Goal: Obtain resource: Download file/media

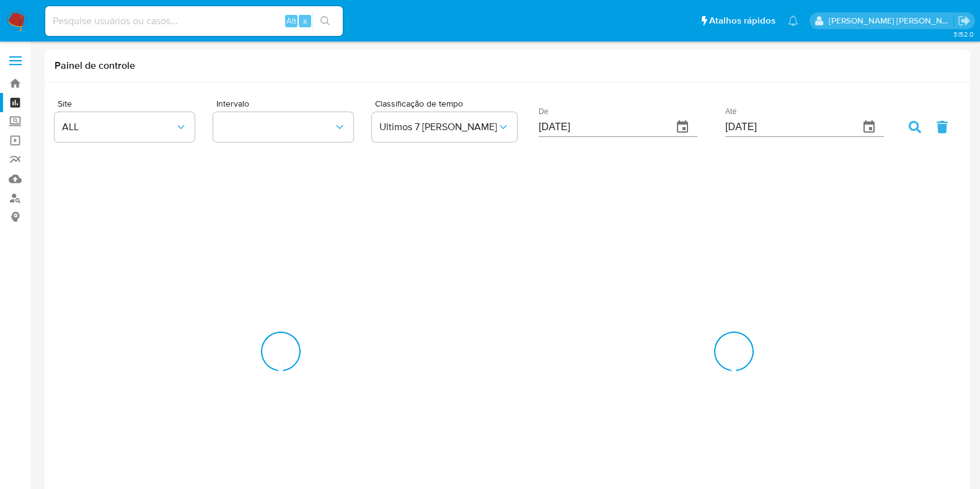
click at [11, 19] on img at bounding box center [16, 21] width 21 height 21
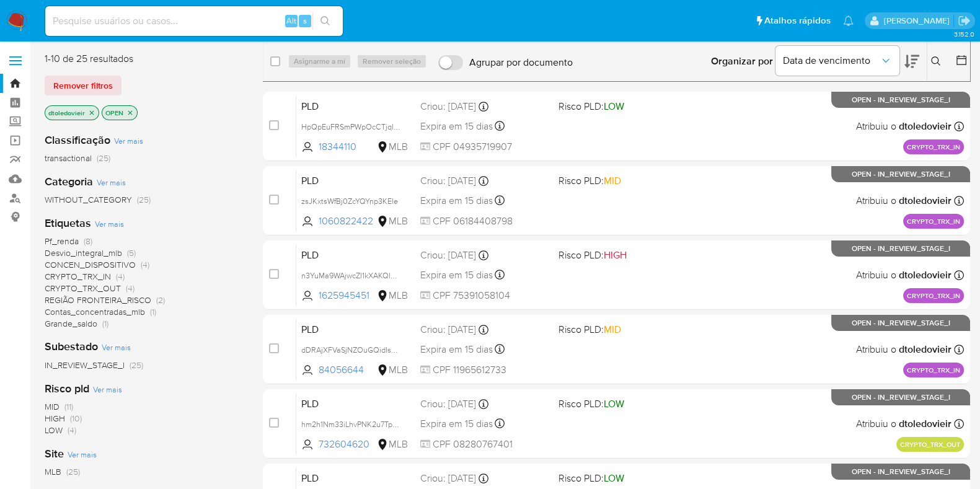
click at [118, 180] on span "Ver mais" at bounding box center [111, 182] width 29 height 11
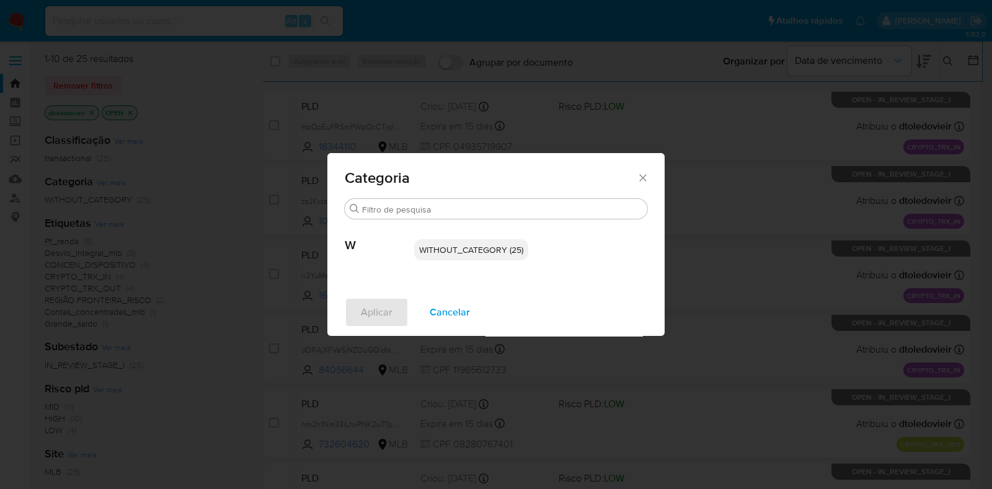
click at [79, 217] on div "Categoria Buscar W WITHOUT_CATEGORY (25) Aplicar Cancelar" at bounding box center [496, 244] width 992 height 489
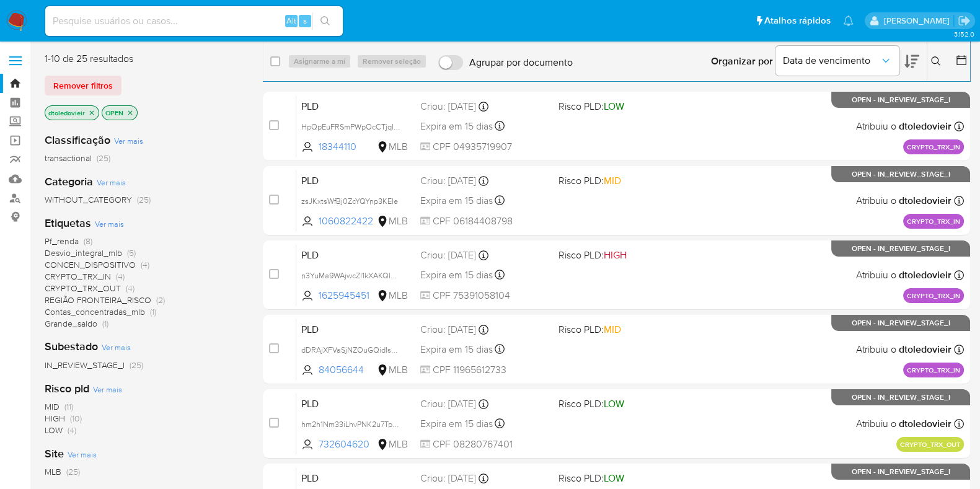
click at [107, 223] on span "Ver mais" at bounding box center [109, 223] width 29 height 11
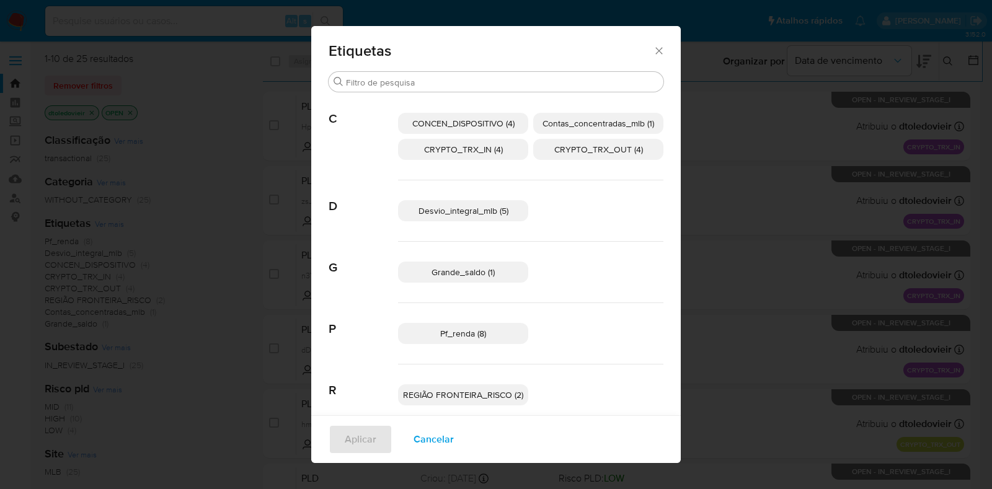
click at [492, 213] on span "Desvio_integral_mlb (5)" at bounding box center [464, 211] width 90 height 12
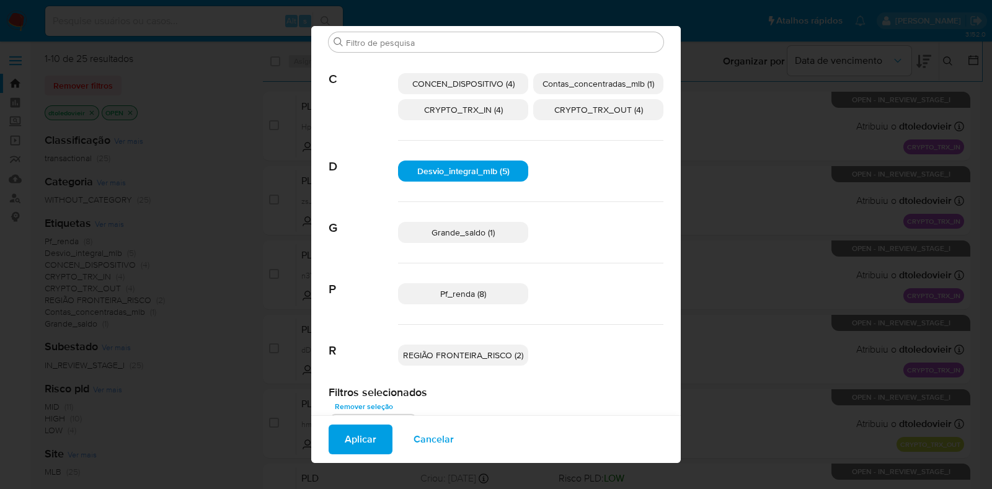
scroll to position [51, 0]
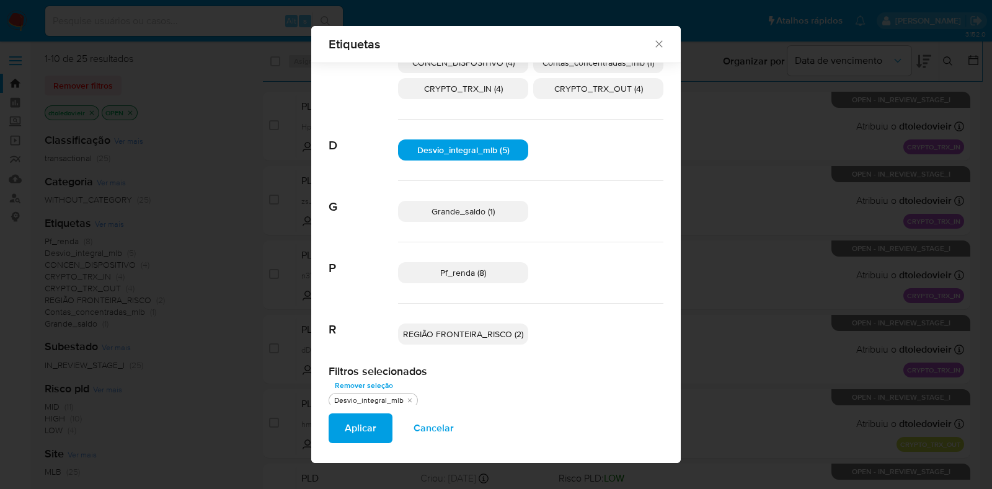
click at [502, 216] on p "Grande_saldo (1)" at bounding box center [463, 211] width 130 height 21
click at [459, 277] on span "Pf_renda (8)" at bounding box center [463, 273] width 46 height 12
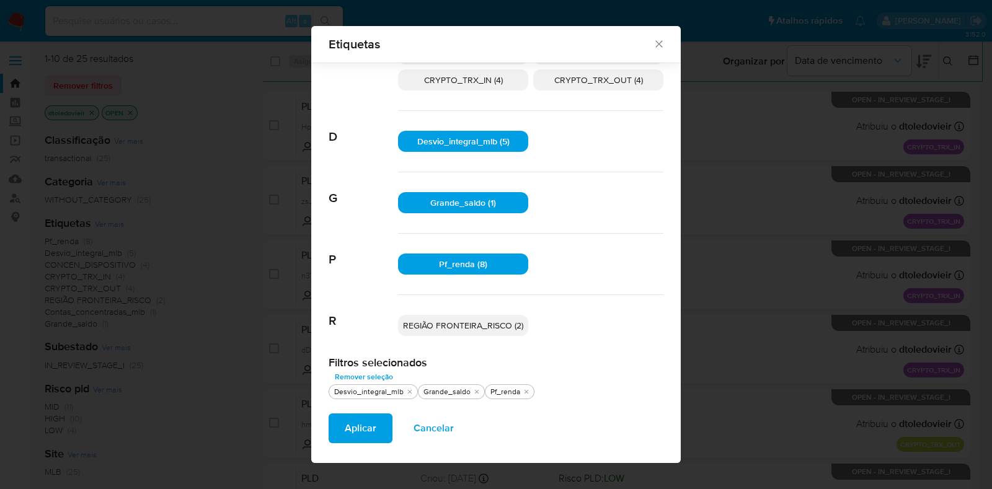
scroll to position [62, 0]
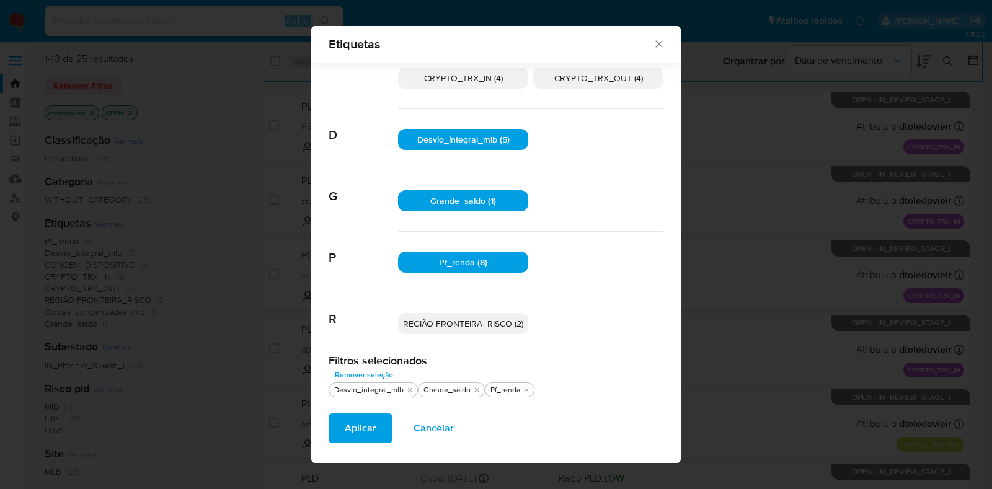
click at [473, 314] on p "REGIÃO FRONTEIRA_RISCO (2)" at bounding box center [463, 323] width 130 height 21
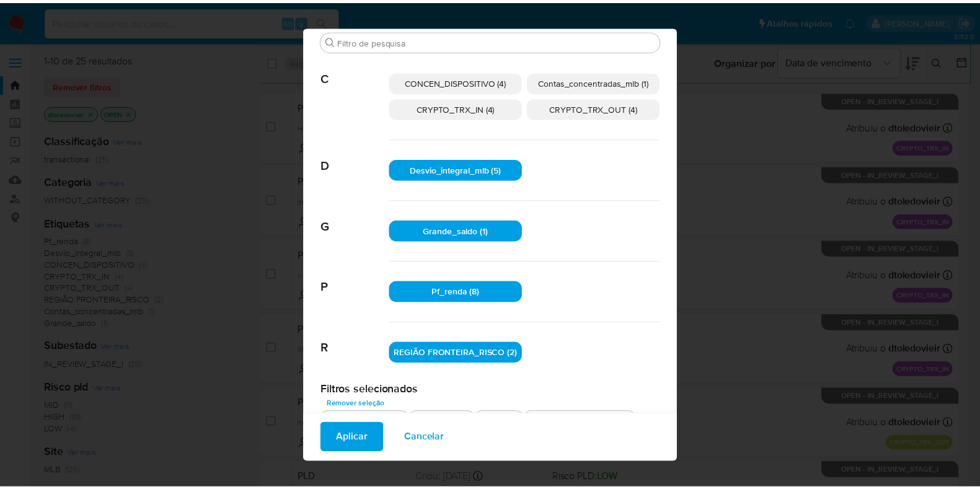
scroll to position [53, 0]
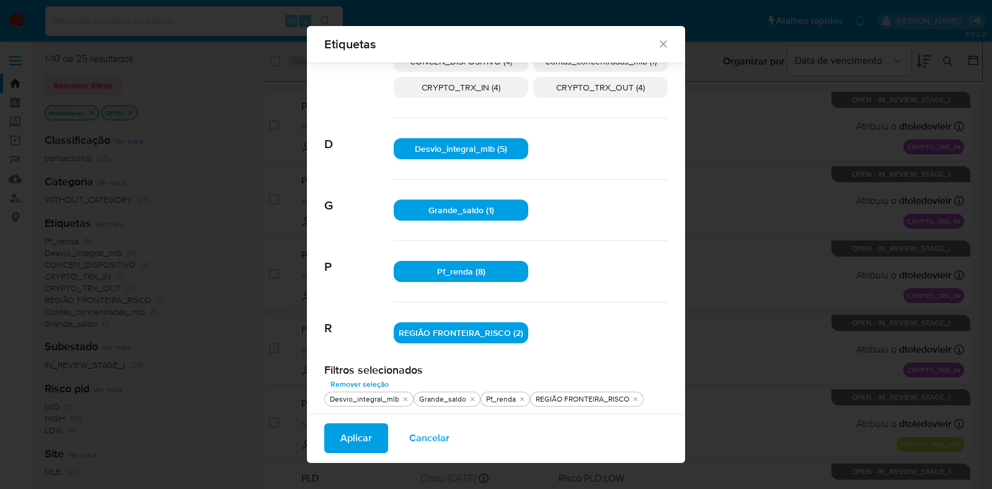
click at [347, 443] on span "Aplicar" at bounding box center [356, 438] width 32 height 27
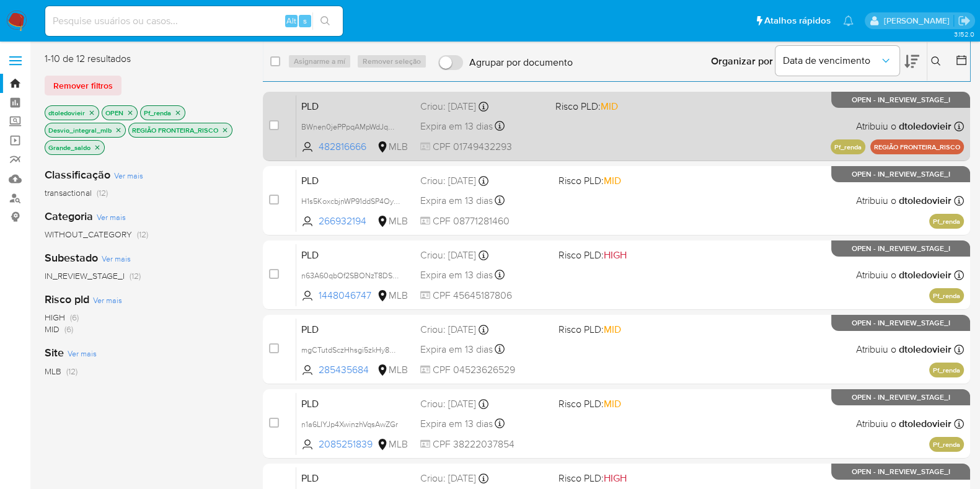
click at [660, 144] on div "PLD BWnen0jePPpqAMpWdJqOX9cW 482816666 MLB Risco PLD: MID Criou: 12/07/2025 Cri…" at bounding box center [630, 126] width 668 height 63
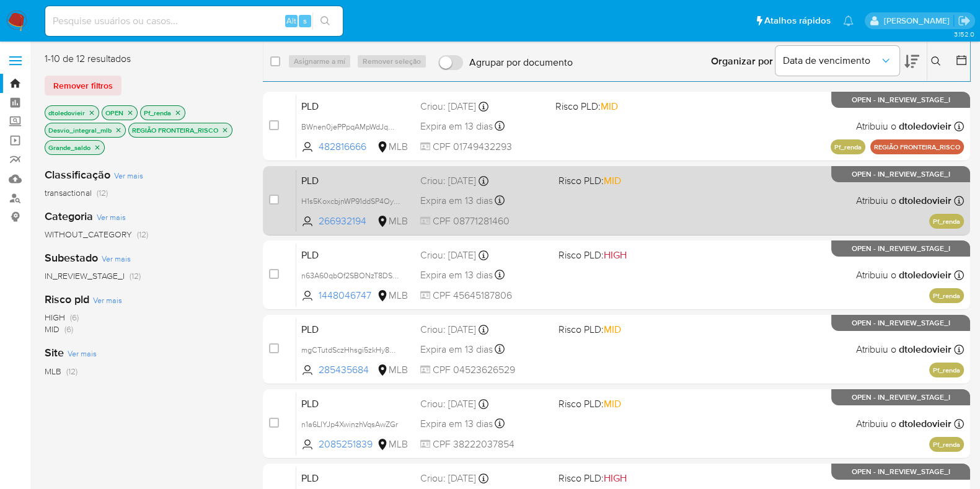
click at [667, 202] on div "PLD H1s5KoxcbjnWP91ddSP4OyFU 266932194 MLB Risco PLD: MID Criou: 12/07/2025 Cri…" at bounding box center [630, 200] width 668 height 63
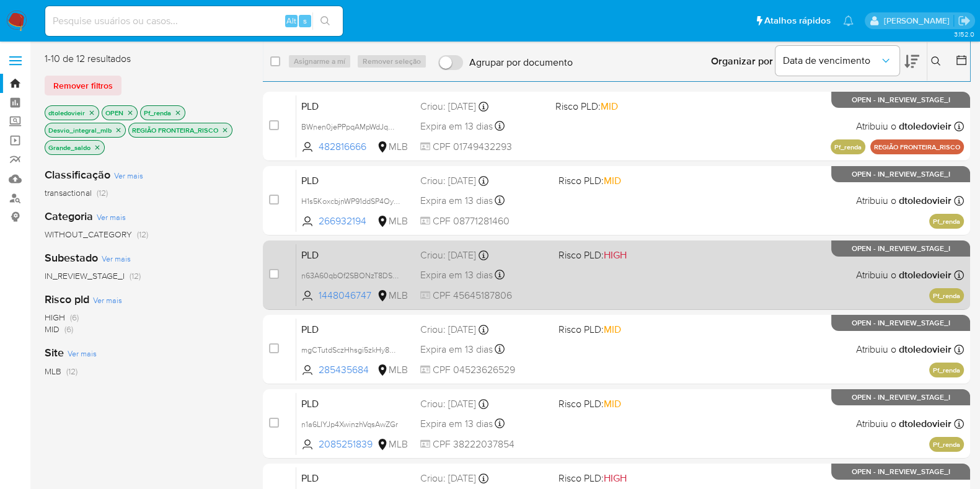
click at [676, 291] on div "PLD n63A60qbOf2SBONzT8DSV8Et 1448046747 MLB Risco PLD: HIGH Criou: 12/07/2025 C…" at bounding box center [630, 275] width 668 height 63
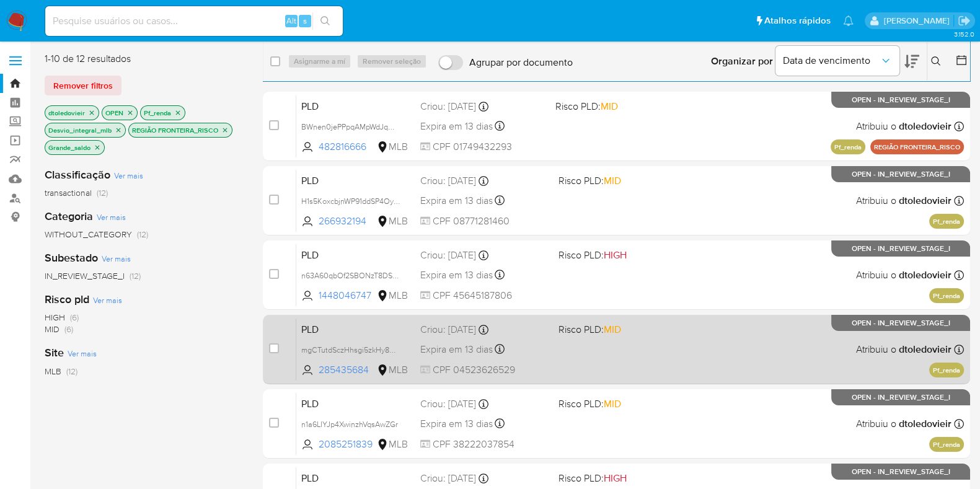
click at [649, 364] on div "PLD mgCTutdSczHhsgi5zkHy8G0v 285435684 MLB Risco PLD: MID Criou: 12/07/2025 Cri…" at bounding box center [630, 349] width 668 height 63
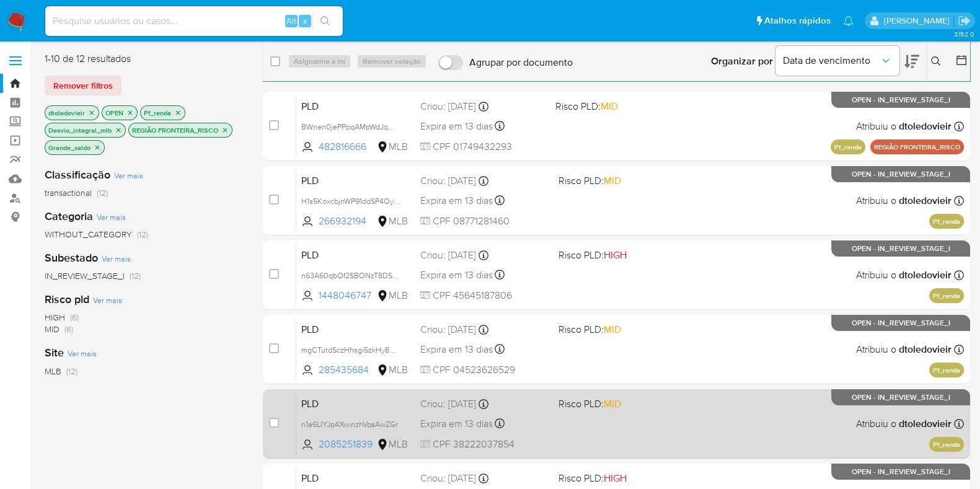
click at [673, 425] on div "PLD n1a6LIYJp4XwinzhVqsAwZGr 2085251839 MLB Risco PLD: MID Criou: 12/07/2025 Cr…" at bounding box center [630, 424] width 668 height 63
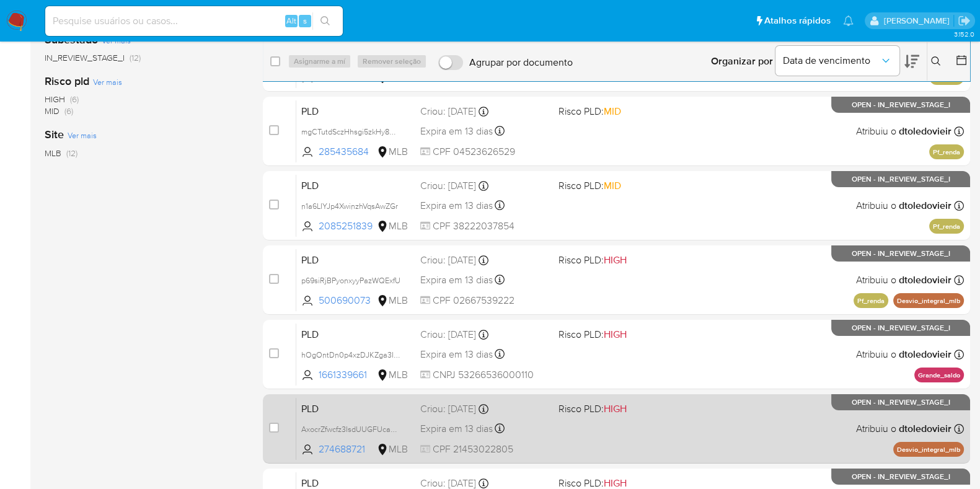
scroll to position [309, 0]
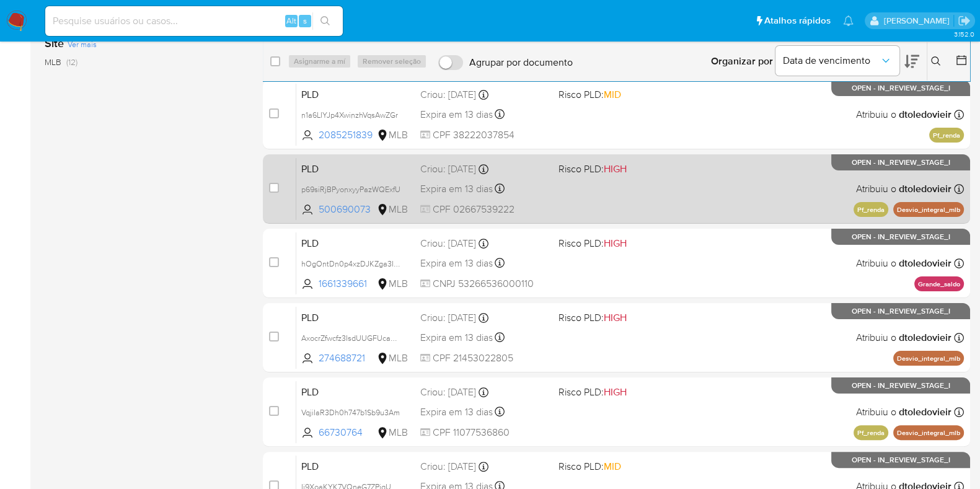
click at [706, 202] on div "PLD p69siRjBPyonxyyPazWQExfU 500690073 MLB Risco PLD: HIGH Criou: 12/07/2025 Cr…" at bounding box center [630, 189] width 668 height 63
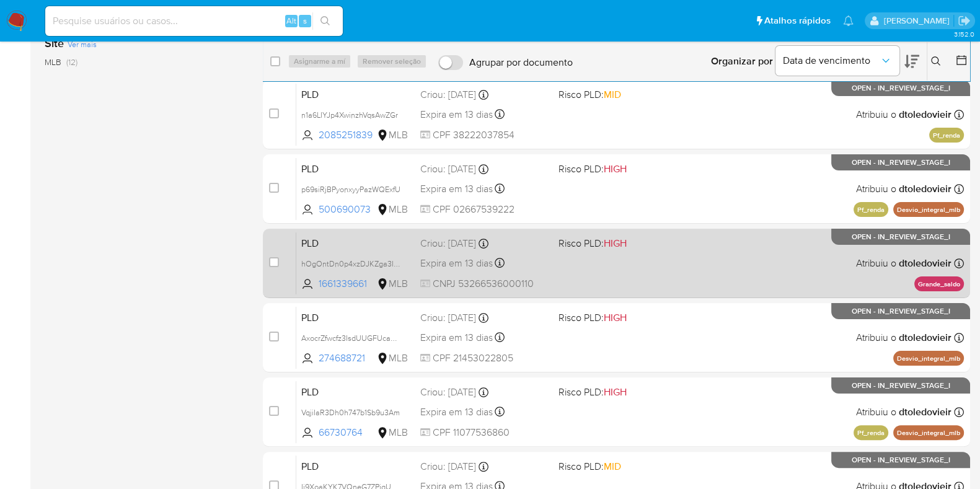
click at [682, 259] on div "PLD hOgOntDn0p4xzDJKZga3IVFV 1661339661 MLB Risco PLD: HIGH Criou: 12/07/2025 C…" at bounding box center [630, 263] width 668 height 63
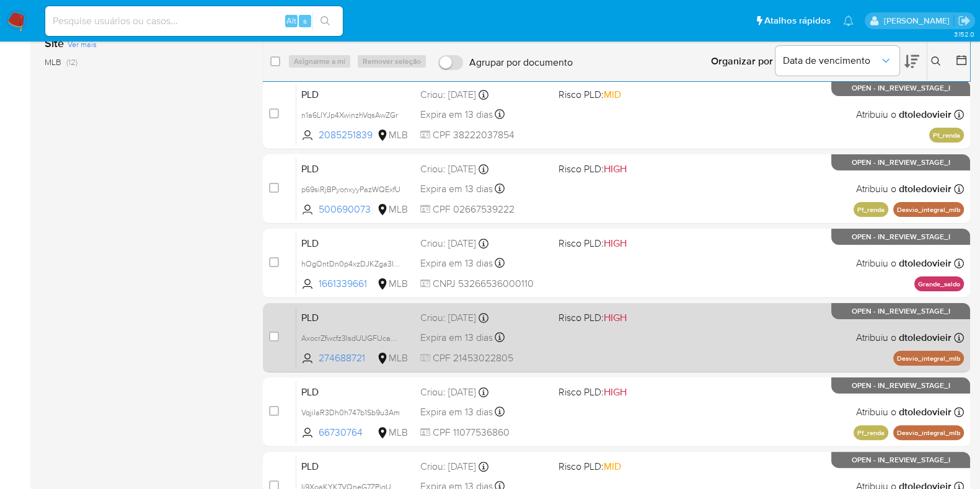
click at [685, 325] on div "PLD AxocrZfwcfz3IsdUUGFUcaPM 274688721 MLB Risco PLD: HIGH Criou: 12/07/2025 Cr…" at bounding box center [630, 337] width 668 height 63
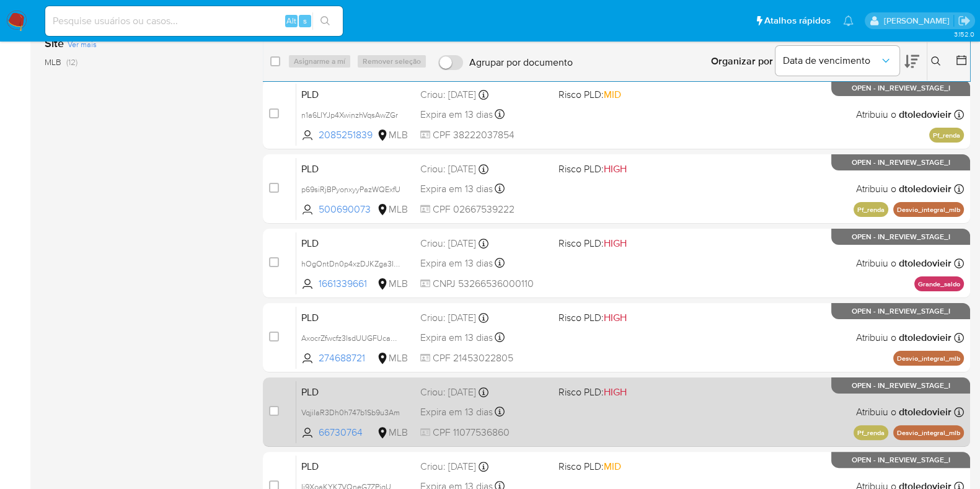
click at [702, 415] on div "PLD VqjiIaR3Dh0h747b1Sb9u3Am 66730764 MLB Risco PLD: HIGH Criou: 12/07/2025 Cri…" at bounding box center [630, 412] width 668 height 63
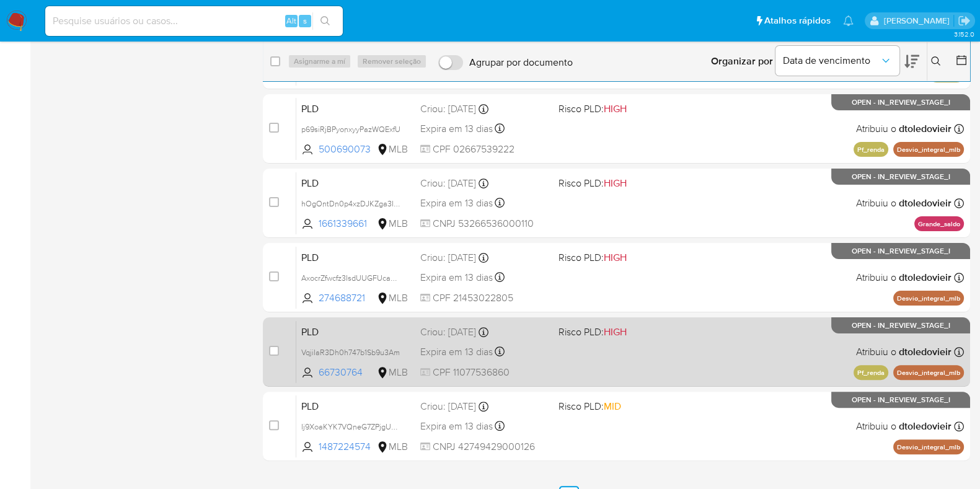
scroll to position [394, 0]
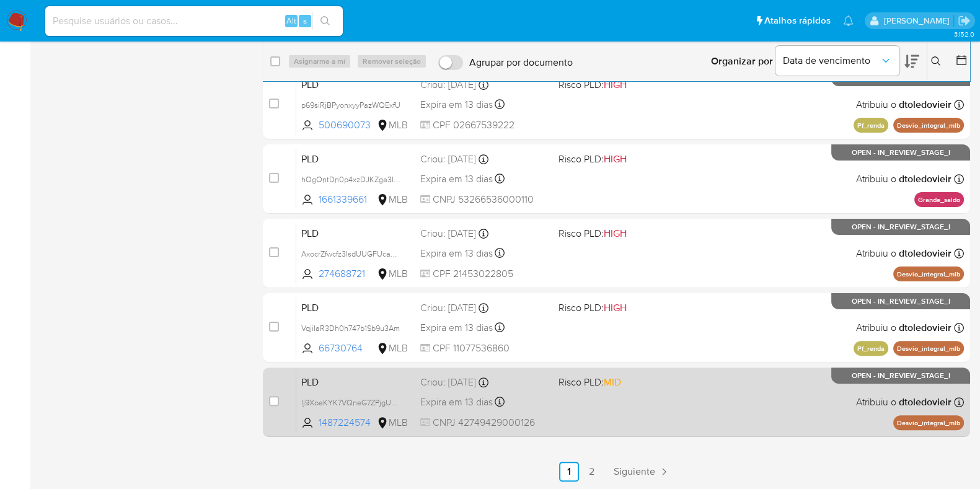
click at [711, 409] on div "PLD Ij9XoaKYK7VQneG7ZPjgUo0J 1487224574 MLB Risco PLD: MID Criou: 12/07/2025 Cr…" at bounding box center [630, 402] width 668 height 63
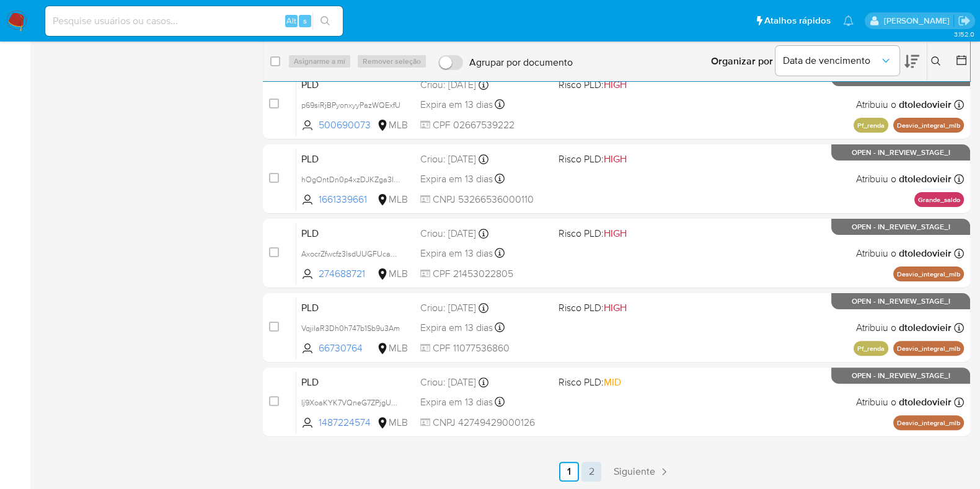
click at [590, 479] on link "2" at bounding box center [592, 472] width 20 height 20
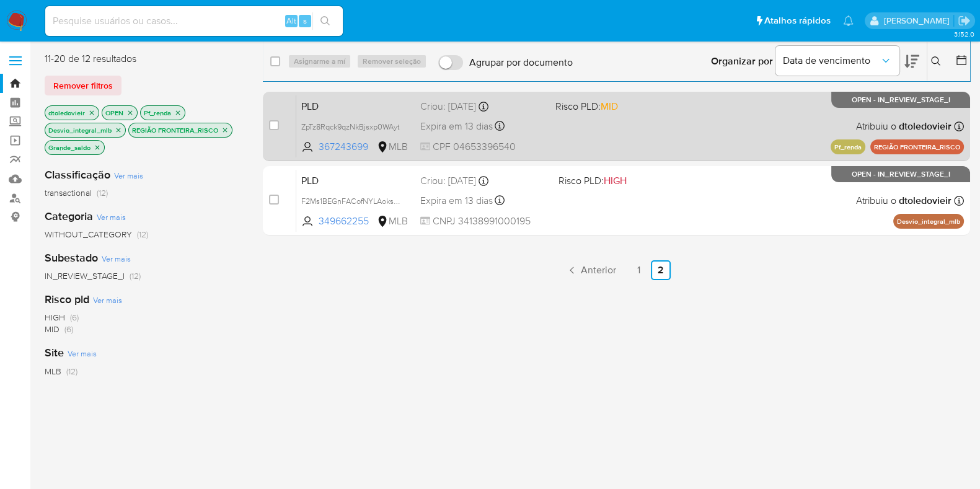
click at [626, 136] on div "PLD ZpTz8Rqck9qzNkBjsxp0WAyt 367243699 MLB Risco PLD: MID Criou: 12/07/2025 Cri…" at bounding box center [630, 126] width 668 height 63
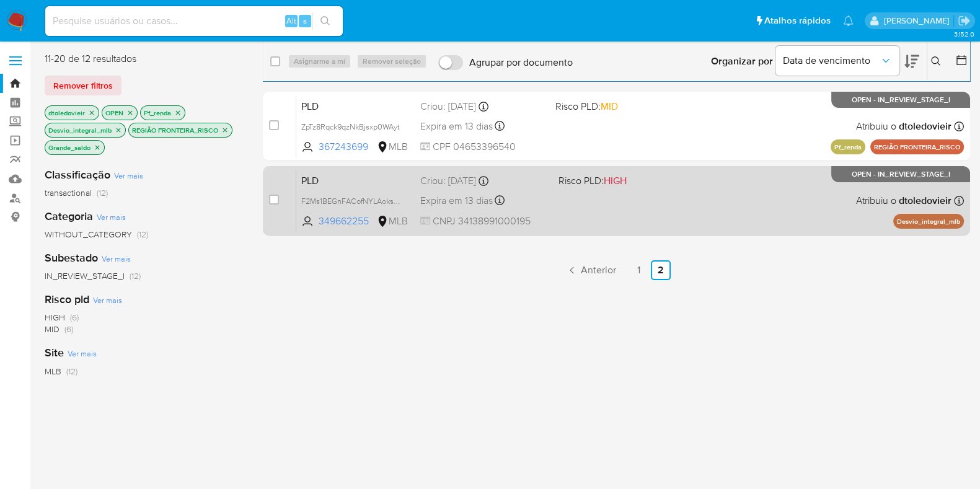
click at [617, 205] on div "PLD F2Ms1BEGnFACofNYLAoksqRz 349662255 MLB Risco PLD: HIGH Criou: 12/07/2025 Cr…" at bounding box center [630, 200] width 668 height 63
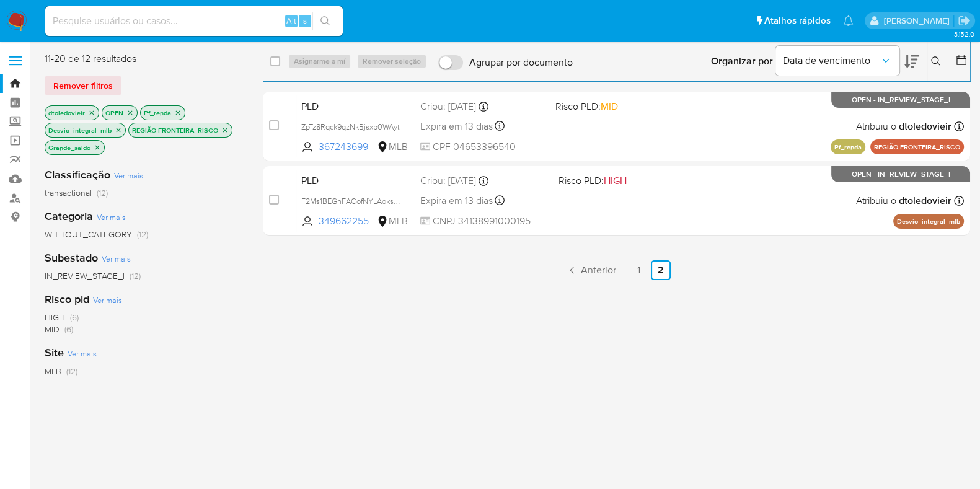
click at [17, 16] on img at bounding box center [16, 21] width 21 height 21
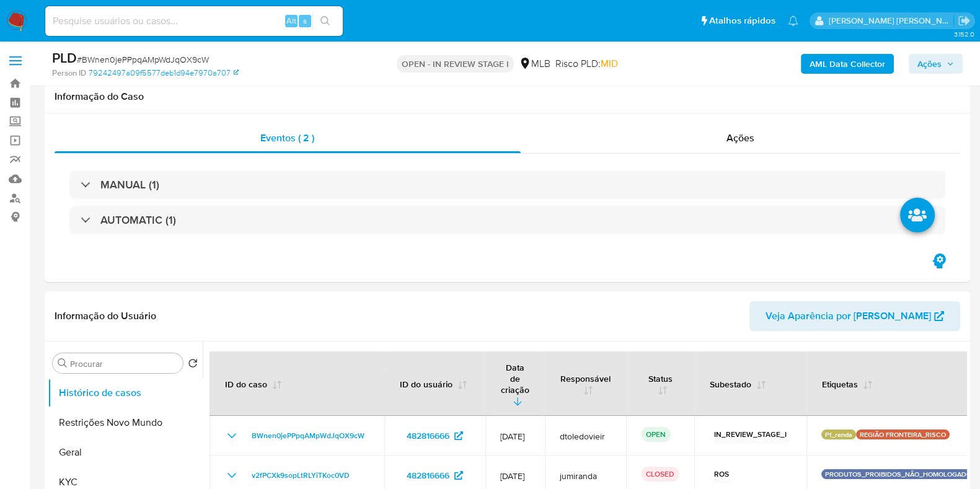
scroll to position [77, 0]
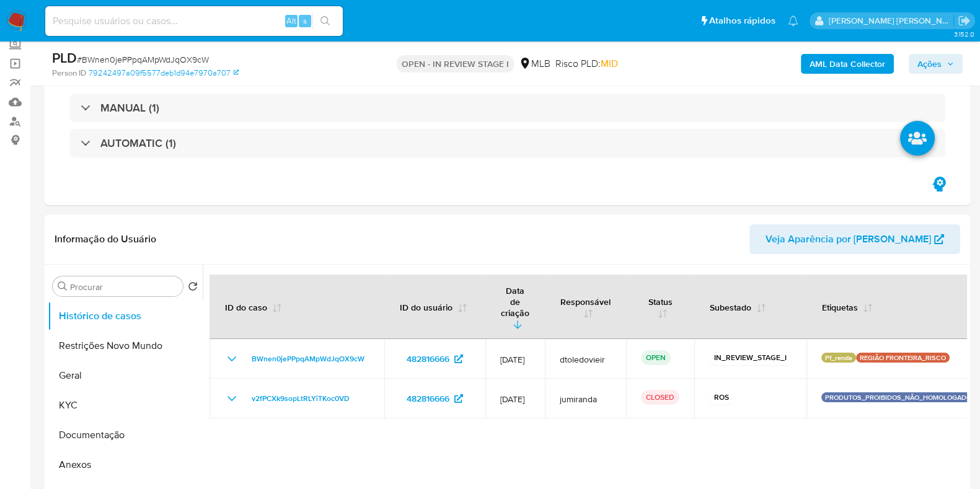
select select "10"
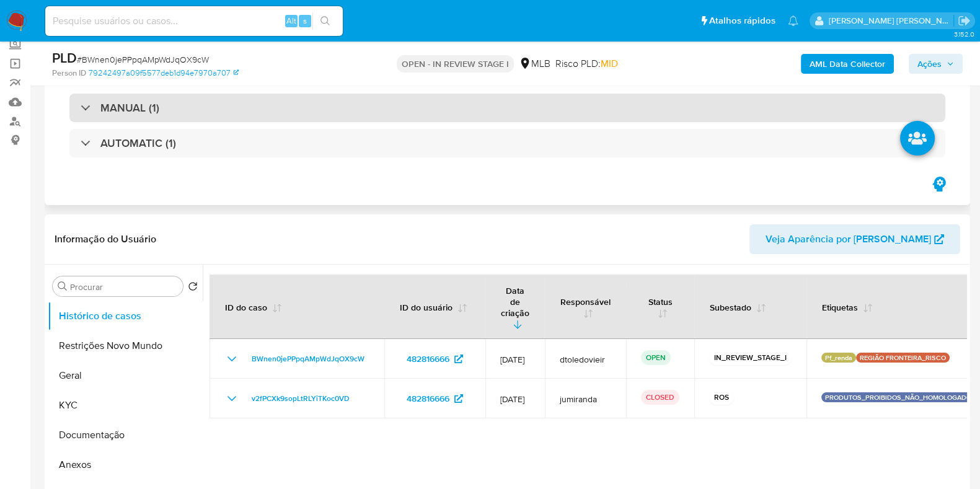
click at [185, 100] on div "MANUAL (1)" at bounding box center [507, 108] width 876 height 29
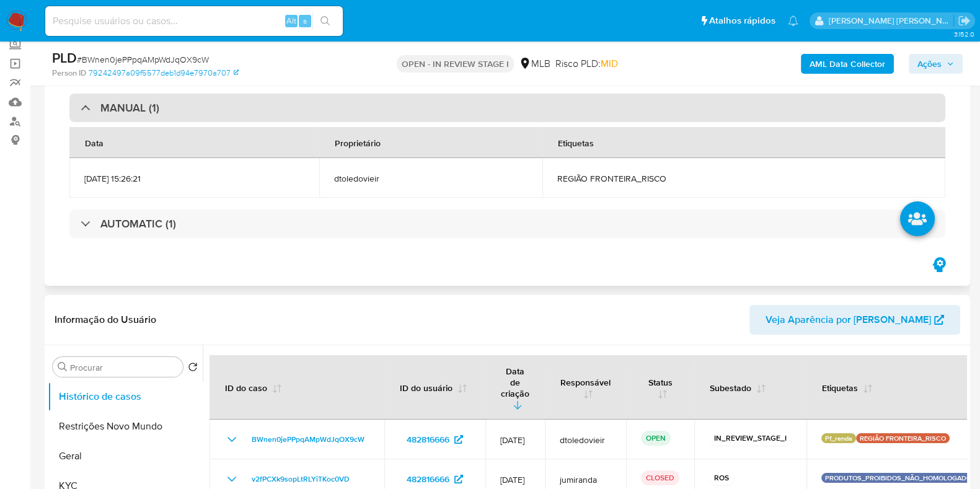
drag, startPoint x: 185, startPoint y: 104, endPoint x: 190, endPoint y: 115, distance: 12.0
click at [186, 105] on div "MANUAL (1)" at bounding box center [507, 108] width 876 height 29
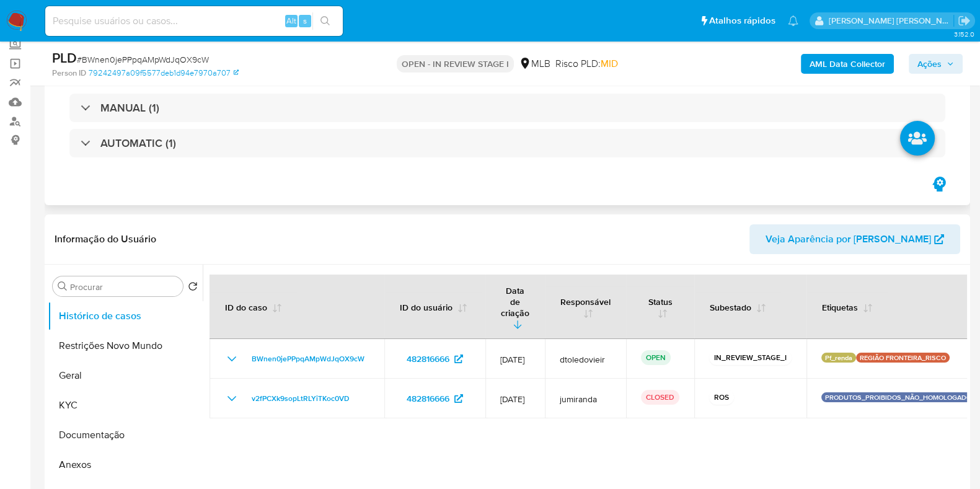
click at [184, 163] on div "MANUAL (1) AUTOMATIC (1)" at bounding box center [508, 126] width 906 height 98
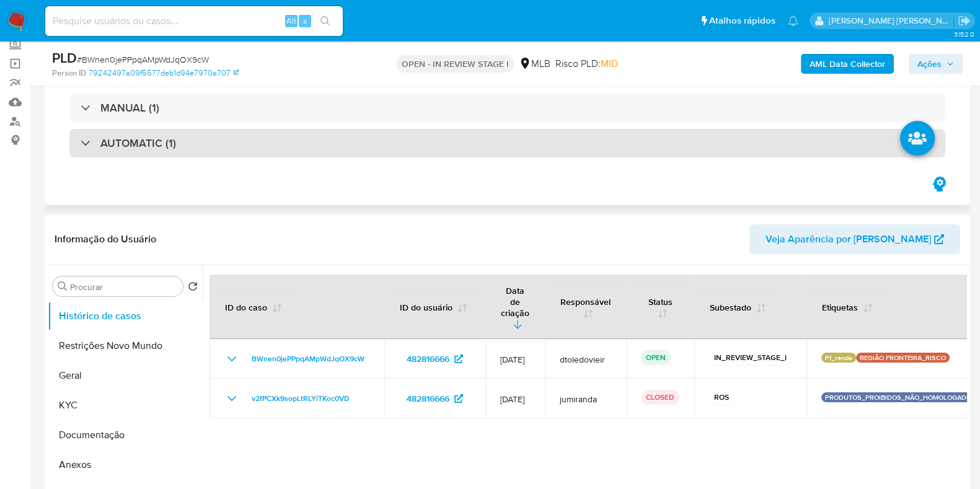
click at [195, 148] on div "AUTOMATIC (1)" at bounding box center [507, 143] width 876 height 29
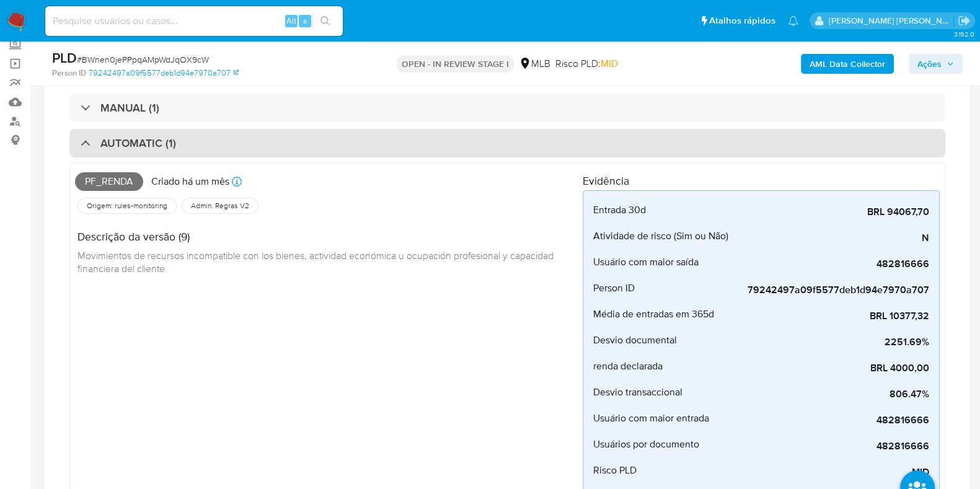
click at [195, 147] on div "AUTOMATIC (1)" at bounding box center [507, 143] width 876 height 29
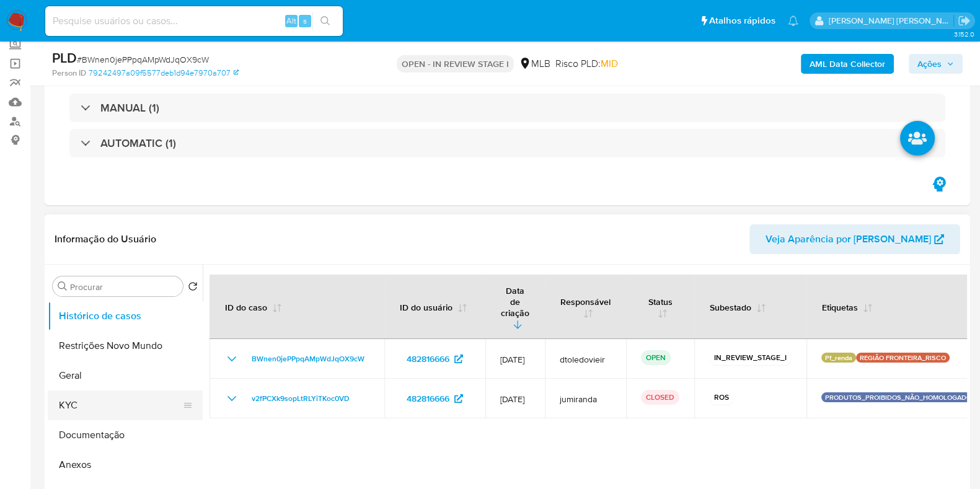
click at [114, 391] on button "KYC" at bounding box center [120, 406] width 145 height 30
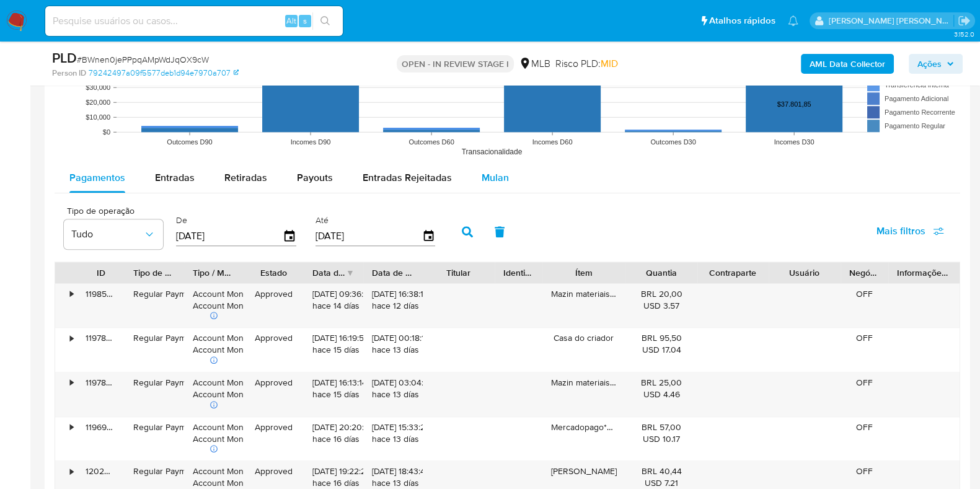
click at [505, 177] on button "Mulan" at bounding box center [495, 178] width 57 height 30
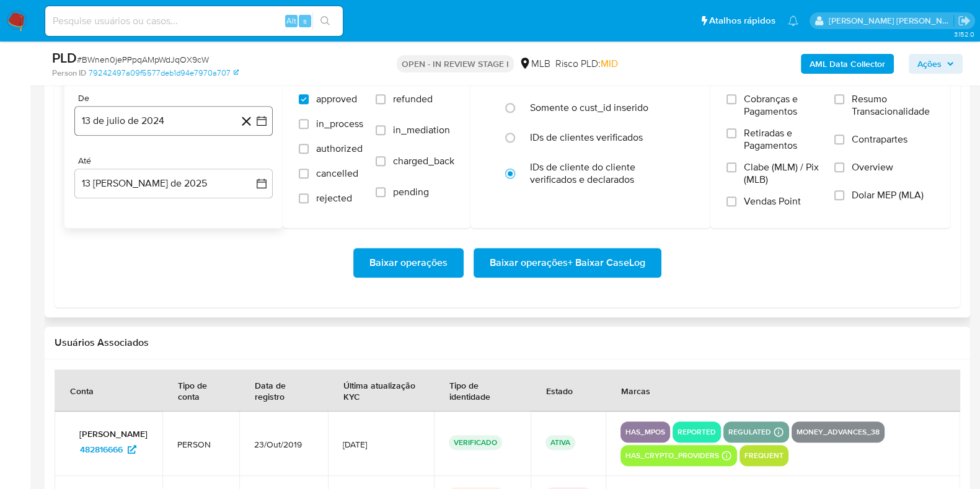
scroll to position [1395, 0]
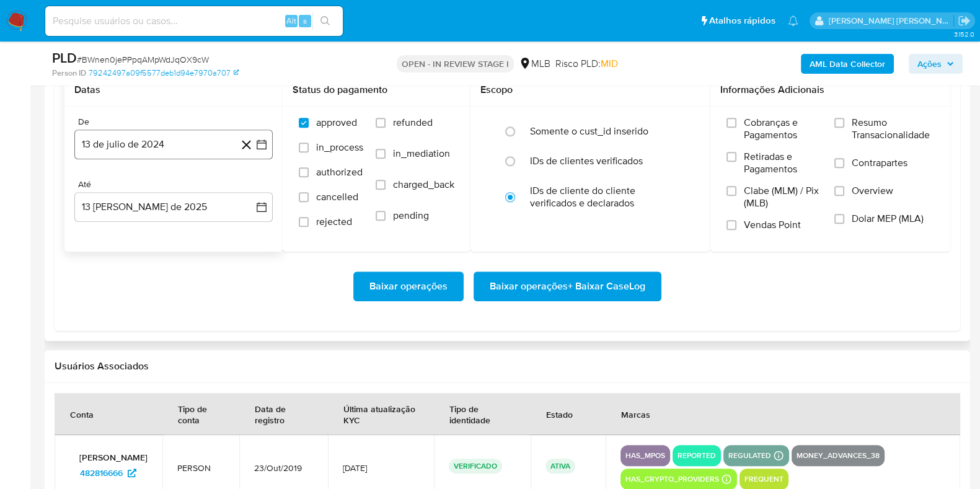
click at [174, 144] on button "13 de julio de 2024" at bounding box center [173, 145] width 198 height 30
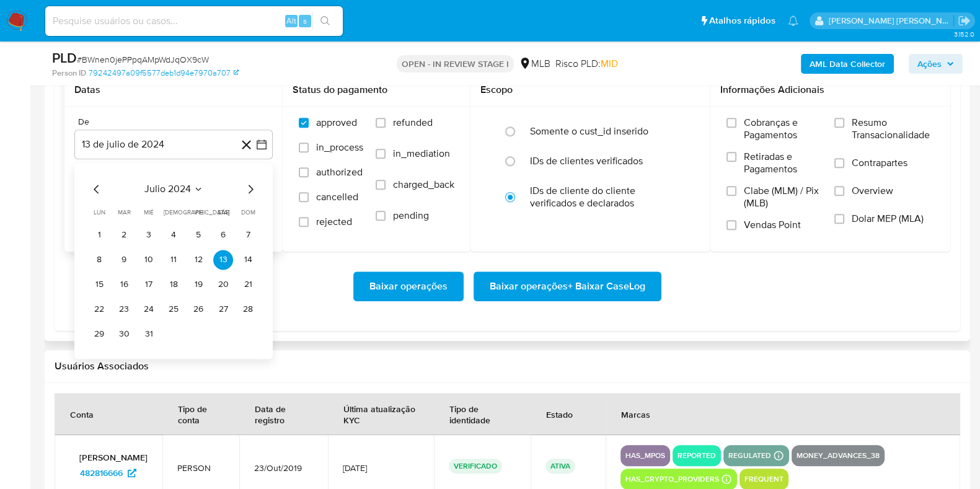
click at [250, 188] on icon "Mes siguiente" at bounding box center [250, 189] width 15 height 15
click at [251, 187] on icon "Mes siguiente" at bounding box center [250, 189] width 15 height 15
click at [252, 187] on icon "Mes siguiente" at bounding box center [251, 189] width 5 height 9
click at [252, 185] on icon "Mes siguiente" at bounding box center [250, 189] width 15 height 15
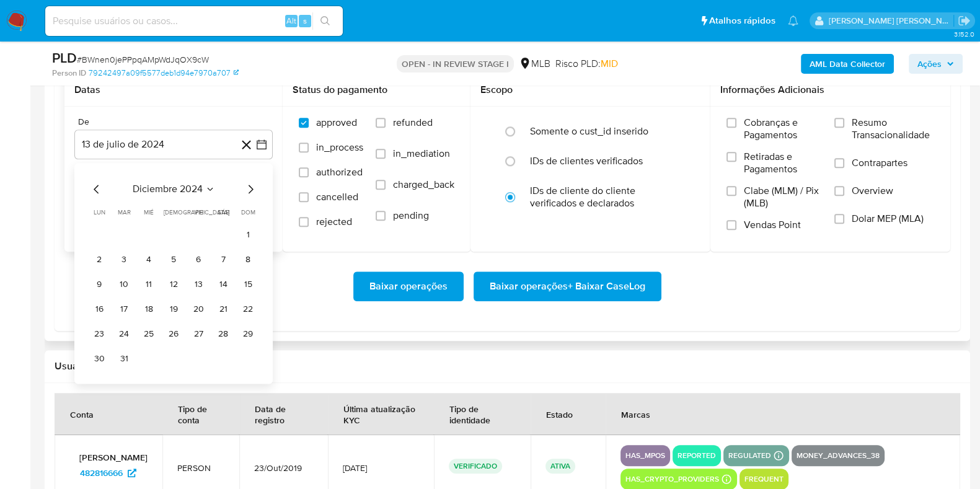
click at [252, 185] on icon "Mes siguiente" at bounding box center [250, 189] width 15 height 15
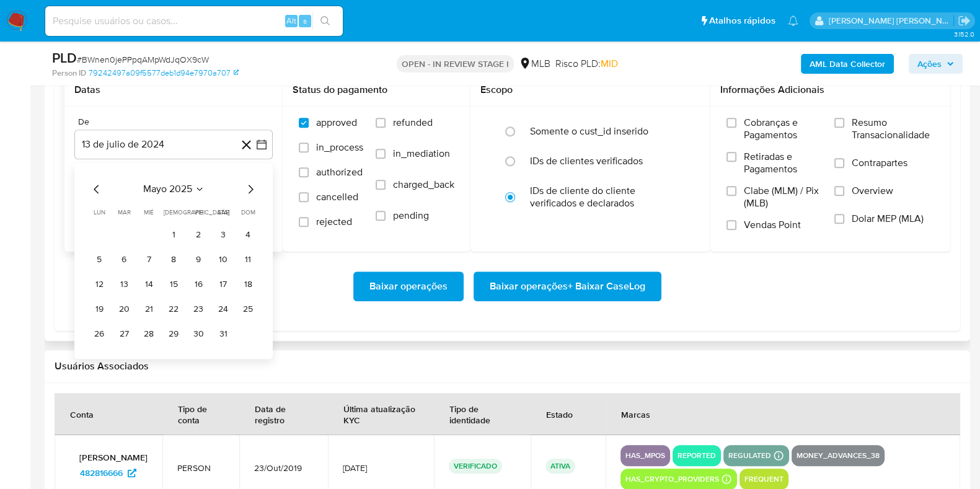
click at [252, 185] on icon "Mes siguiente" at bounding box center [250, 189] width 15 height 15
click at [98, 189] on icon "Mes anterior" at bounding box center [96, 189] width 15 height 15
click at [246, 232] on button "1" at bounding box center [248, 235] width 20 height 20
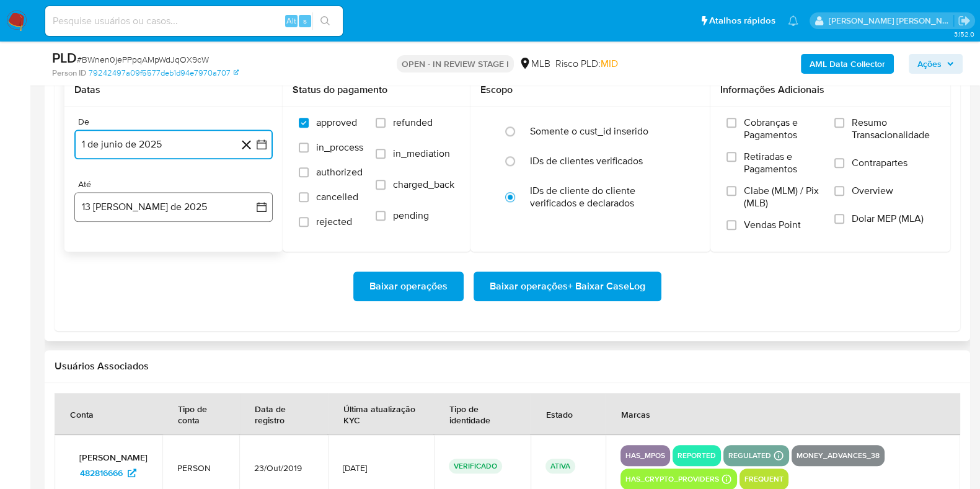
click at [213, 198] on button "13 [PERSON_NAME] de 2025" at bounding box center [173, 207] width 198 height 30
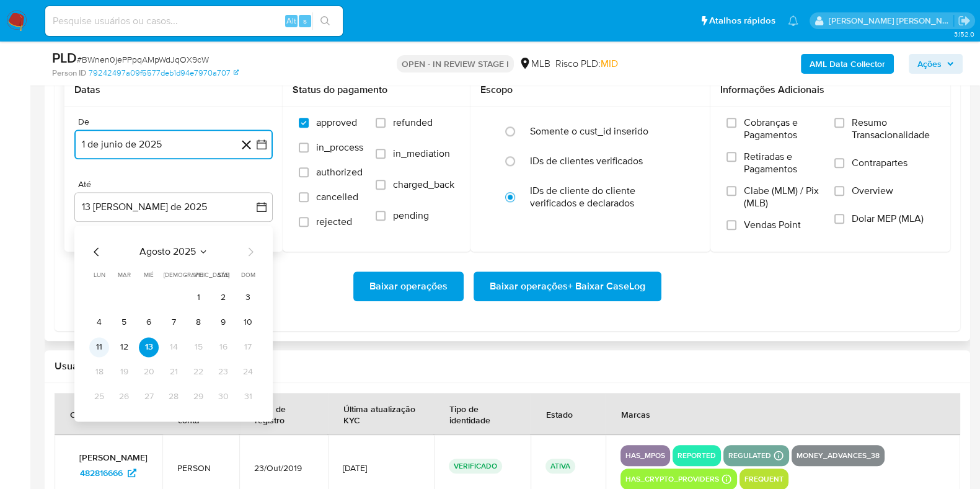
click at [99, 348] on button "11" at bounding box center [99, 347] width 20 height 20
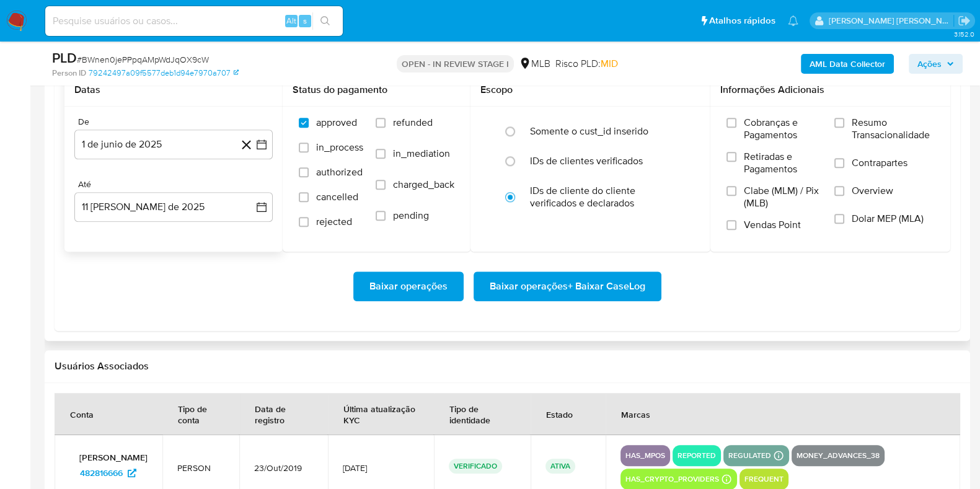
click at [507, 268] on div "Baixar operações Baixar operações + Baixar CaseLog" at bounding box center [507, 286] width 886 height 69
click at [497, 288] on span "Baixar operações + Baixar CaseLog" at bounding box center [568, 286] width 156 height 27
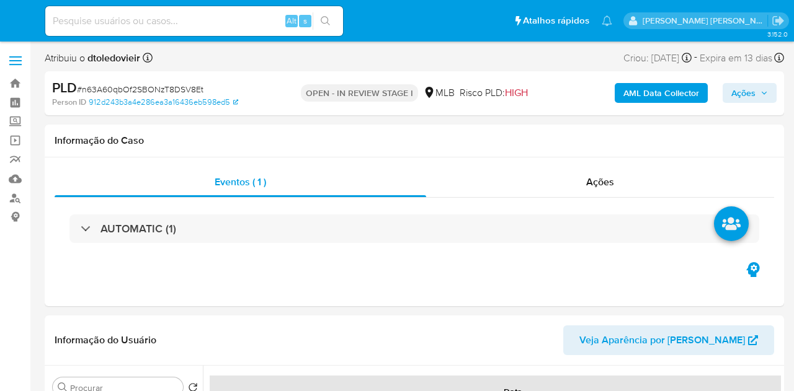
select select "10"
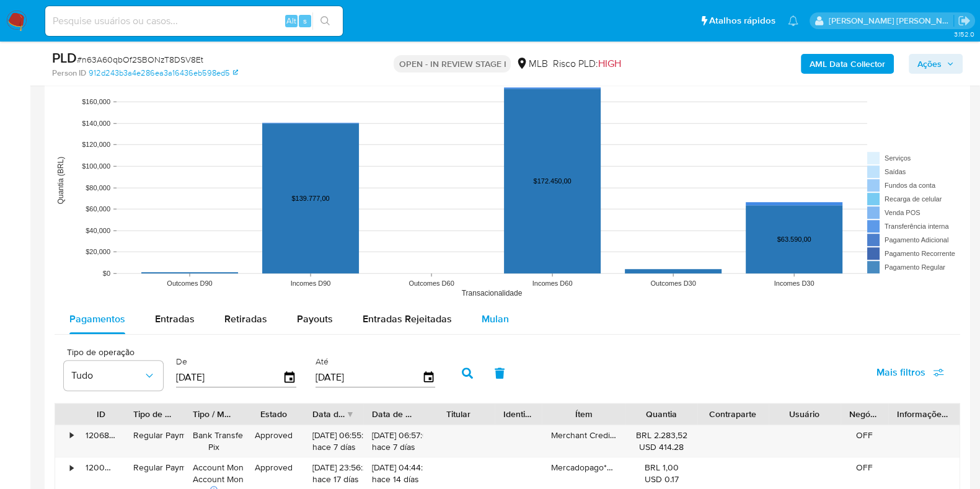
click at [486, 321] on span "Mulan" at bounding box center [495, 319] width 27 height 14
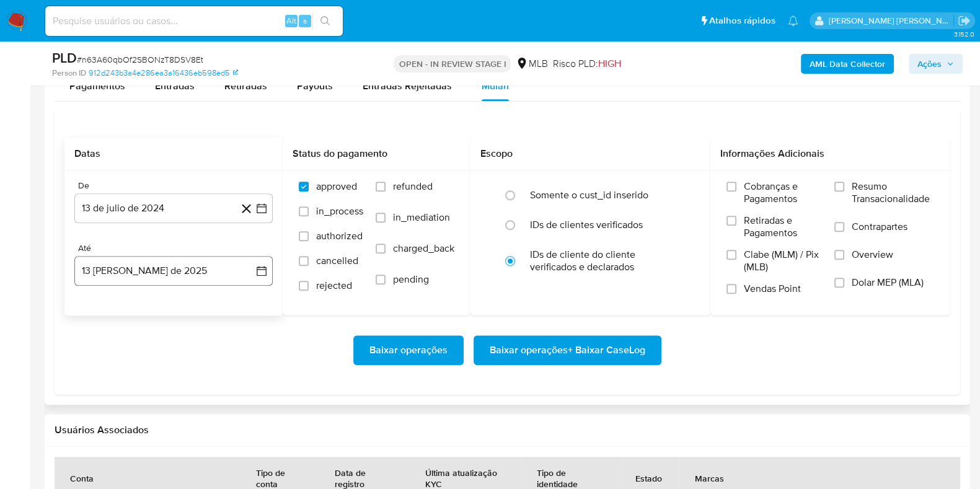
scroll to position [1473, 0]
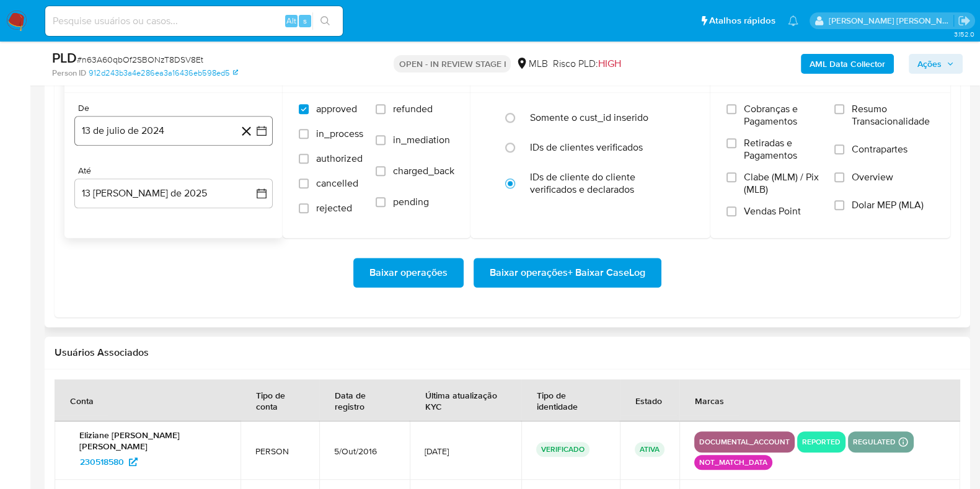
click at [192, 135] on button "13 de julio de 2024" at bounding box center [173, 131] width 198 height 30
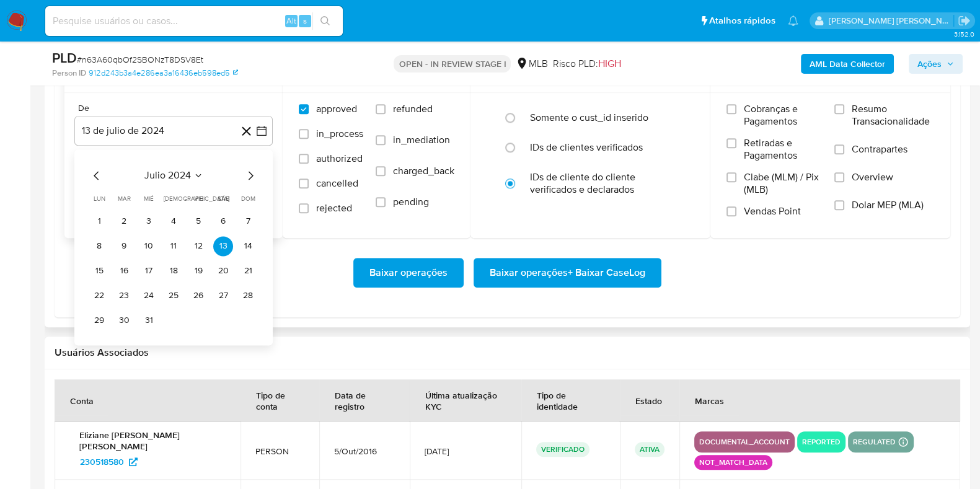
click at [254, 169] on icon "Mes siguiente" at bounding box center [250, 175] width 15 height 15
click at [254, 168] on icon "Mes siguiente" at bounding box center [250, 175] width 15 height 15
click at [249, 171] on icon "Mes siguiente" at bounding box center [251, 175] width 5 height 9
click at [249, 172] on icon "Mes siguiente" at bounding box center [250, 175] width 15 height 15
click at [251, 172] on icon "Mes siguiente" at bounding box center [250, 175] width 15 height 15
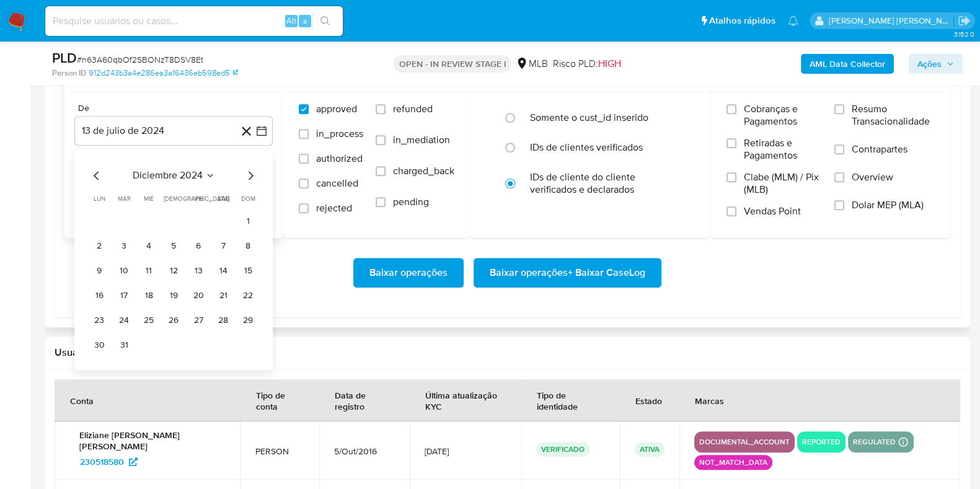
click at [251, 172] on icon "Mes siguiente" at bounding box center [250, 175] width 15 height 15
click at [251, 172] on icon "Mes siguiente" at bounding box center [251, 175] width 5 height 9
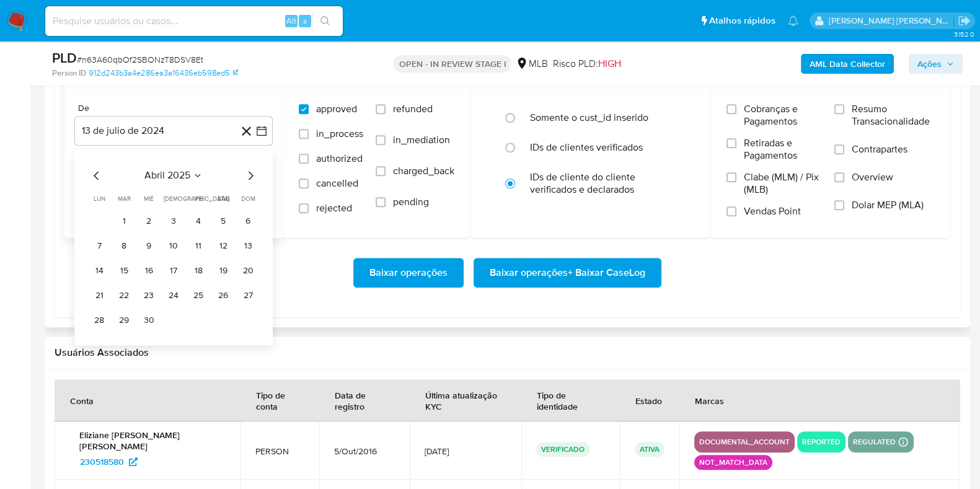
click at [251, 172] on icon "Mes siguiente" at bounding box center [251, 175] width 5 height 9
click at [242, 218] on button "1" at bounding box center [248, 221] width 20 height 20
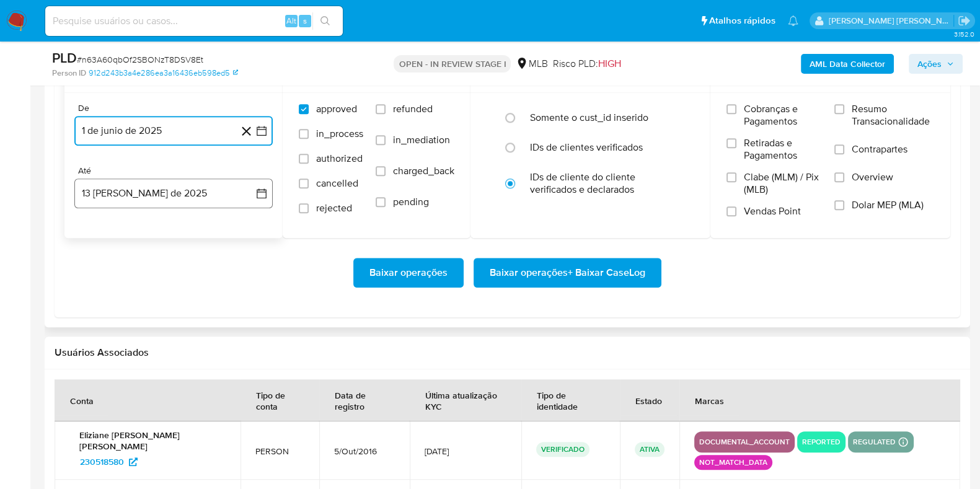
click at [203, 206] on button "13 [PERSON_NAME] de 2025" at bounding box center [173, 194] width 198 height 30
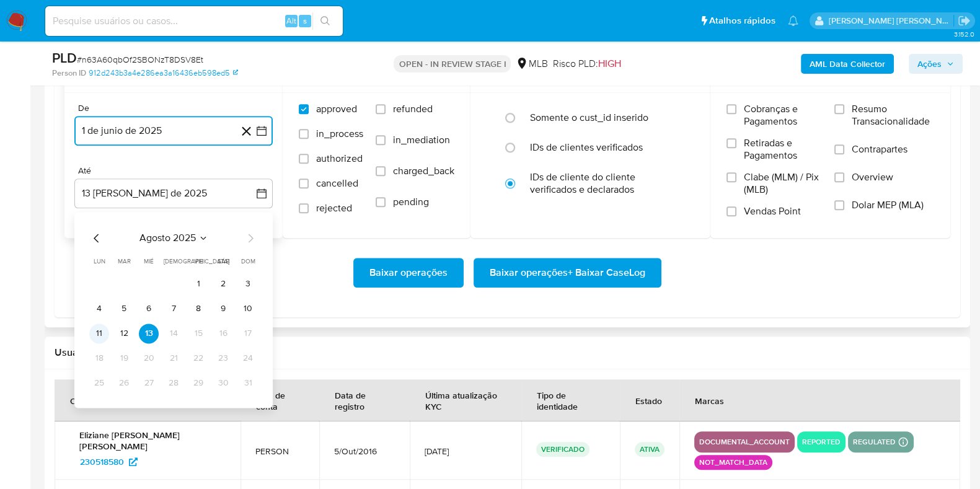
click at [99, 336] on button "11" at bounding box center [99, 334] width 20 height 20
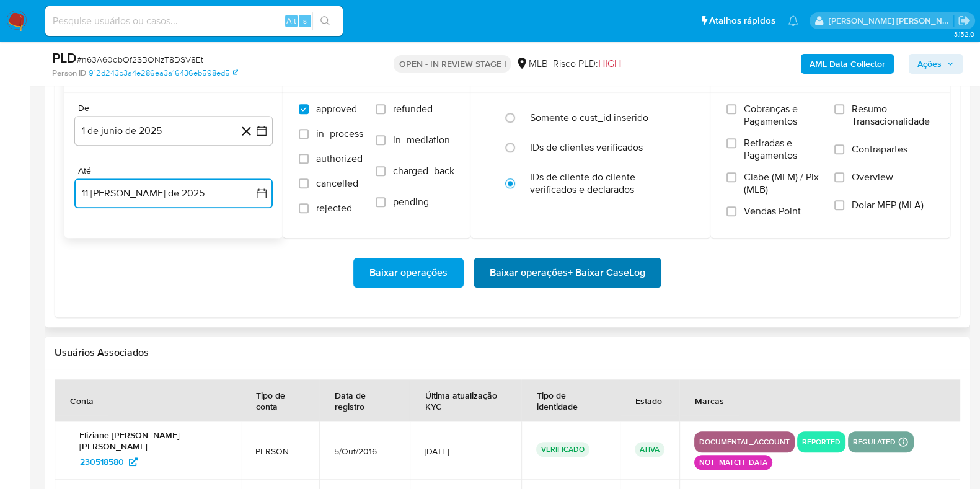
click at [518, 274] on span "Baixar operações + Baixar CaseLog" at bounding box center [568, 272] width 156 height 27
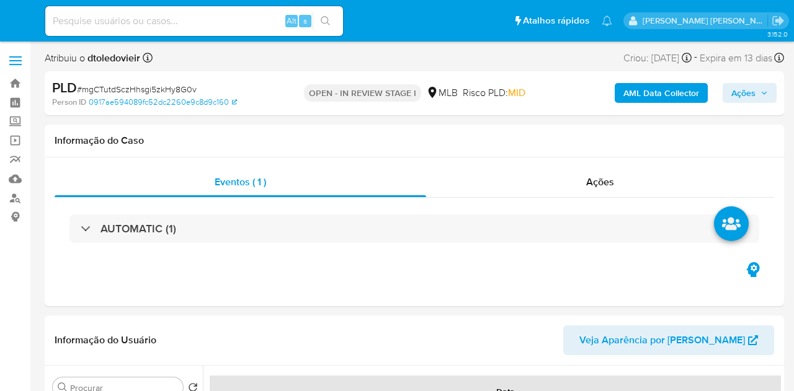
select select "10"
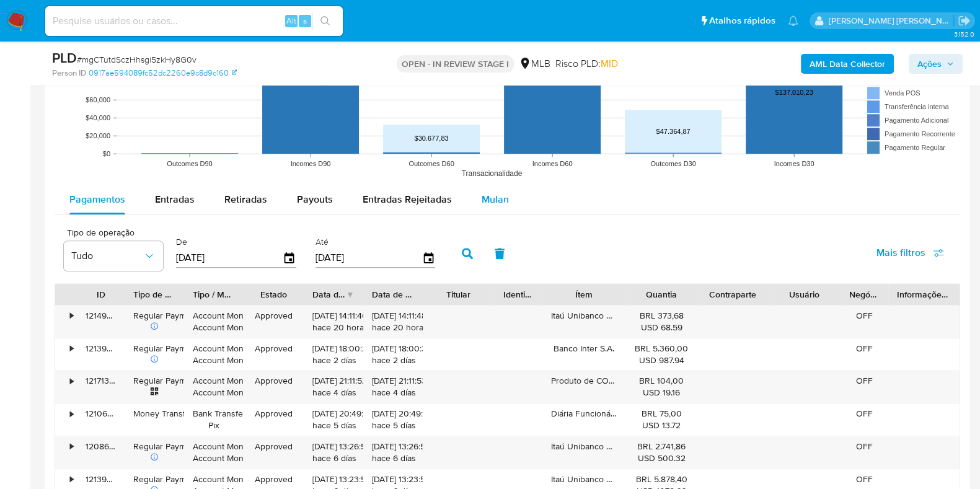
click at [515, 208] on button "Mulan" at bounding box center [495, 200] width 57 height 30
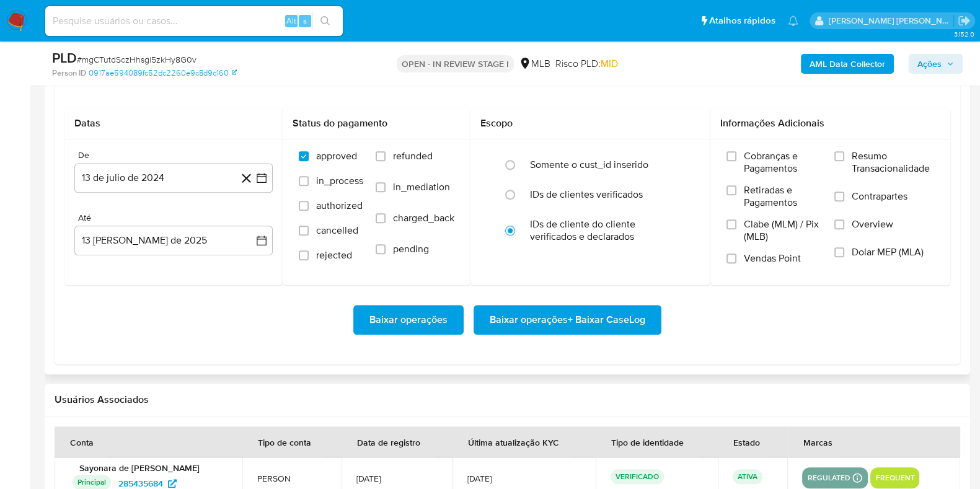
scroll to position [1473, 0]
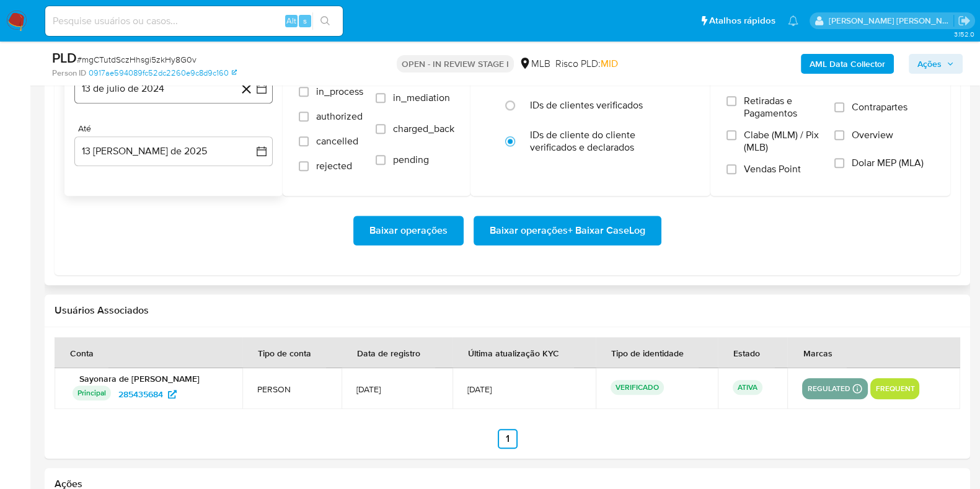
click at [176, 89] on button "13 de julio de 2024" at bounding box center [173, 89] width 198 height 30
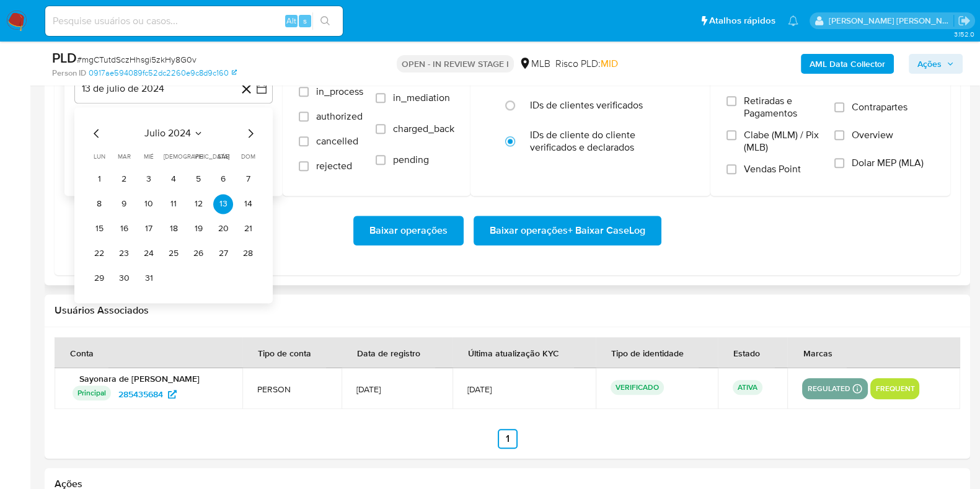
click at [249, 133] on icon "Mes siguiente" at bounding box center [250, 133] width 15 height 15
click at [251, 130] on icon "Mes siguiente" at bounding box center [250, 133] width 15 height 15
click at [251, 131] on icon "Mes siguiente" at bounding box center [250, 133] width 15 height 15
click at [251, 131] on icon "Mes siguiente" at bounding box center [251, 133] width 5 height 9
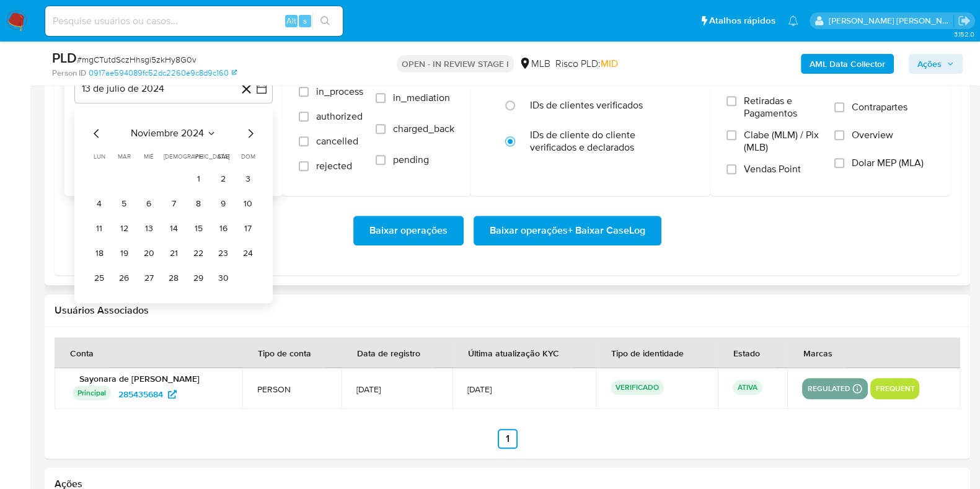
click at [251, 131] on icon "Mes siguiente" at bounding box center [251, 133] width 5 height 9
click at [254, 129] on icon "Mes siguiente" at bounding box center [250, 133] width 15 height 15
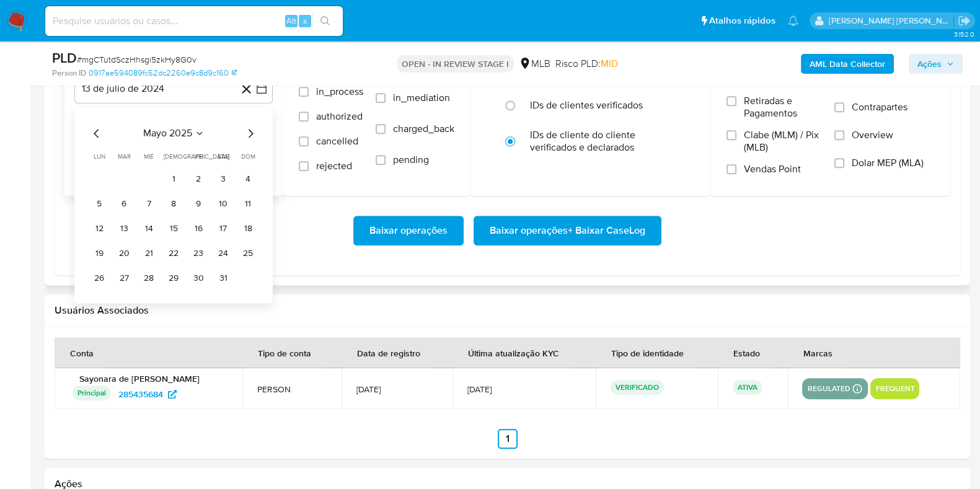
click at [254, 128] on icon "Mes siguiente" at bounding box center [250, 133] width 15 height 15
click at [243, 184] on button "1" at bounding box center [248, 179] width 20 height 20
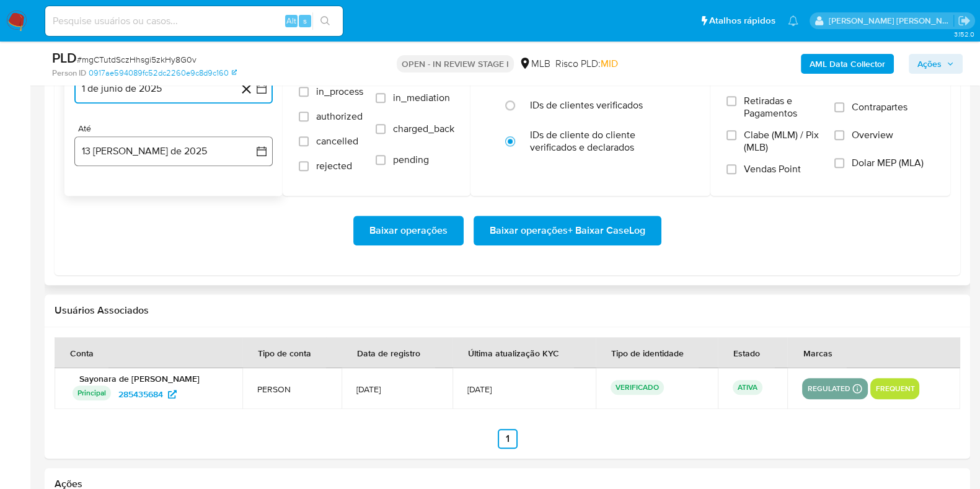
click at [186, 155] on button "13 [PERSON_NAME] de 2025" at bounding box center [173, 151] width 198 height 30
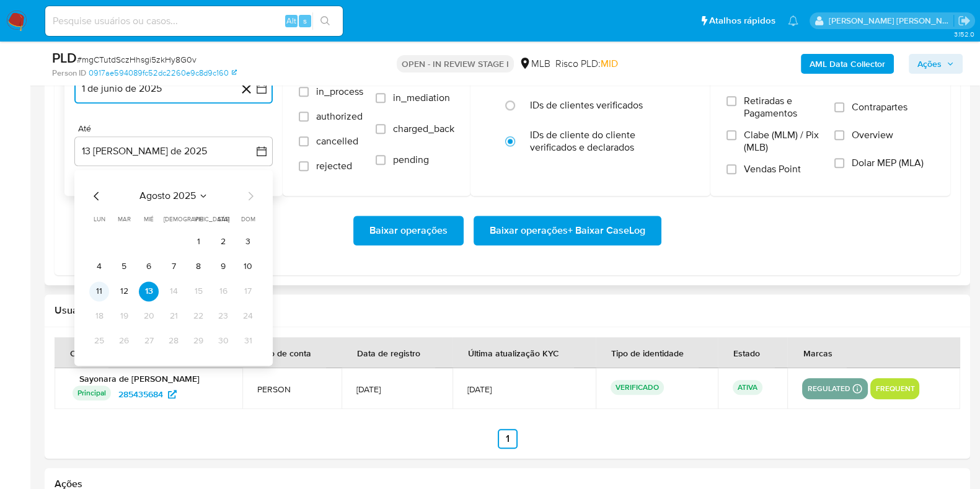
click at [101, 294] on button "11" at bounding box center [99, 292] width 20 height 20
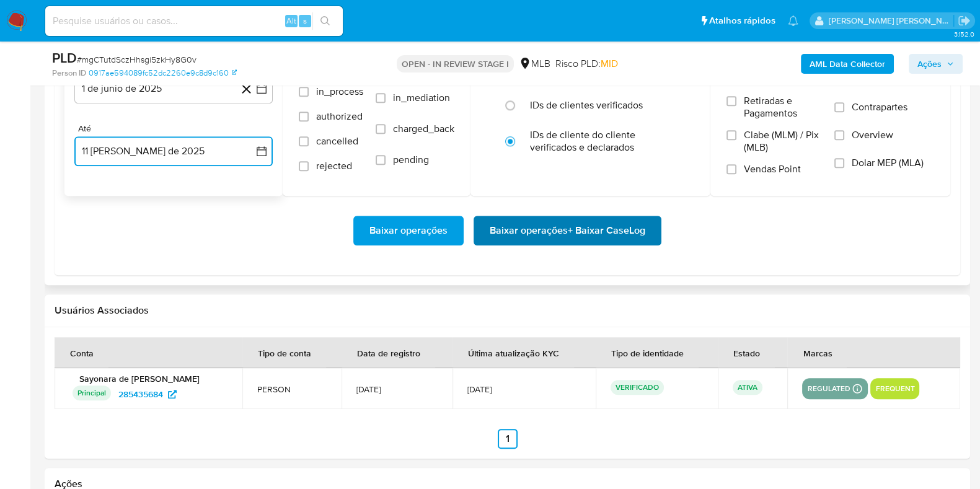
click at [506, 229] on span "Baixar operações + Baixar CaseLog" at bounding box center [568, 230] width 156 height 27
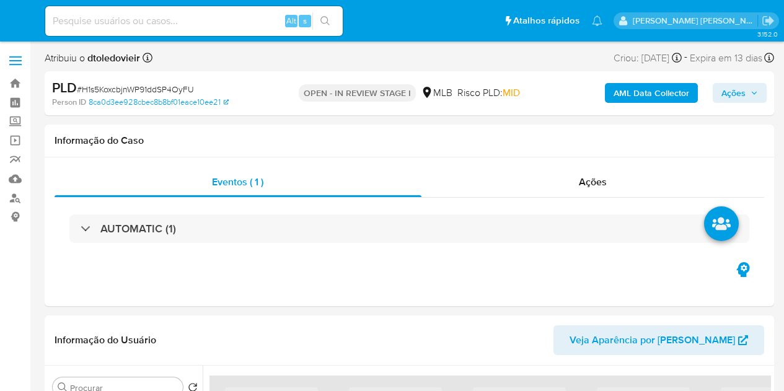
select select "10"
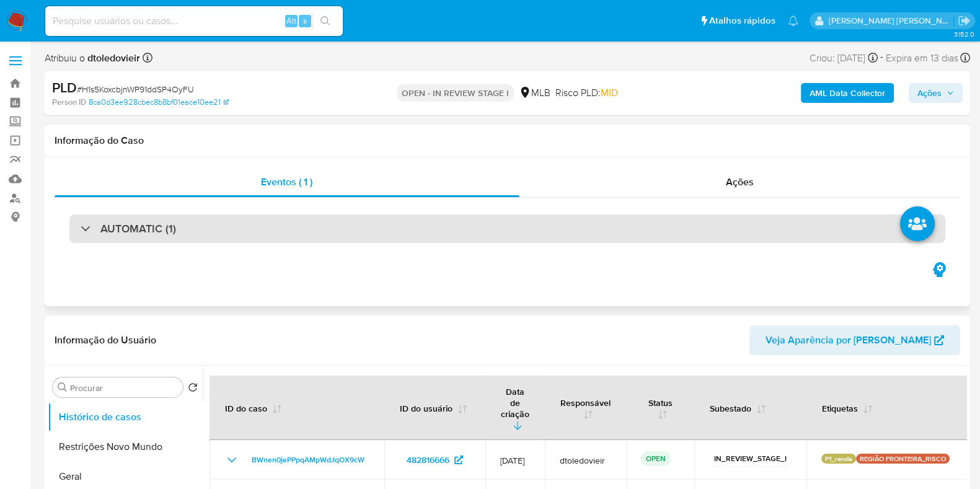
click at [189, 221] on div "AUTOMATIC (1)" at bounding box center [507, 229] width 876 height 29
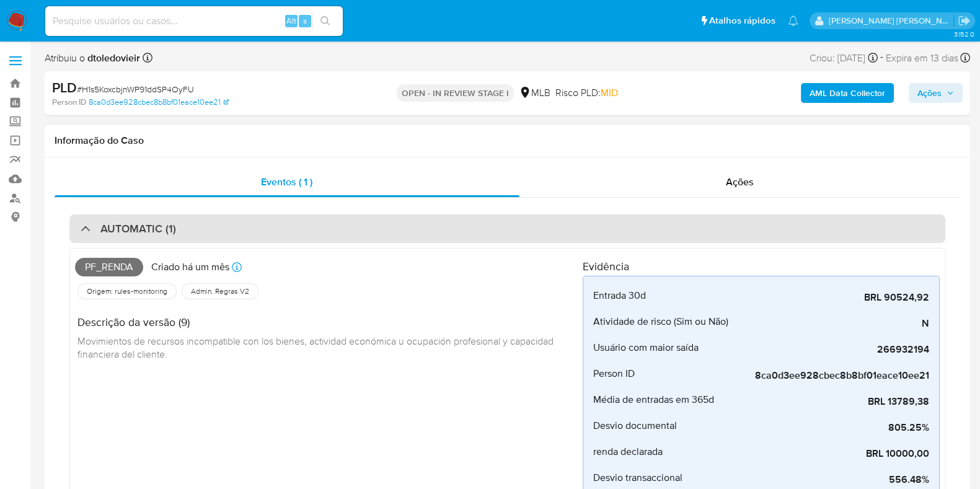
click at [193, 231] on div "AUTOMATIC (1)" at bounding box center [507, 229] width 876 height 29
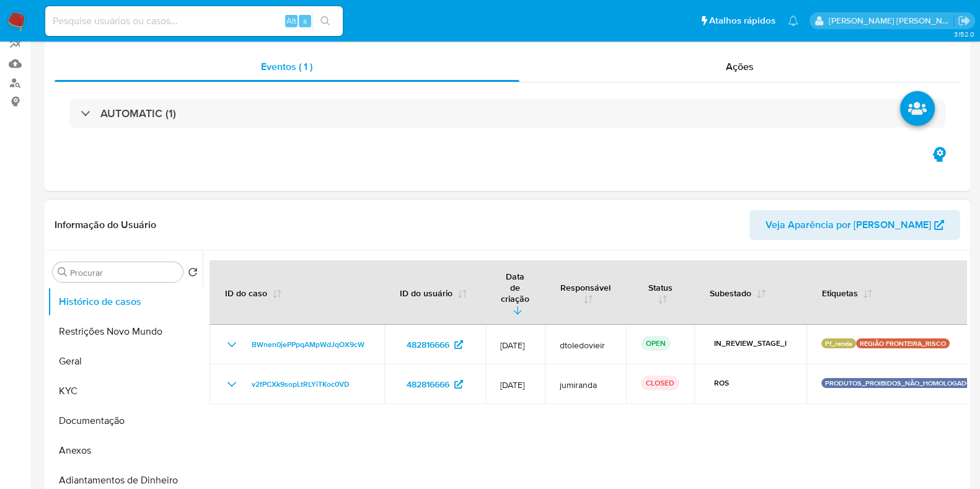
scroll to position [233, 0]
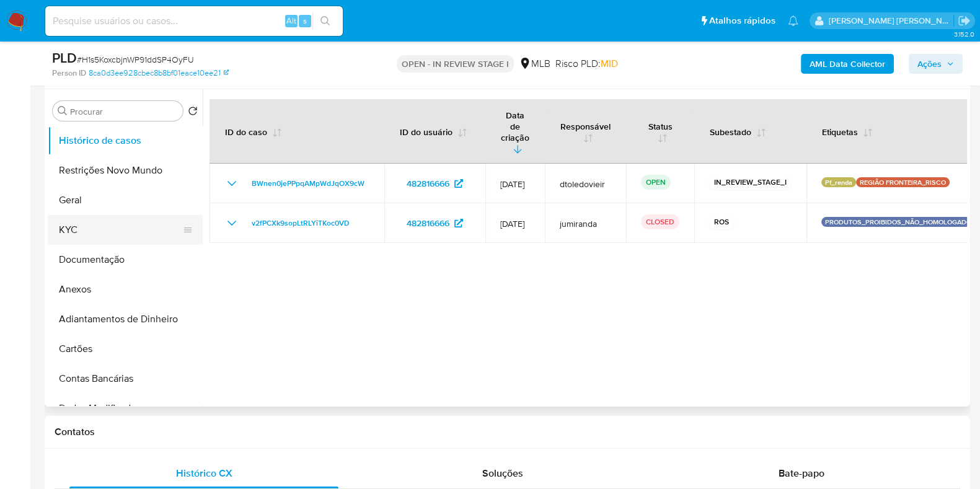
click at [138, 228] on button "KYC" at bounding box center [120, 230] width 145 height 30
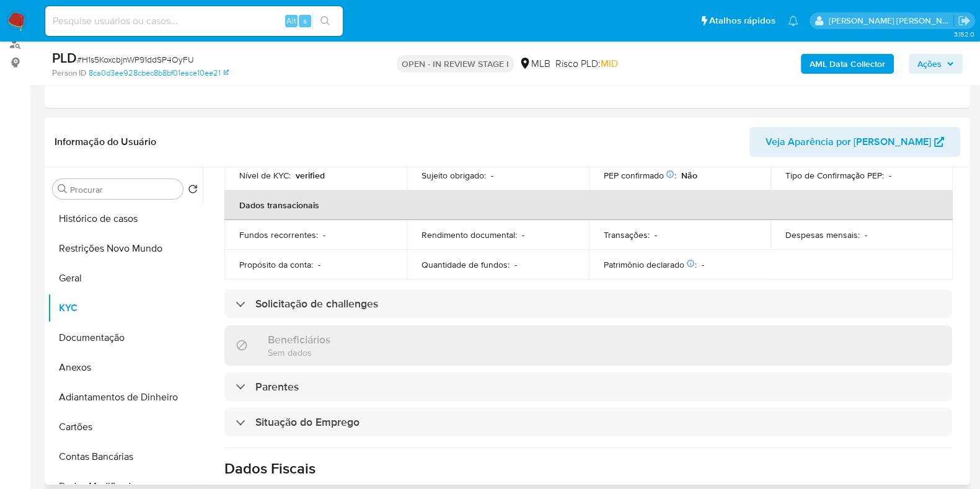
scroll to position [539, 0]
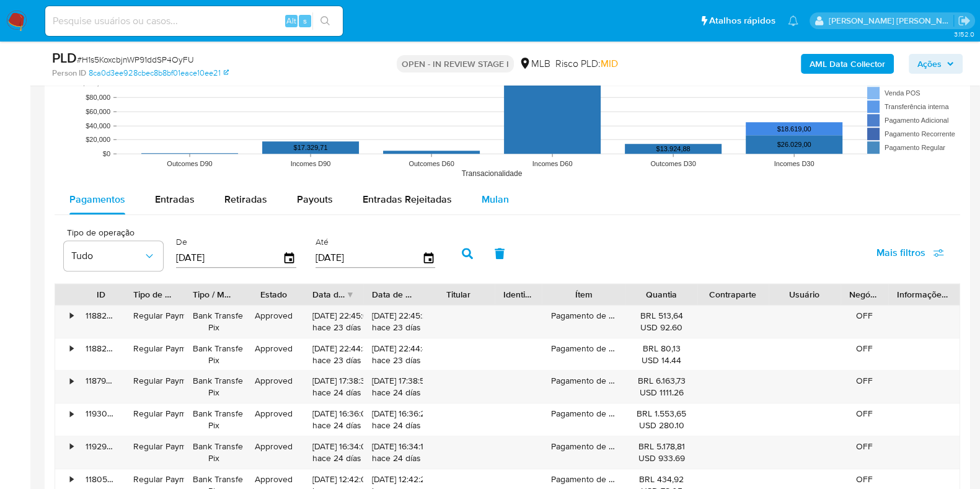
click at [505, 209] on button "Mulan" at bounding box center [495, 200] width 57 height 30
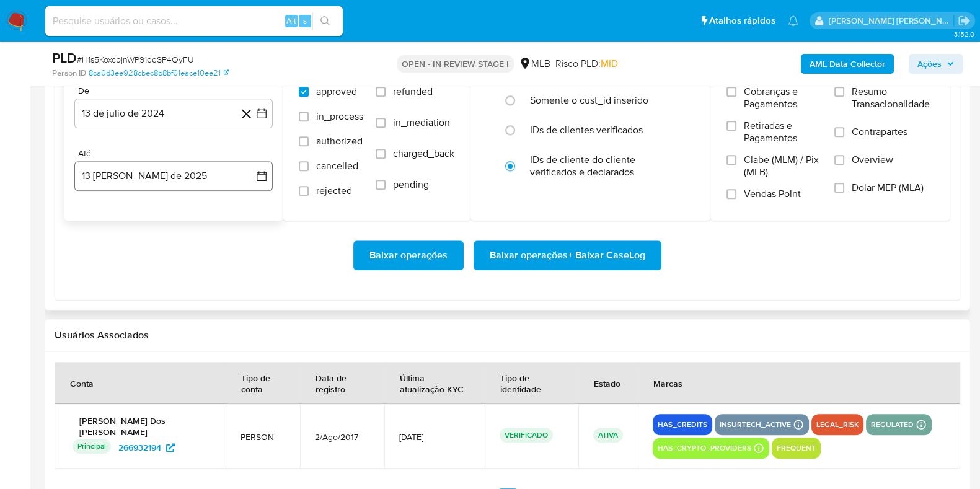
scroll to position [1473, 0]
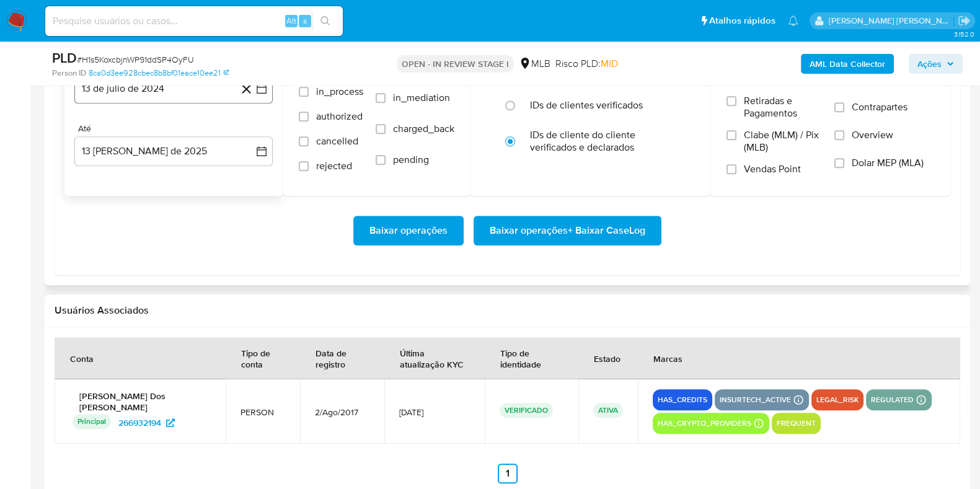
click at [182, 86] on button "13 de julio de 2024" at bounding box center [173, 89] width 198 height 30
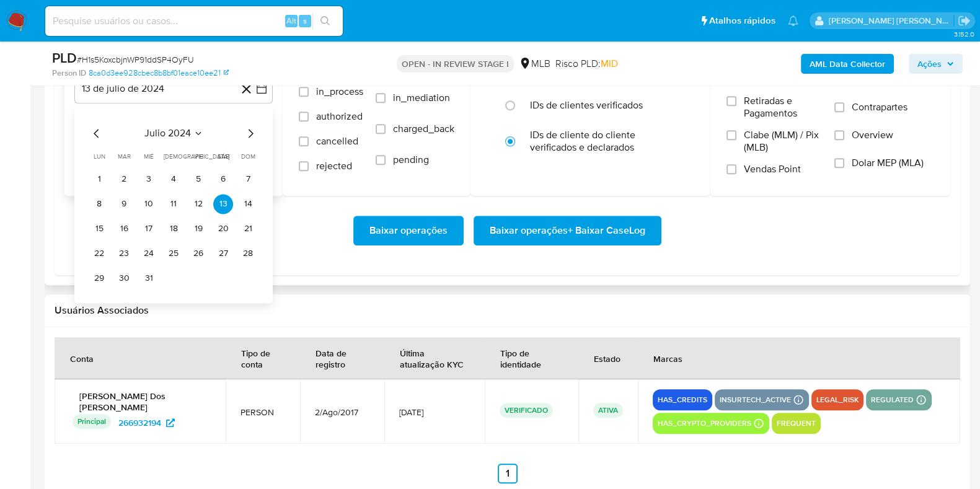
click at [251, 131] on icon "Mes siguiente" at bounding box center [251, 133] width 5 height 9
click at [251, 130] on icon "Mes siguiente" at bounding box center [251, 133] width 5 height 9
click at [251, 130] on icon "Mes siguiente" at bounding box center [250, 133] width 15 height 15
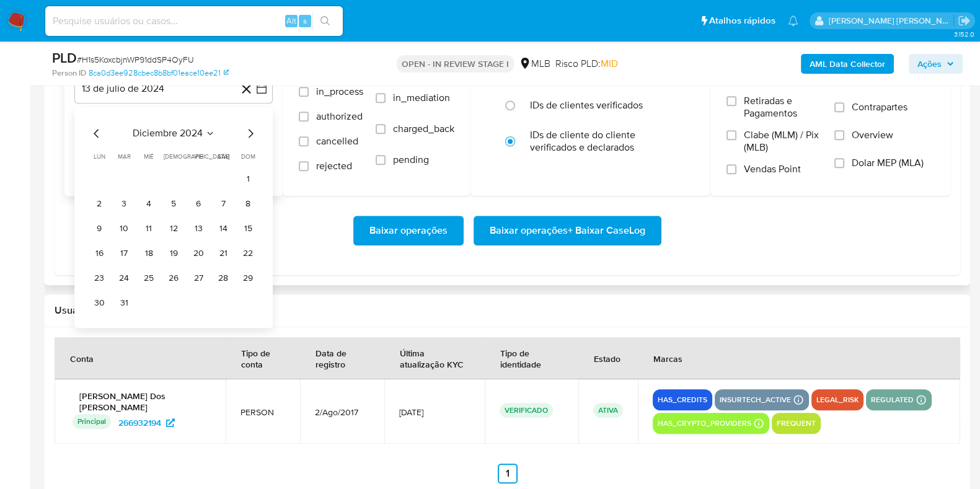
click at [252, 130] on icon "Mes siguiente" at bounding box center [250, 133] width 15 height 15
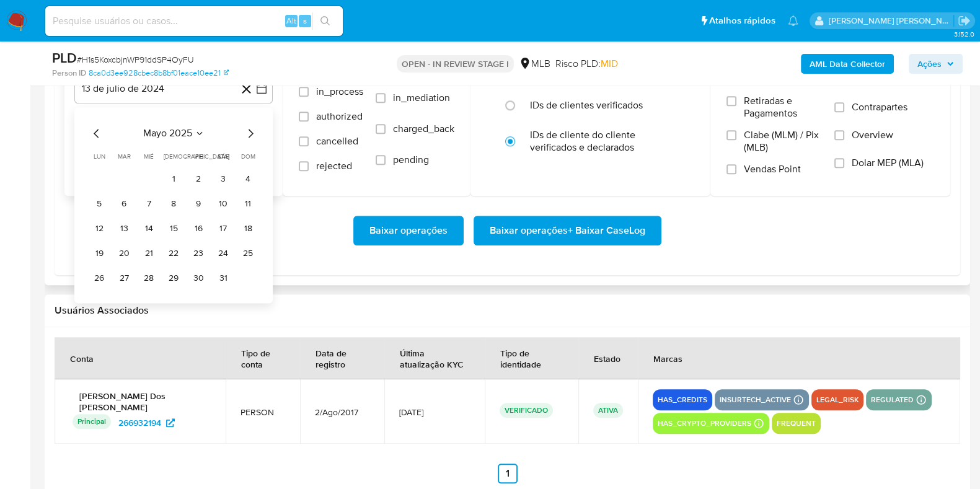
click at [254, 130] on icon "Mes siguiente" at bounding box center [250, 133] width 15 height 15
click at [241, 176] on button "1" at bounding box center [248, 179] width 20 height 20
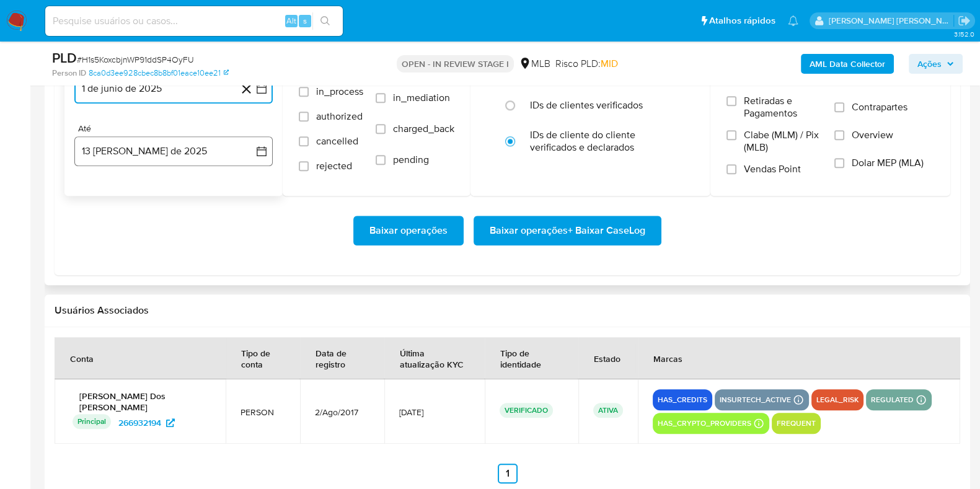
click at [198, 154] on button "13 [PERSON_NAME] de 2025" at bounding box center [173, 151] width 198 height 30
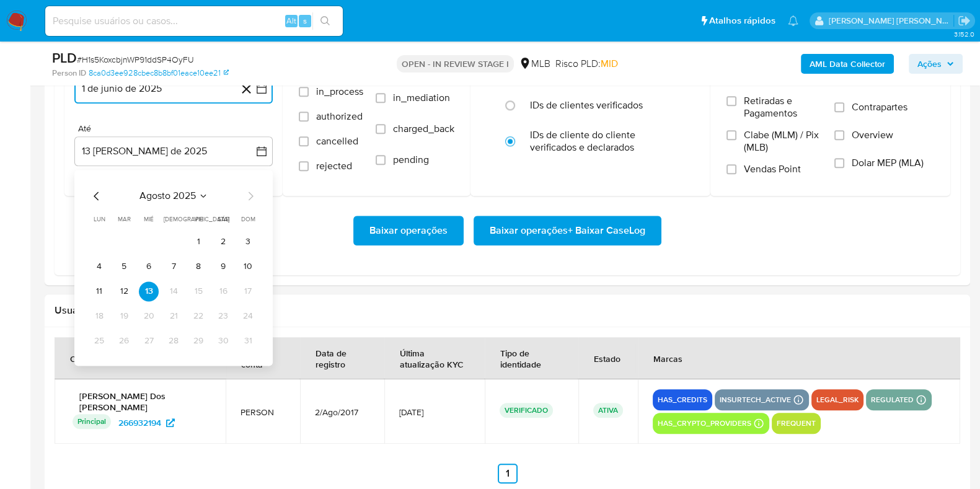
click at [105, 293] on button "11" at bounding box center [99, 292] width 20 height 20
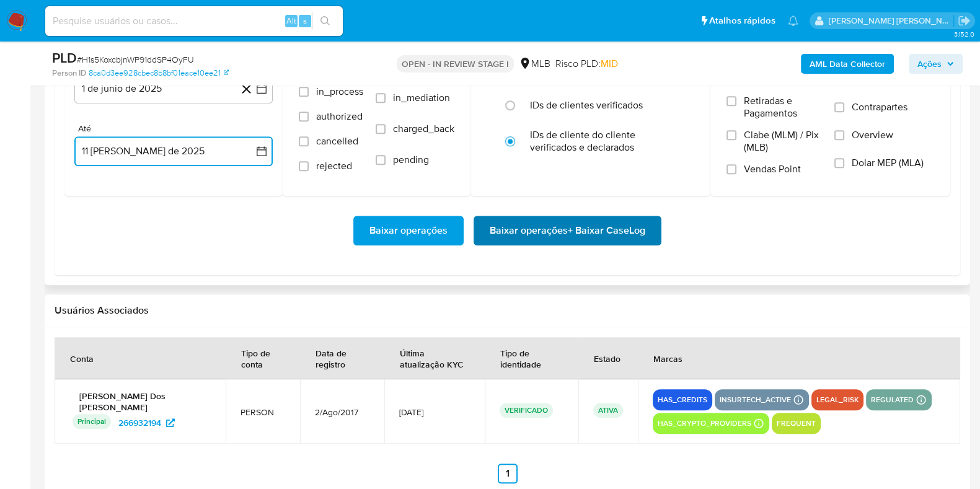
click at [555, 218] on span "Baixar operações + Baixar CaseLog" at bounding box center [568, 230] width 156 height 27
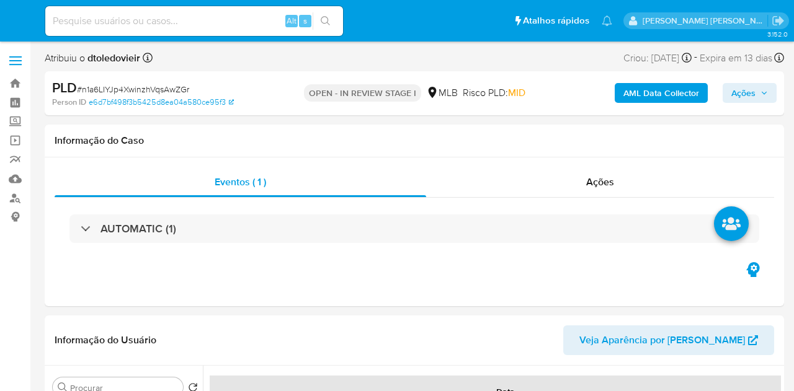
select select "10"
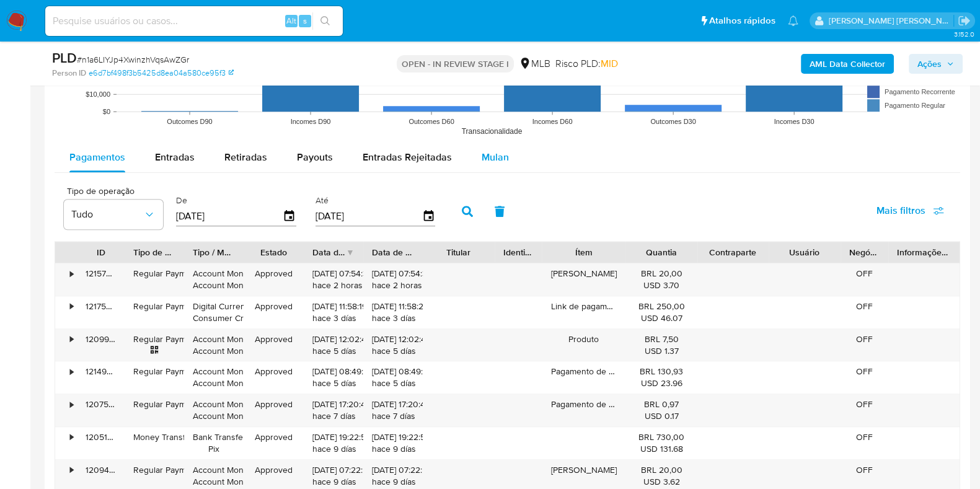
click at [488, 155] on span "Mulan" at bounding box center [495, 157] width 27 height 14
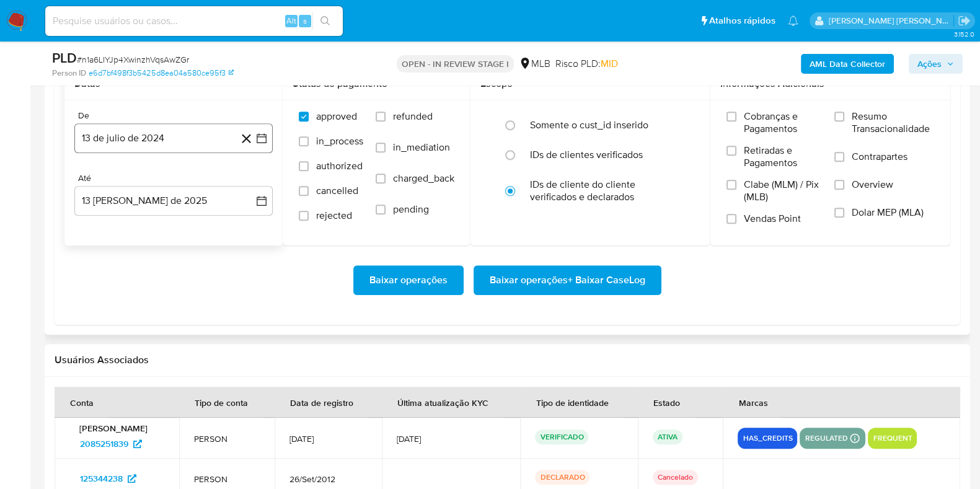
scroll to position [1395, 0]
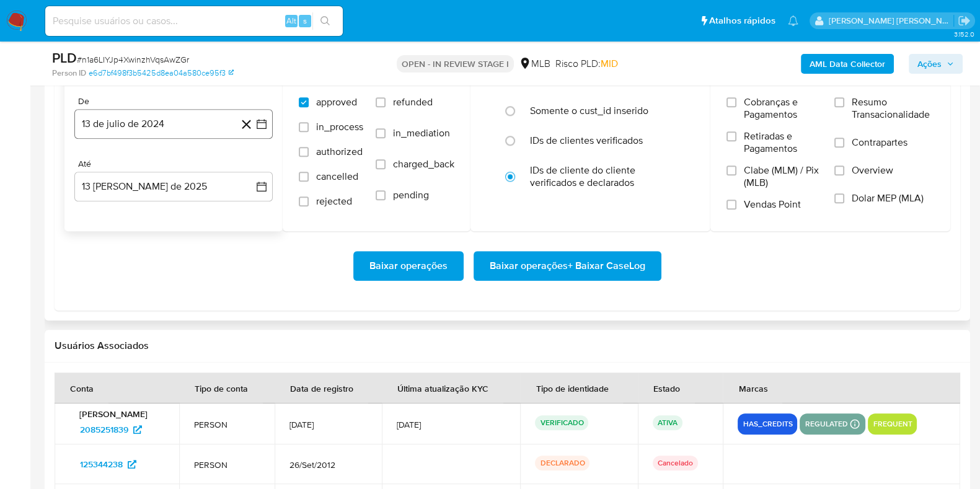
click at [168, 122] on button "13 de julio de 2024" at bounding box center [173, 124] width 198 height 30
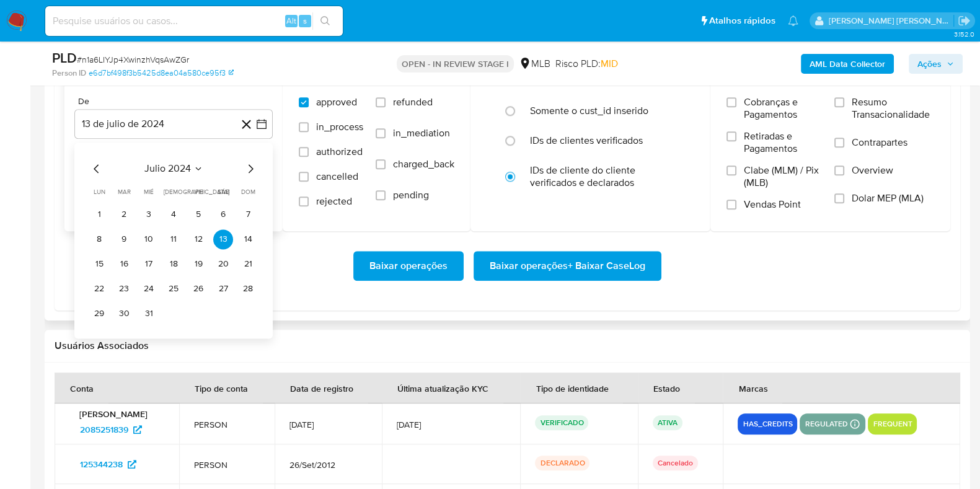
click at [250, 166] on icon "Mes siguiente" at bounding box center [251, 168] width 5 height 9
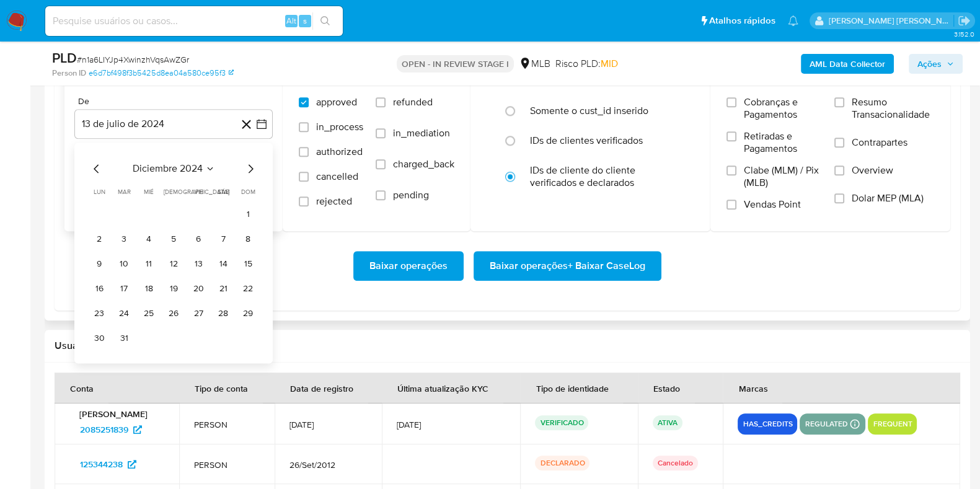
click at [251, 166] on icon "Mes siguiente" at bounding box center [251, 168] width 5 height 9
click at [252, 166] on icon "Mes siguiente" at bounding box center [250, 168] width 15 height 15
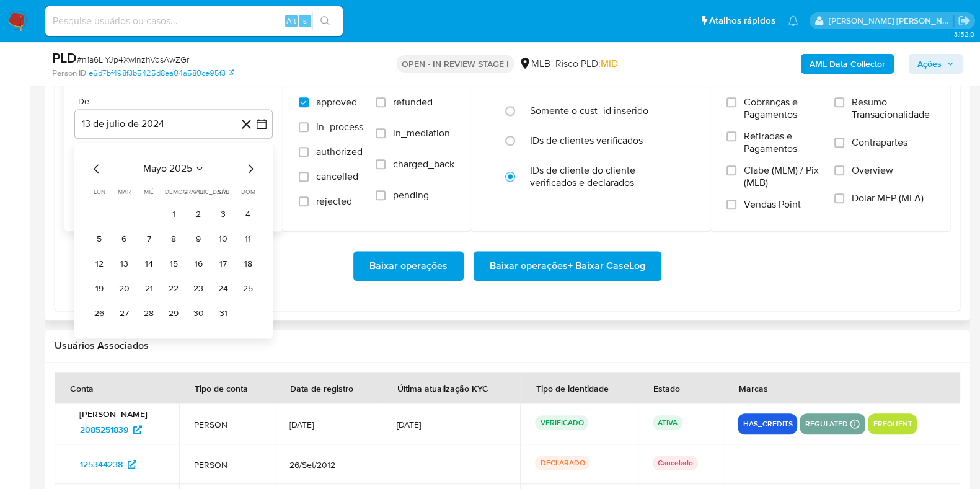
click at [252, 166] on icon "Mes siguiente" at bounding box center [250, 168] width 15 height 15
click at [245, 209] on button "1" at bounding box center [248, 215] width 20 height 20
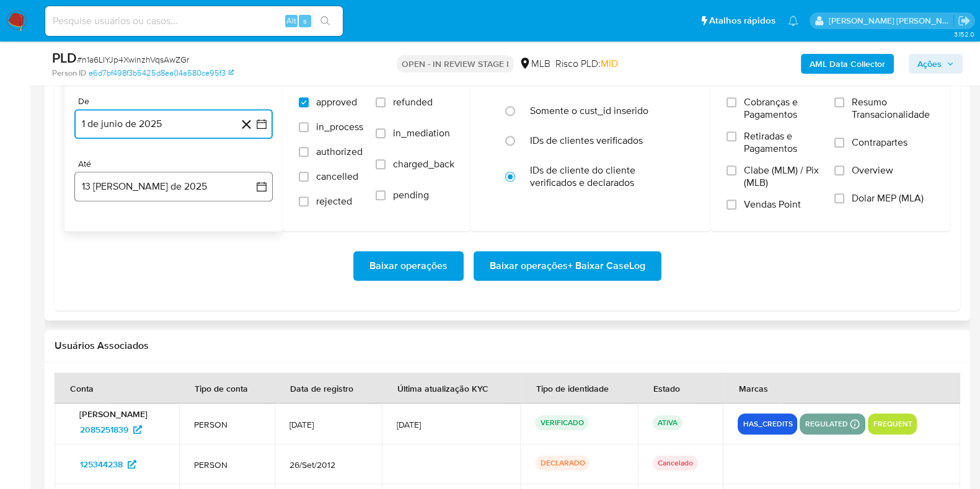
click at [190, 198] on button "13 [PERSON_NAME] de 2025" at bounding box center [173, 187] width 198 height 30
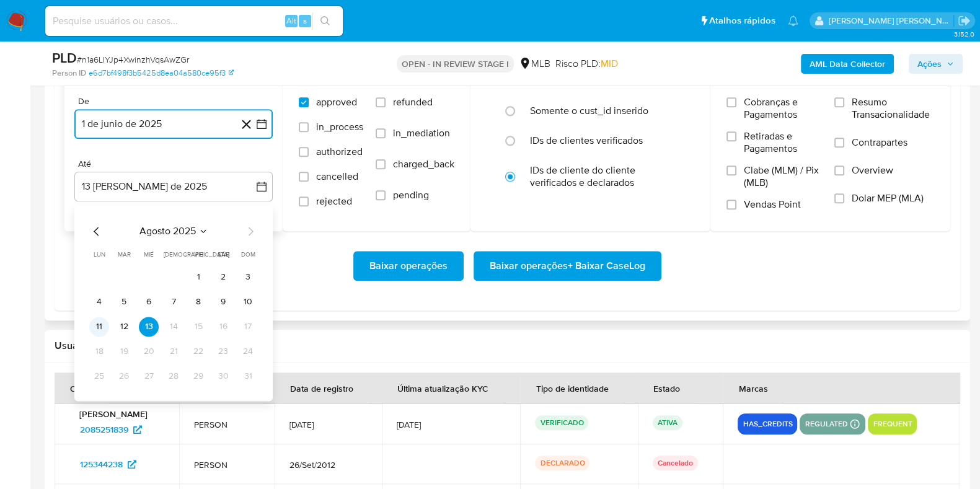
click at [91, 322] on button "11" at bounding box center [99, 327] width 20 height 20
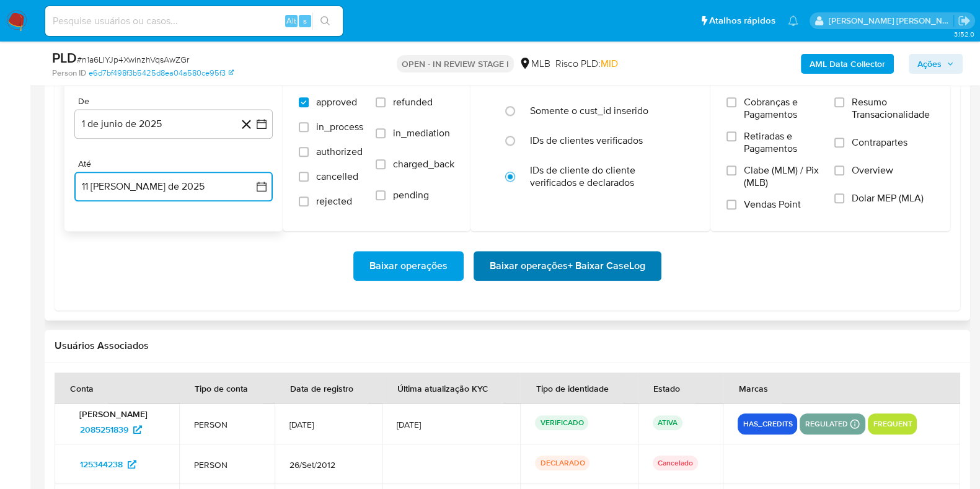
click at [549, 268] on span "Baixar operações + Baixar CaseLog" at bounding box center [568, 265] width 156 height 27
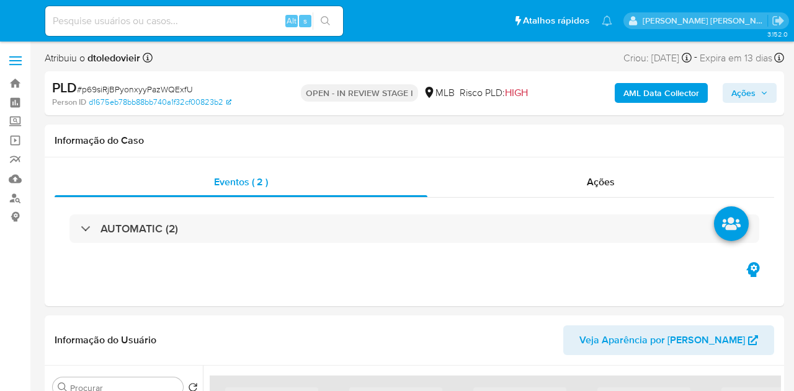
select select "10"
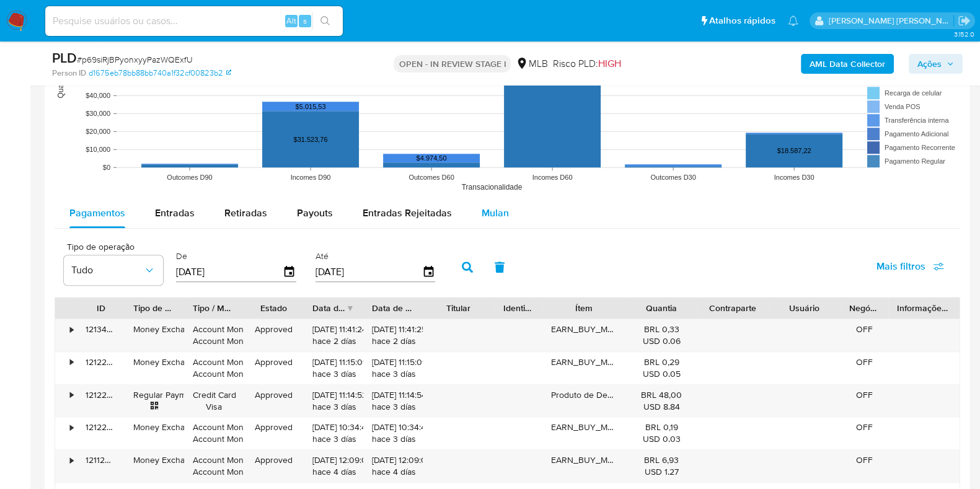
scroll to position [1240, 0]
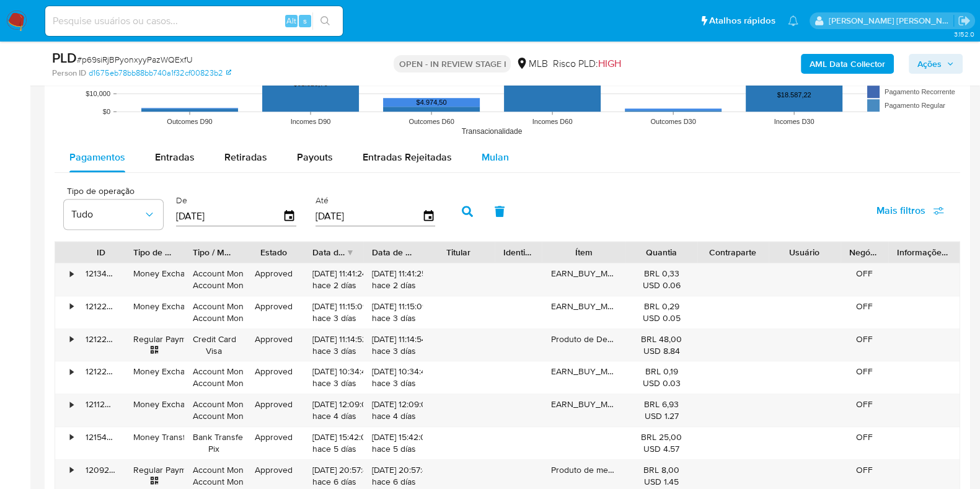
click at [491, 156] on span "Mulan" at bounding box center [495, 157] width 27 height 14
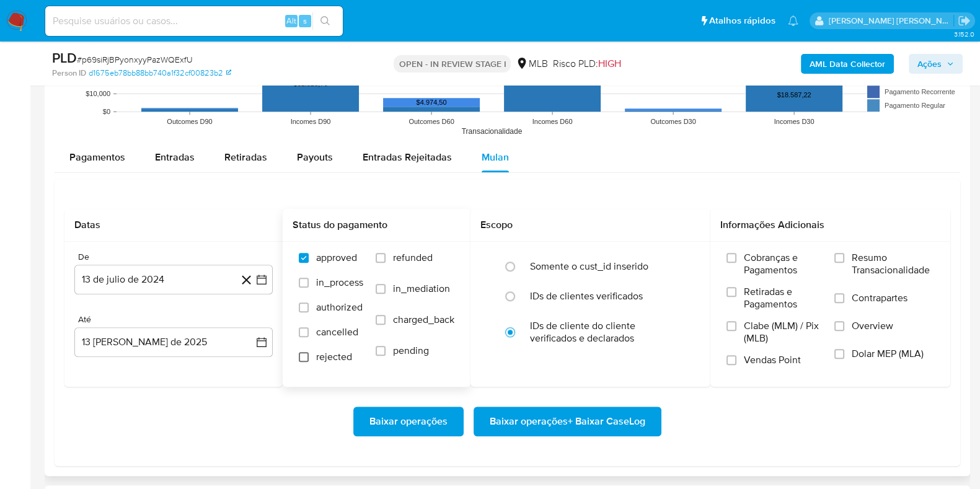
scroll to position [1395, 0]
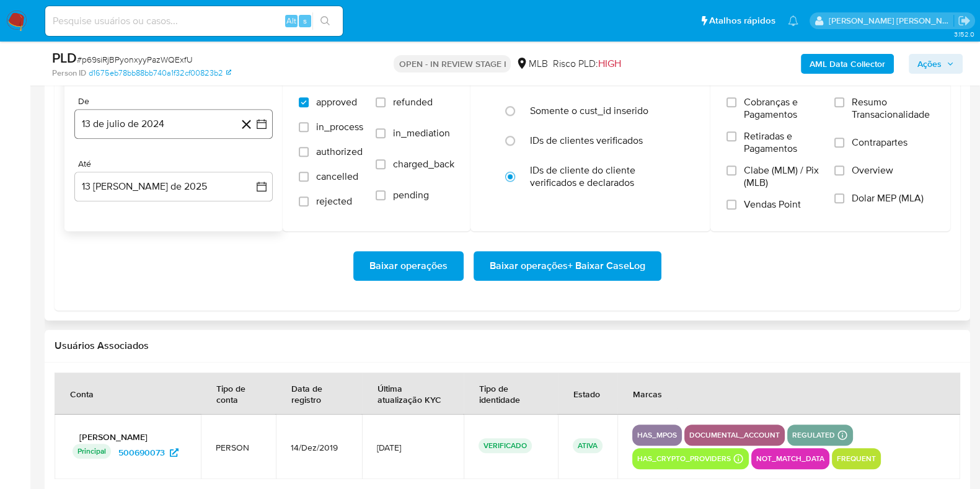
click at [162, 130] on button "13 de julio de 2024" at bounding box center [173, 124] width 198 height 30
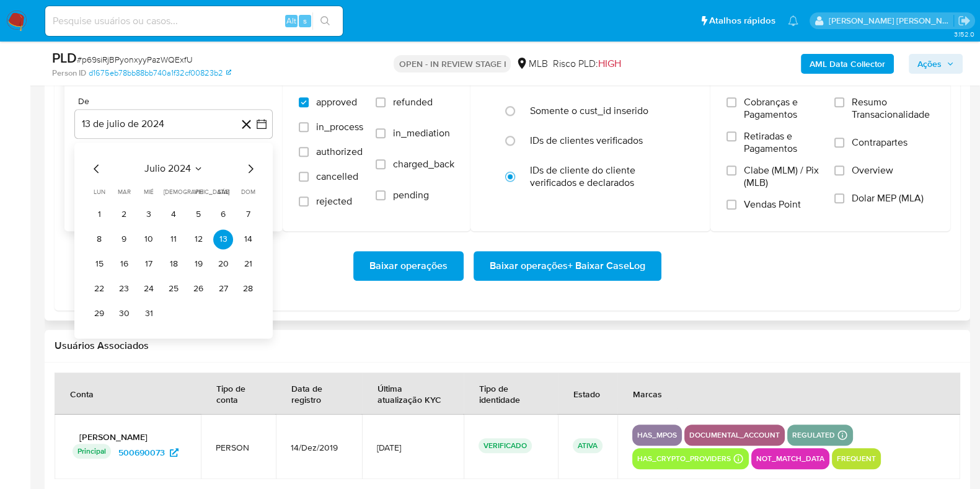
click at [249, 169] on icon "Mes siguiente" at bounding box center [250, 168] width 15 height 15
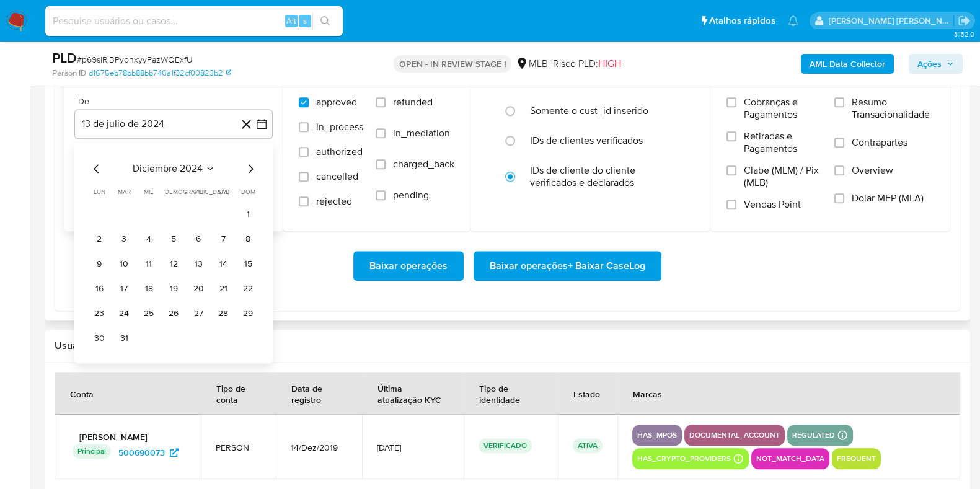
click at [249, 169] on icon "Mes siguiente" at bounding box center [250, 168] width 15 height 15
click at [250, 169] on icon "Mes siguiente" at bounding box center [250, 168] width 15 height 15
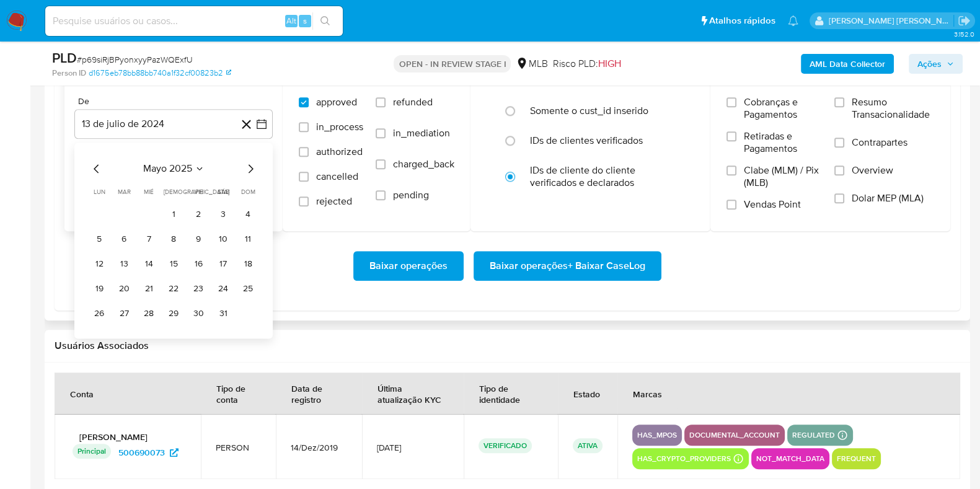
click at [249, 169] on icon "Mes siguiente" at bounding box center [250, 168] width 15 height 15
click at [245, 210] on button "1" at bounding box center [248, 215] width 20 height 20
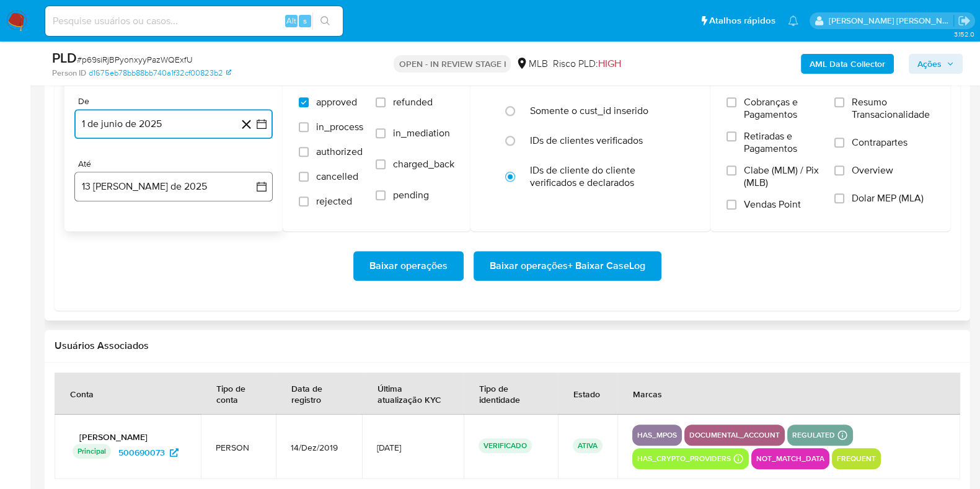
click at [181, 187] on button "13 de agosto de 2025" at bounding box center [173, 187] width 198 height 30
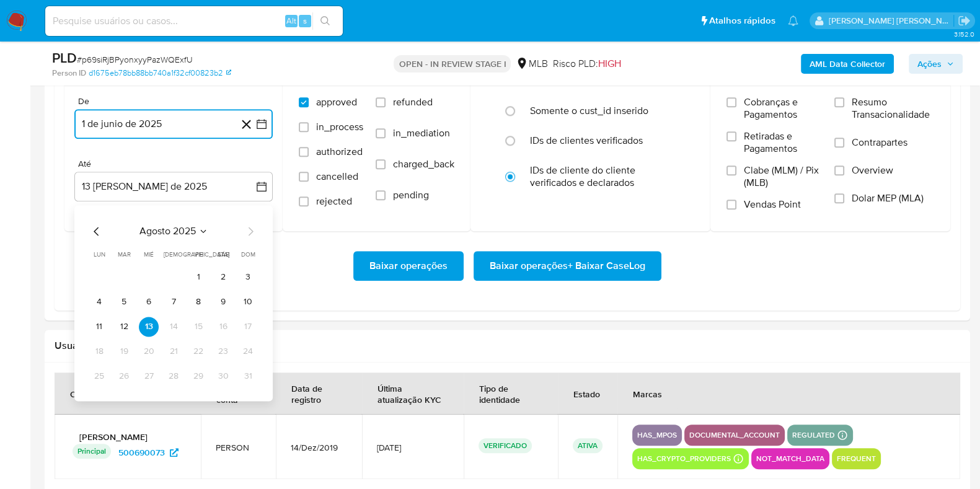
drag, startPoint x: 93, startPoint y: 329, endPoint x: 118, endPoint y: 321, distance: 26.1
click at [93, 329] on button "11" at bounding box center [99, 327] width 20 height 20
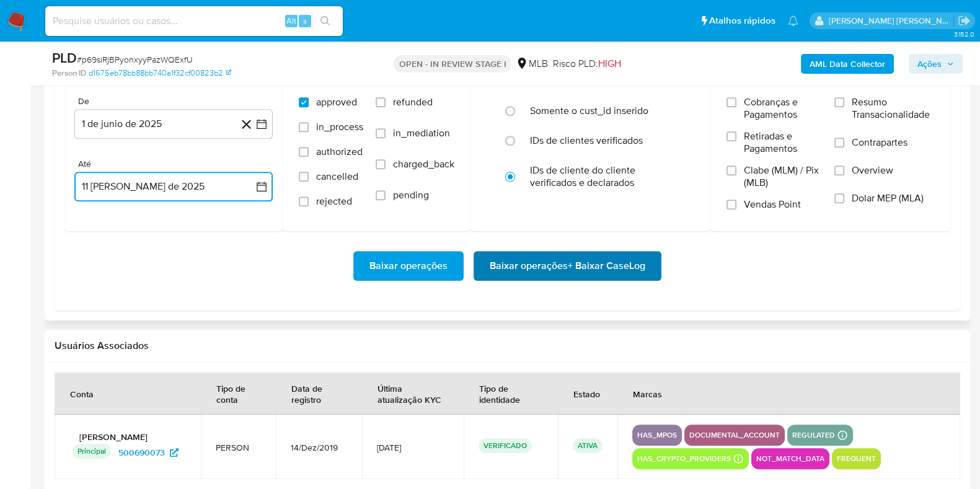
click at [554, 252] on span "Baixar operações + Baixar CaseLog" at bounding box center [568, 265] width 156 height 27
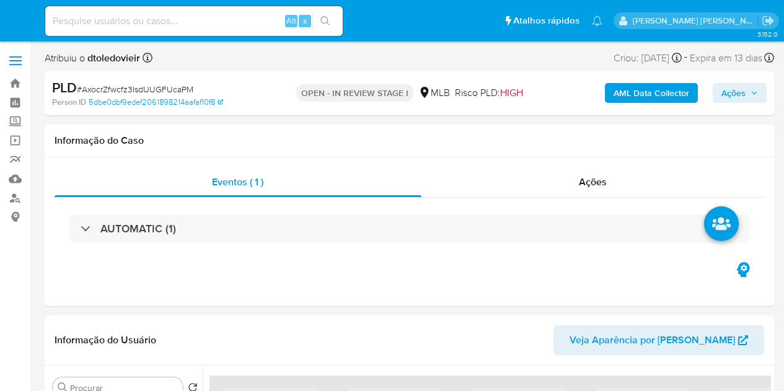
select select "10"
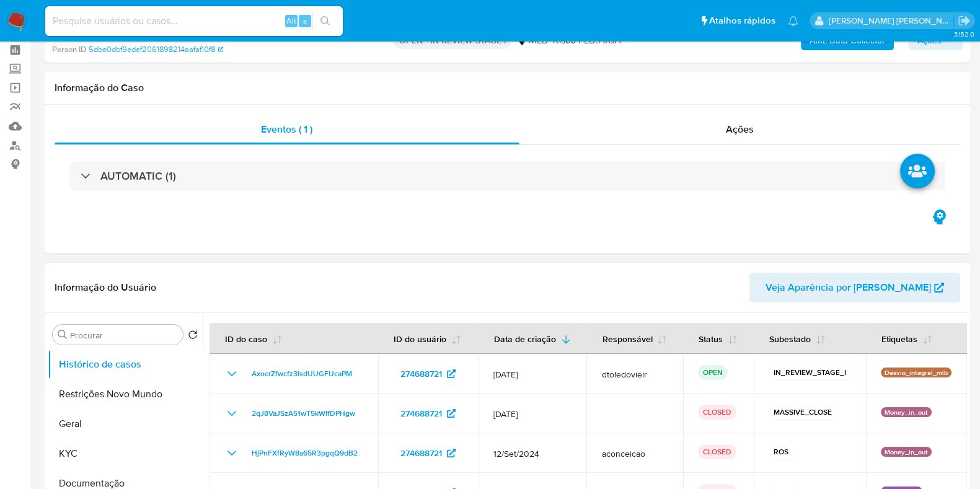
scroll to position [77, 0]
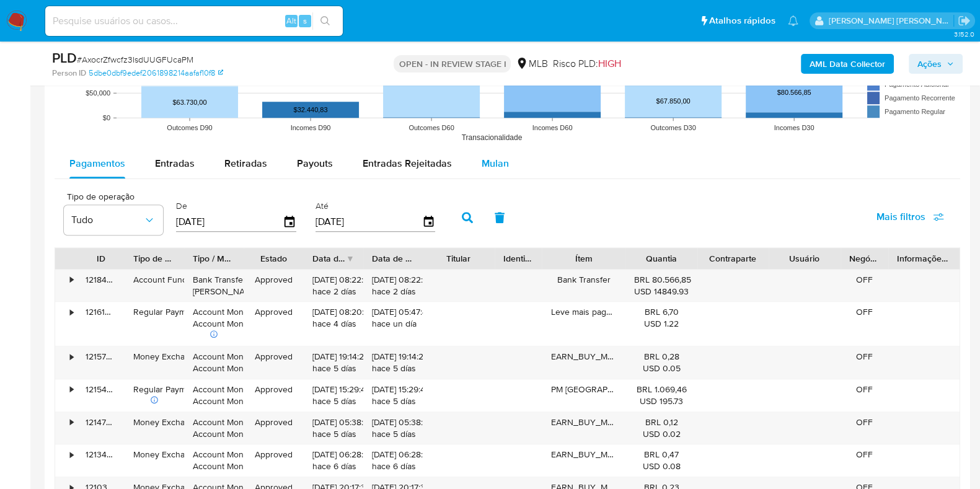
click at [494, 153] on div "Mulan" at bounding box center [495, 164] width 27 height 30
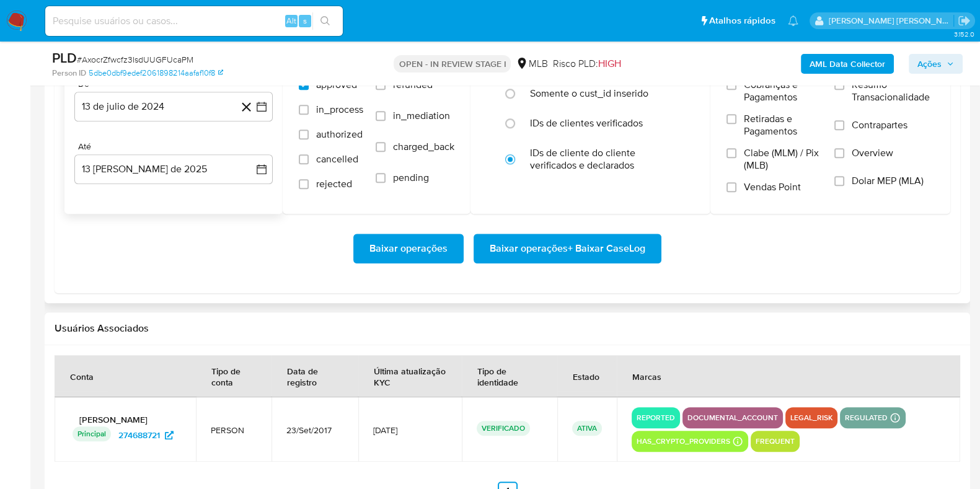
scroll to position [1473, 0]
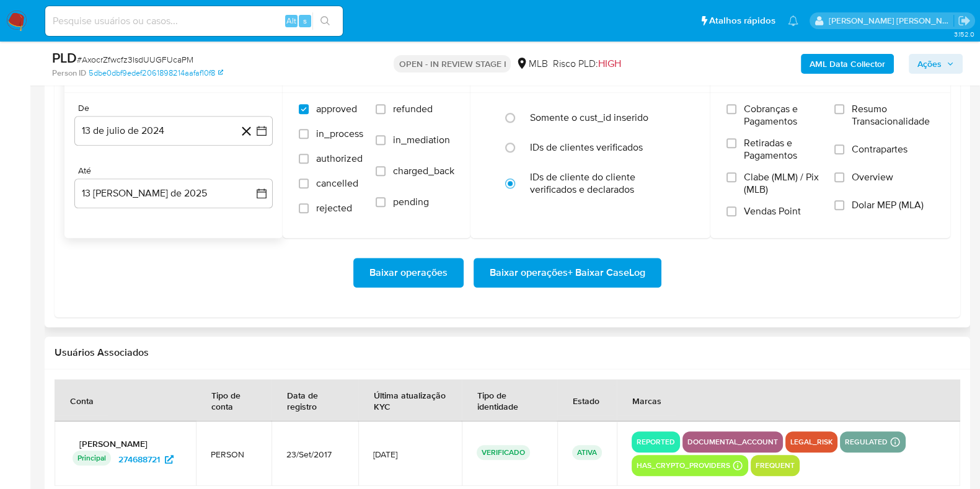
click at [167, 145] on div "De 13 de [PERSON_NAME] de 2024 [DATE] Até 13 [PERSON_NAME] de 2025 [DATE]" at bounding box center [173, 165] width 218 height 145
click at [174, 143] on button "13 de julio de 2024" at bounding box center [173, 131] width 198 height 30
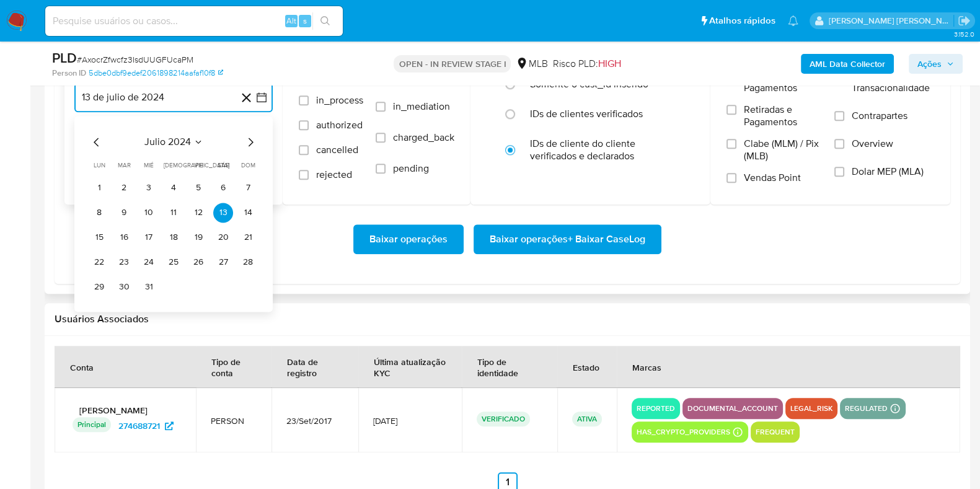
scroll to position [1550, 0]
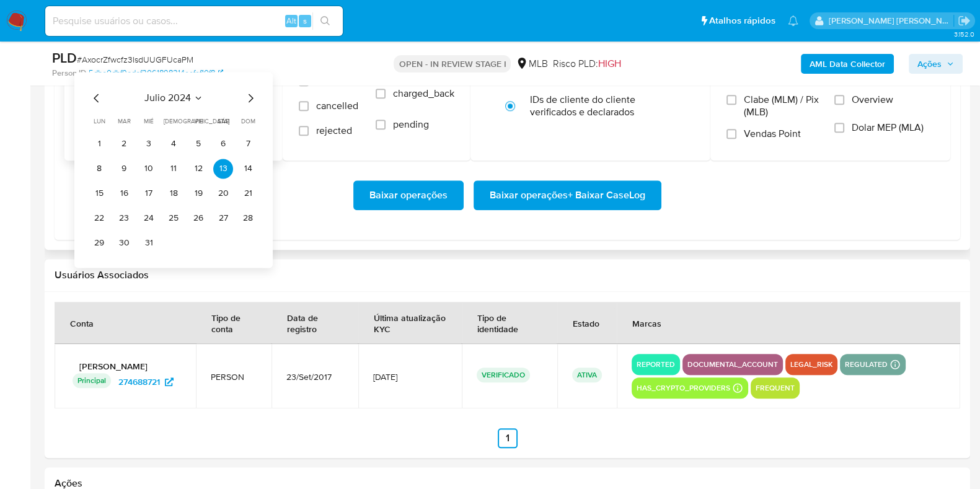
click at [249, 94] on icon "Mes siguiente" at bounding box center [250, 98] width 15 height 15
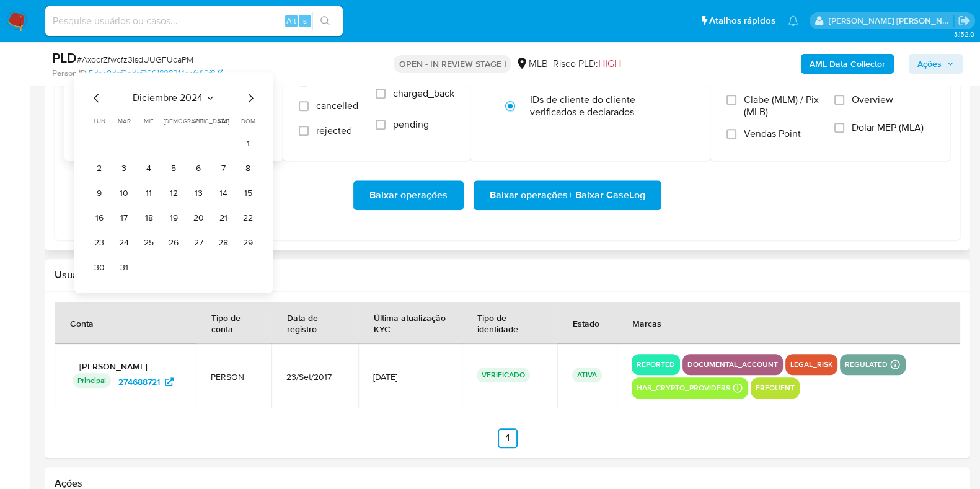
click at [249, 94] on icon "Mes siguiente" at bounding box center [250, 98] width 15 height 15
click at [248, 95] on icon "Mes siguiente" at bounding box center [250, 98] width 15 height 15
click at [249, 95] on icon "Mes siguiente" at bounding box center [250, 98] width 15 height 15
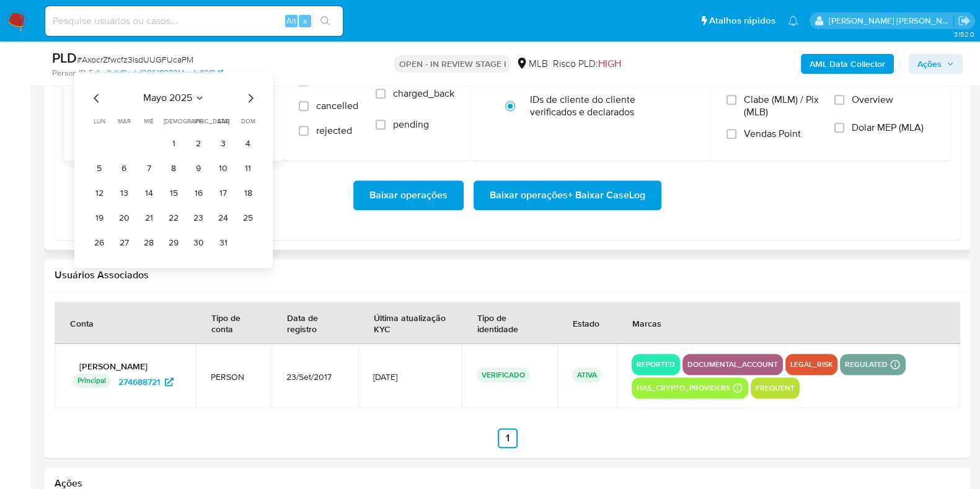
click at [249, 95] on icon "Mes siguiente" at bounding box center [250, 98] width 15 height 15
click at [241, 143] on button "1" at bounding box center [248, 144] width 20 height 20
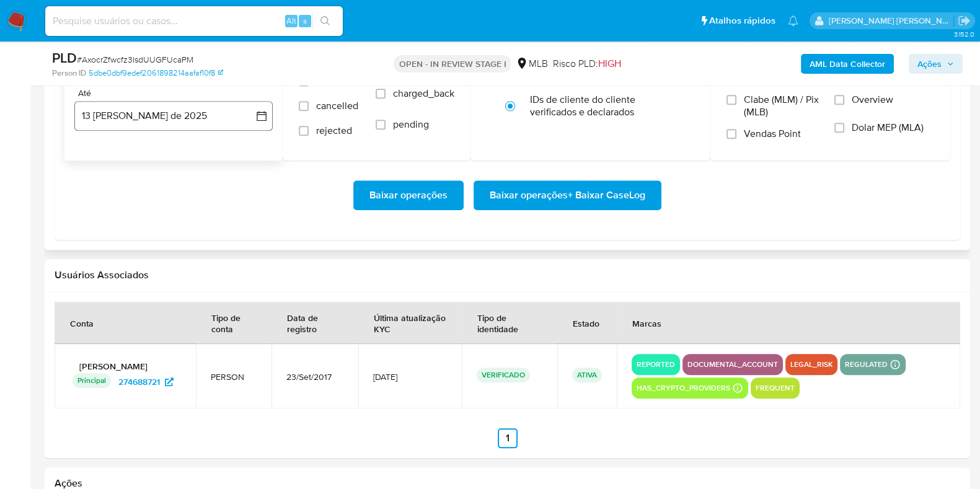
click at [195, 124] on button "13 [PERSON_NAME] de 2025" at bounding box center [173, 116] width 198 height 30
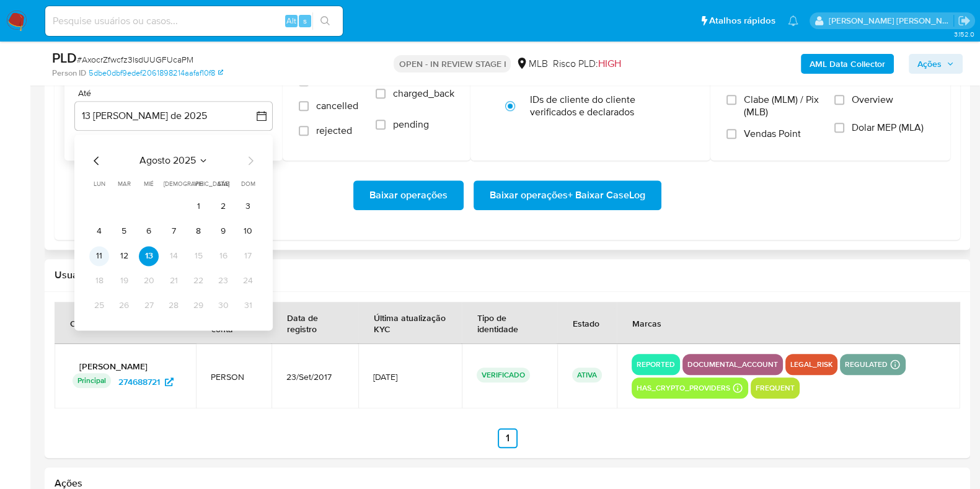
click at [105, 255] on button "11" at bounding box center [99, 256] width 20 height 20
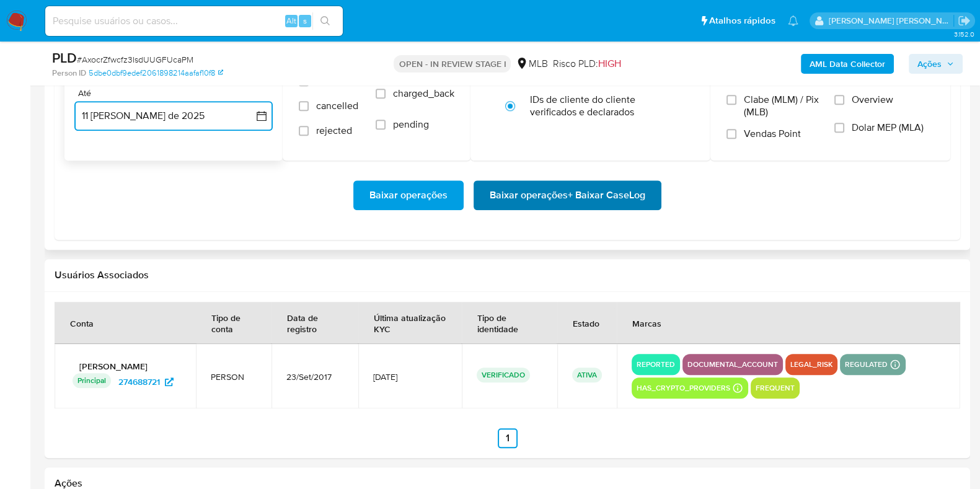
click at [521, 187] on span "Baixar operações + Baixar CaseLog" at bounding box center [568, 195] width 156 height 27
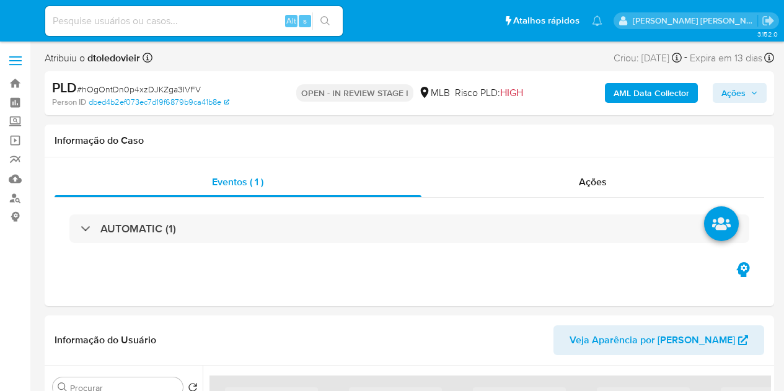
select select "10"
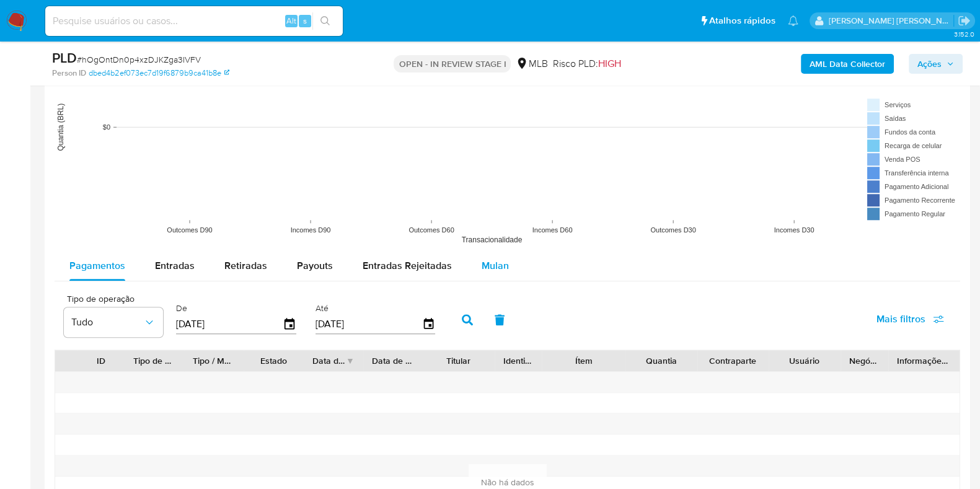
scroll to position [1240, 0]
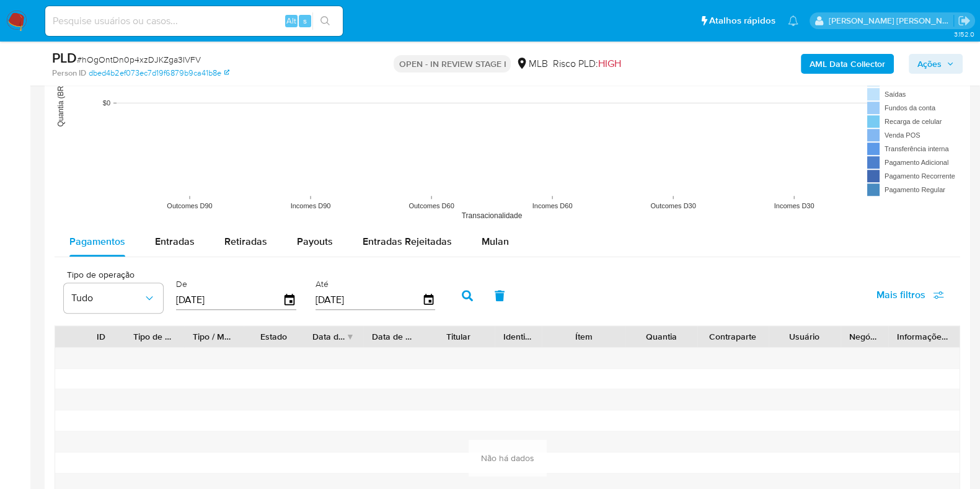
click at [496, 224] on rect at bounding box center [508, 103] width 906 height 248
click at [476, 240] on button "Mulan" at bounding box center [495, 242] width 57 height 30
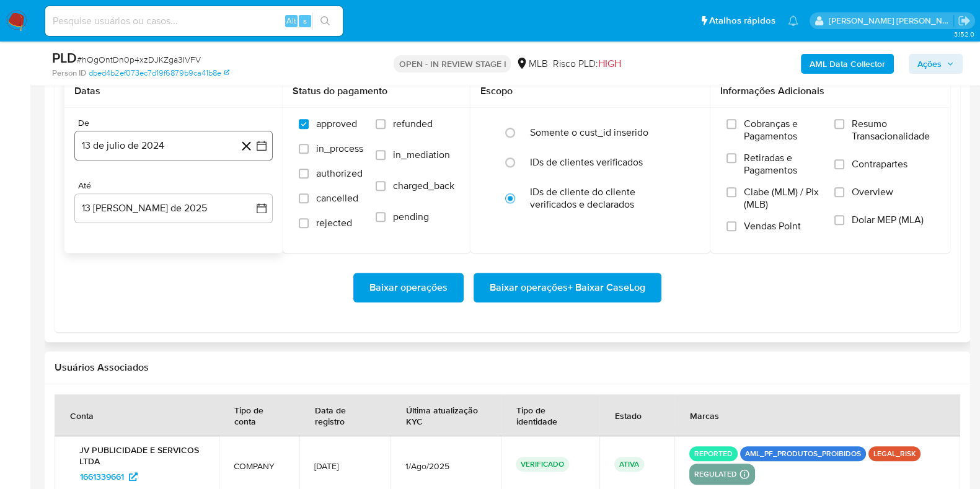
scroll to position [1473, 0]
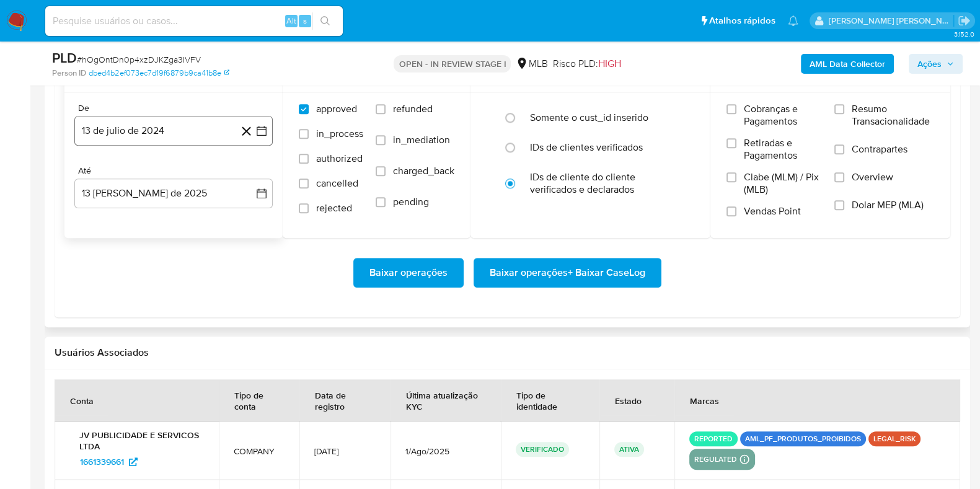
drag, startPoint x: 179, startPoint y: 122, endPoint x: 197, endPoint y: 138, distance: 24.2
click at [177, 122] on button "13 de julio de 2024" at bounding box center [173, 131] width 198 height 30
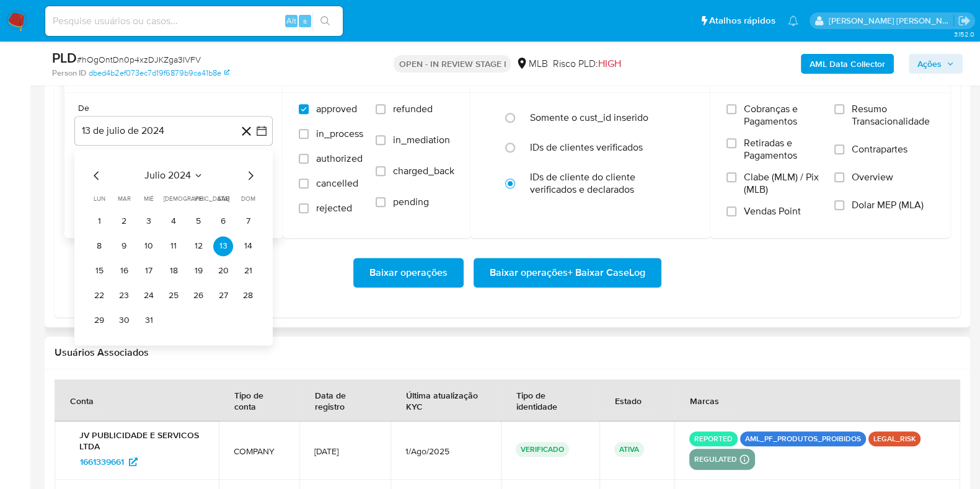
click at [247, 169] on div "julio 2024" at bounding box center [173, 175] width 169 height 15
click at [251, 169] on icon "Mes siguiente" at bounding box center [250, 175] width 15 height 15
click at [251, 171] on icon "Mes siguiente" at bounding box center [250, 175] width 15 height 15
click at [250, 172] on icon "Mes siguiente" at bounding box center [250, 175] width 15 height 15
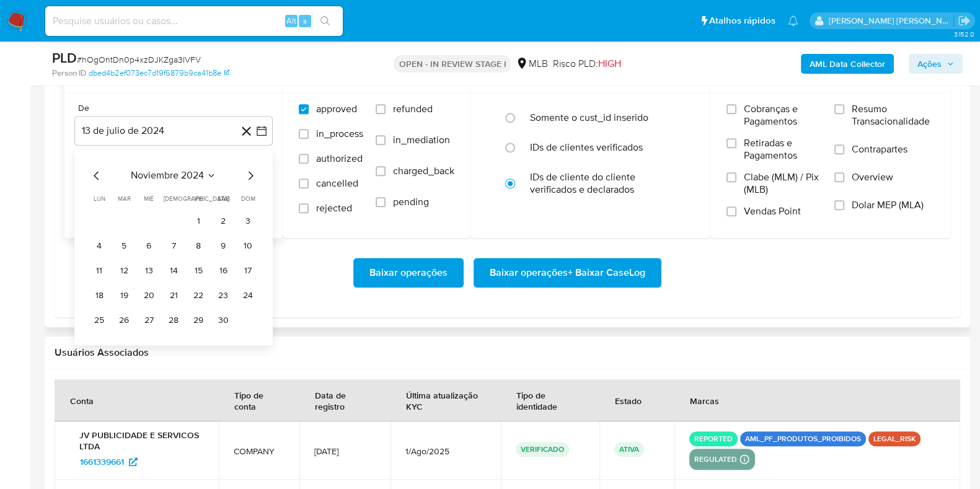
click at [250, 172] on icon "Mes siguiente" at bounding box center [250, 175] width 15 height 15
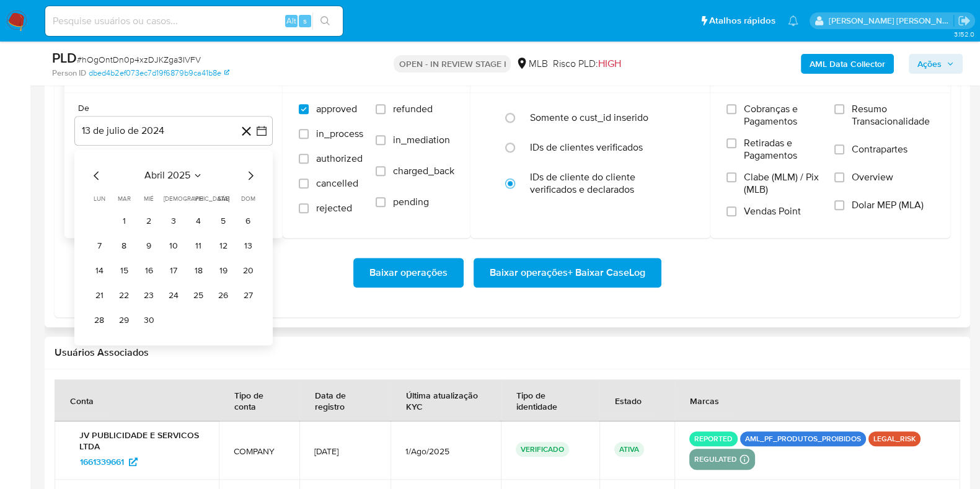
click at [250, 172] on icon "Mes siguiente" at bounding box center [250, 175] width 15 height 15
click at [239, 218] on button "1" at bounding box center [248, 221] width 20 height 20
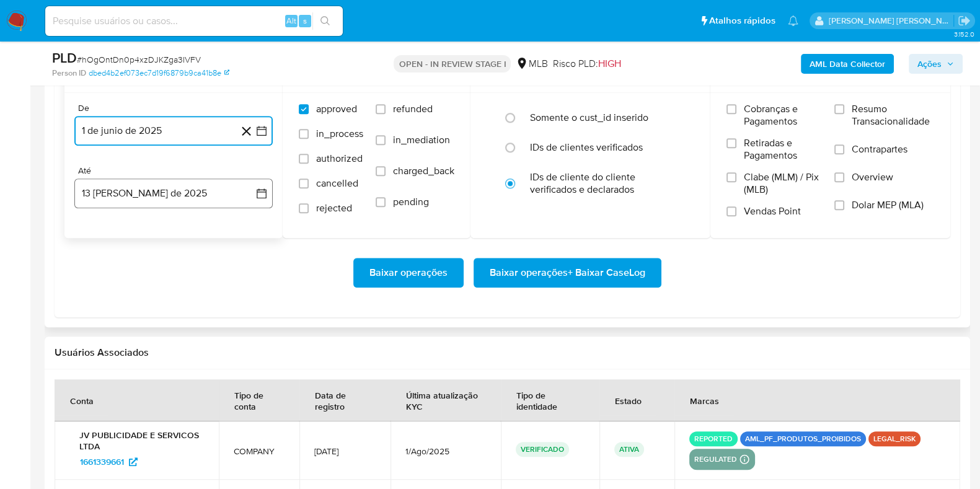
click at [186, 197] on button "13 [PERSON_NAME] de 2025" at bounding box center [173, 194] width 198 height 30
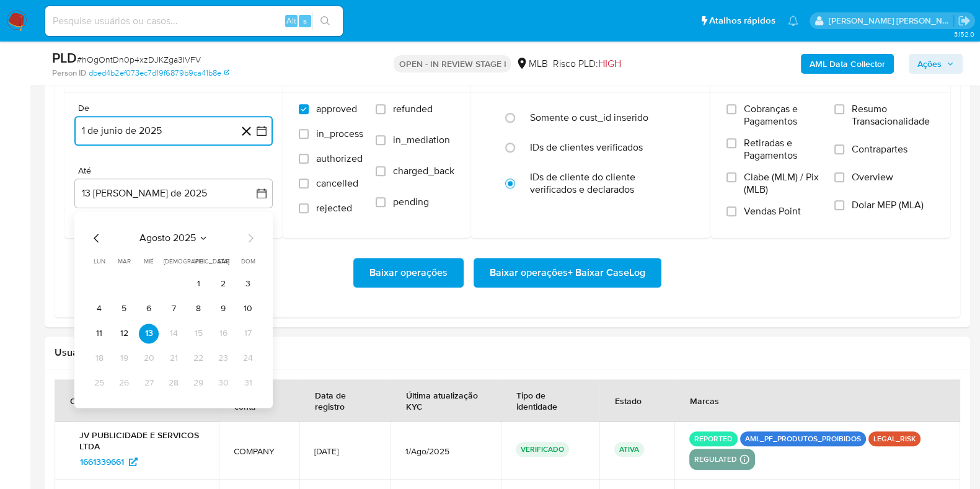
drag, startPoint x: 94, startPoint y: 339, endPoint x: 111, endPoint y: 331, distance: 18.3
click at [97, 337] on button "11" at bounding box center [99, 334] width 20 height 20
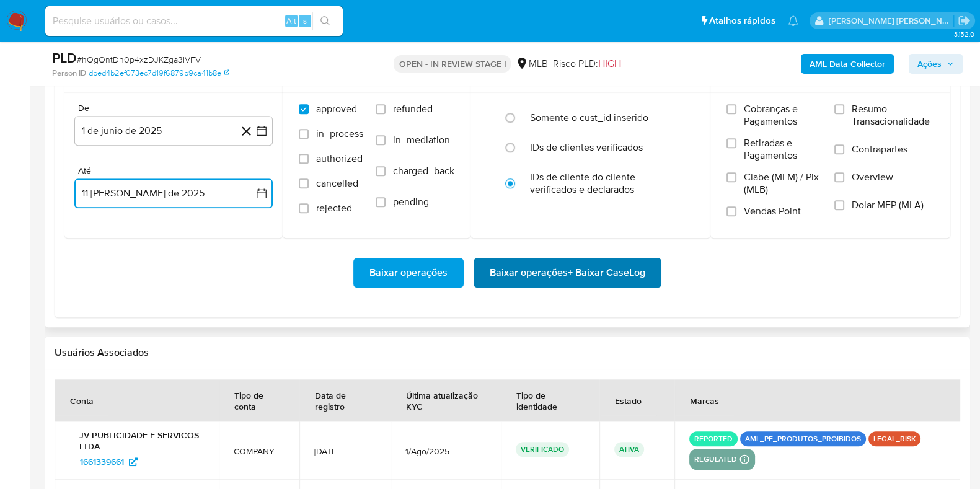
click at [515, 278] on span "Baixar operações + Baixar CaseLog" at bounding box center [568, 272] width 156 height 27
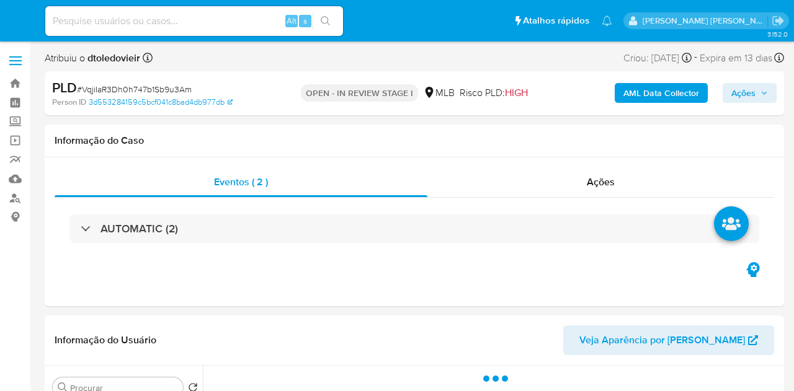
select select "10"
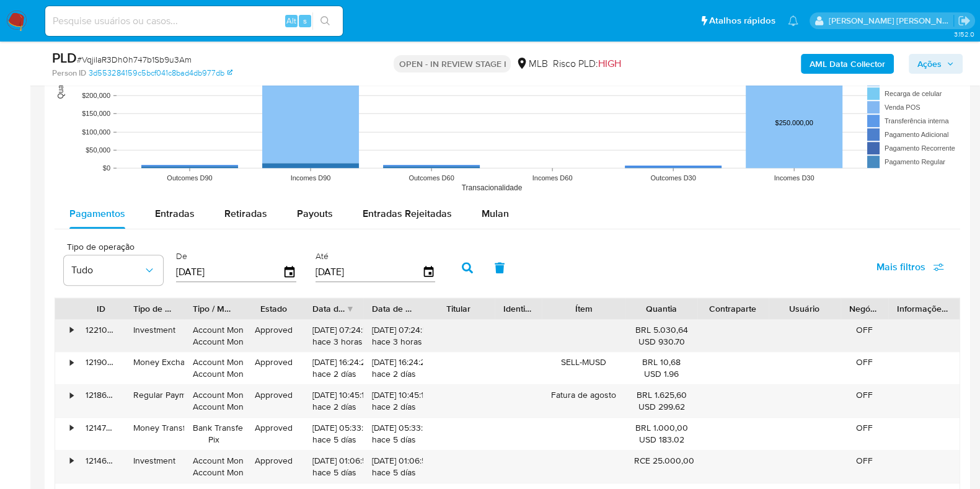
scroll to position [1318, 0]
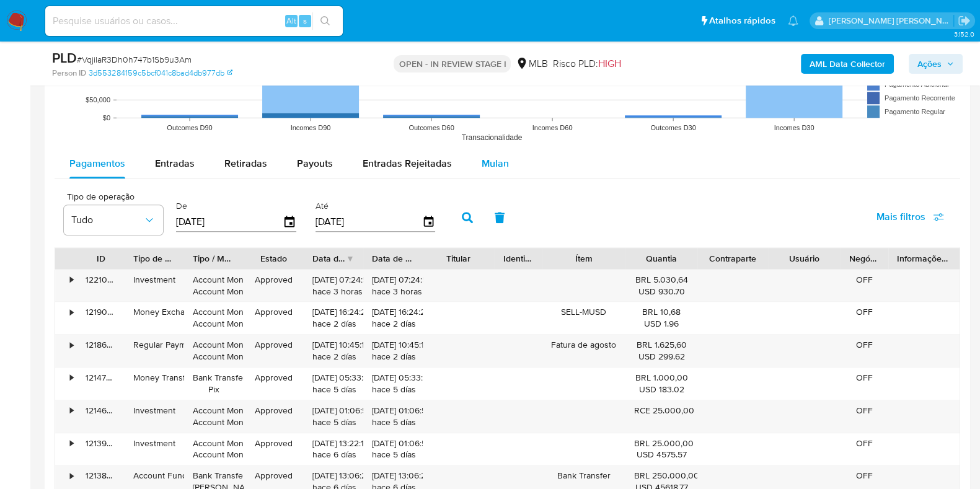
click at [507, 161] on button "Mulan" at bounding box center [495, 164] width 57 height 30
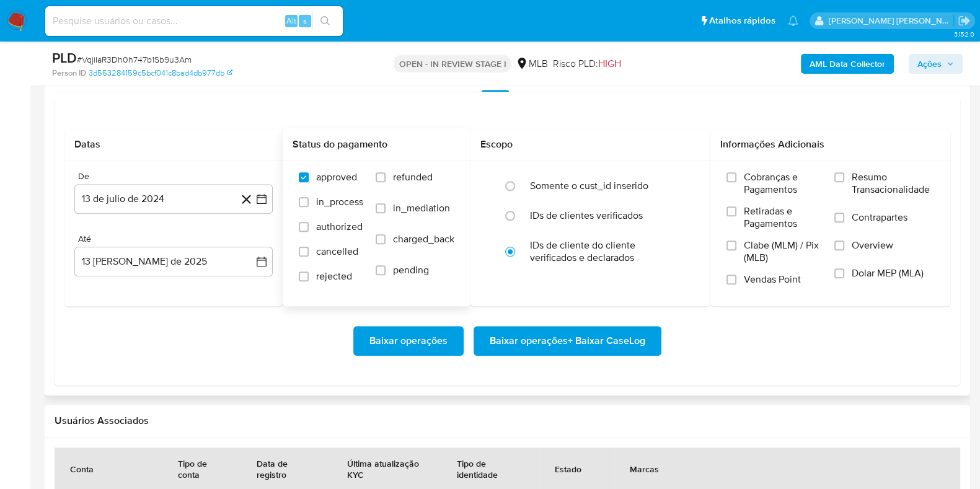
scroll to position [1473, 0]
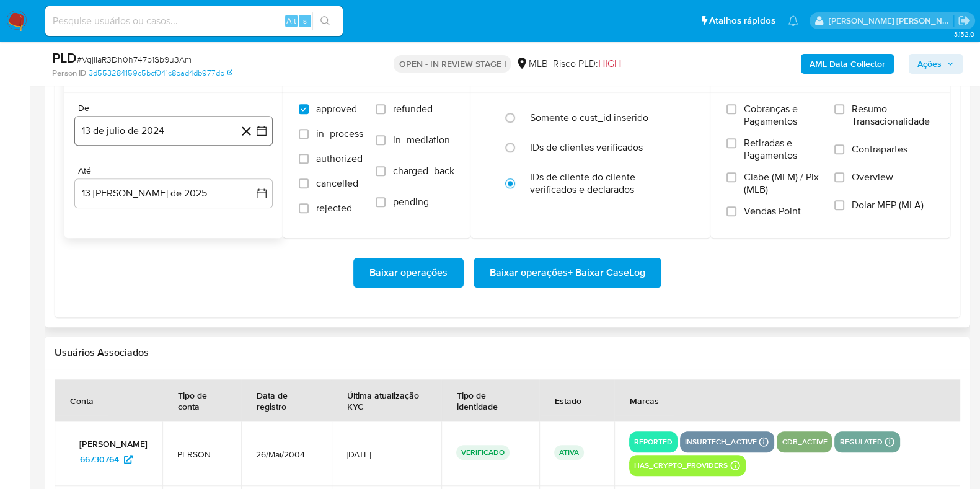
click at [171, 143] on button "13 de julio de 2024" at bounding box center [173, 131] width 198 height 30
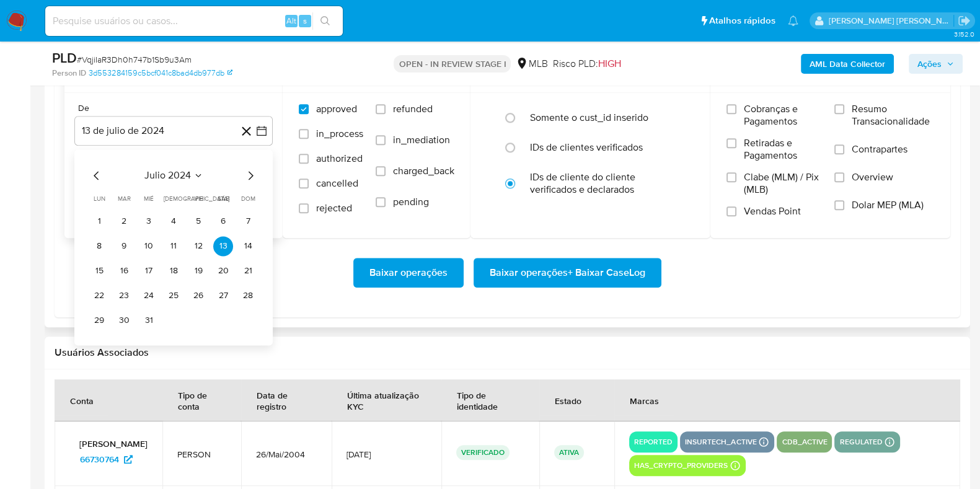
click at [251, 172] on icon "Mes siguiente" at bounding box center [251, 175] width 5 height 9
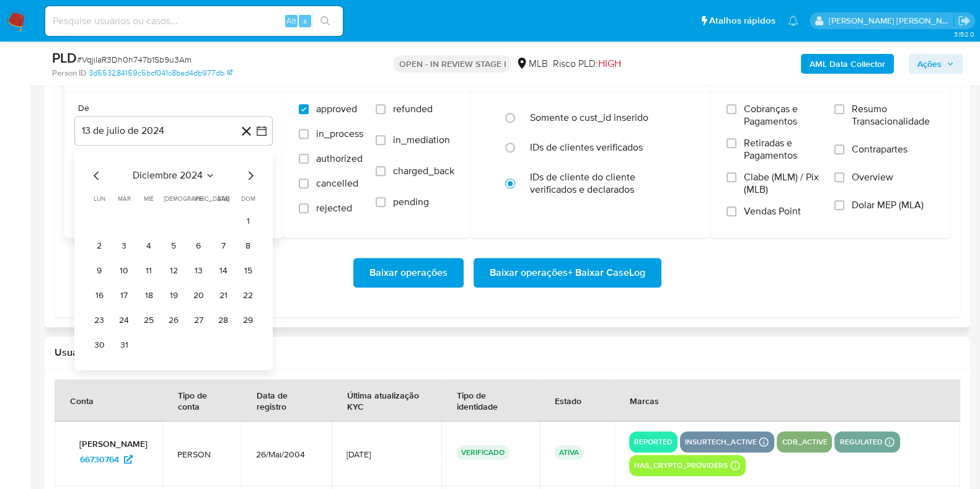
click at [251, 172] on icon "Mes siguiente" at bounding box center [251, 175] width 5 height 9
click at [252, 172] on icon "Mes siguiente" at bounding box center [250, 175] width 15 height 15
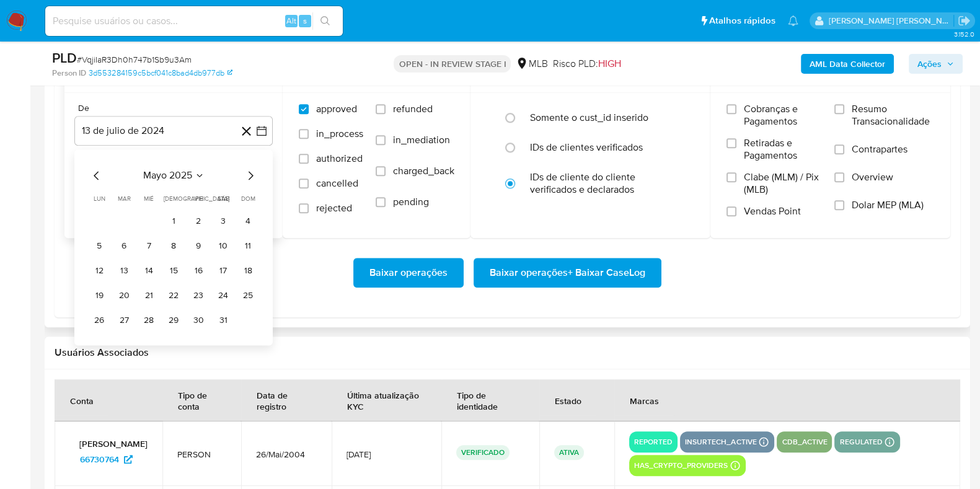
click at [252, 172] on icon "Mes siguiente" at bounding box center [250, 175] width 15 height 15
click at [251, 221] on button "1" at bounding box center [248, 221] width 20 height 20
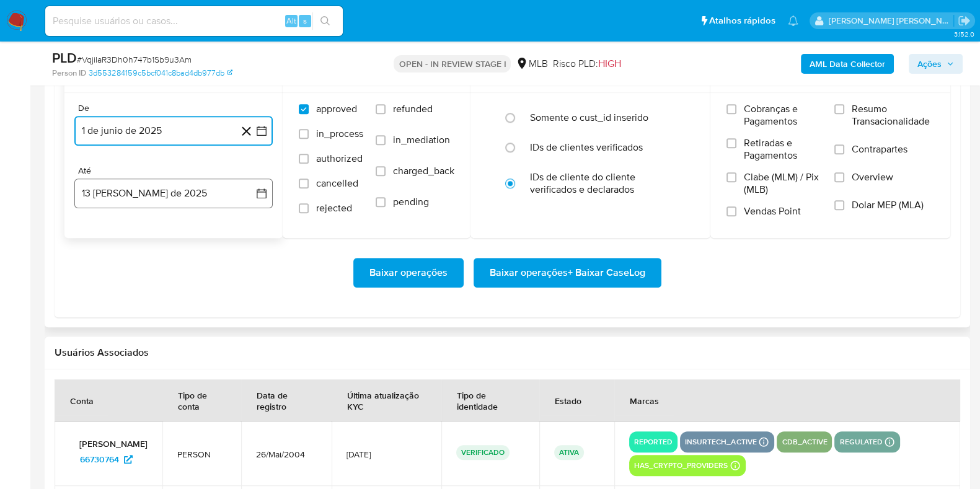
click at [196, 192] on button "13 [PERSON_NAME] de 2025" at bounding box center [173, 194] width 198 height 30
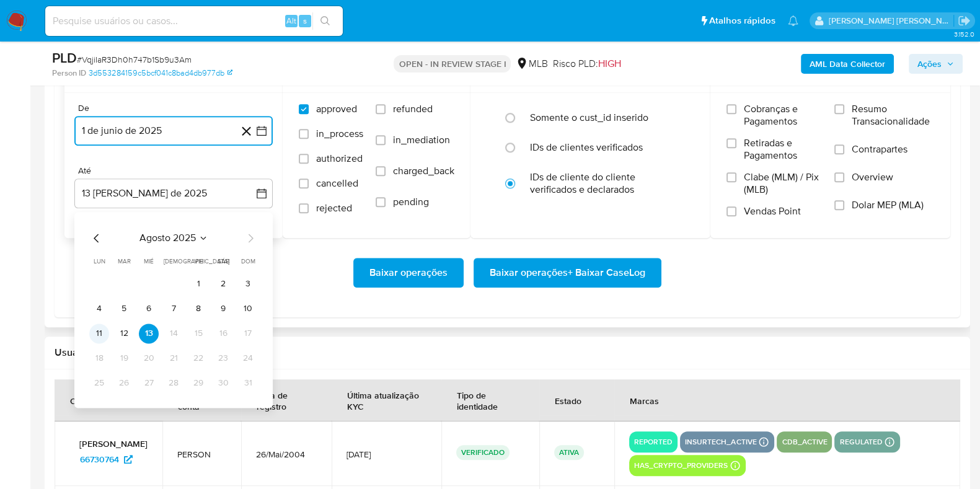
click at [102, 330] on button "11" at bounding box center [99, 334] width 20 height 20
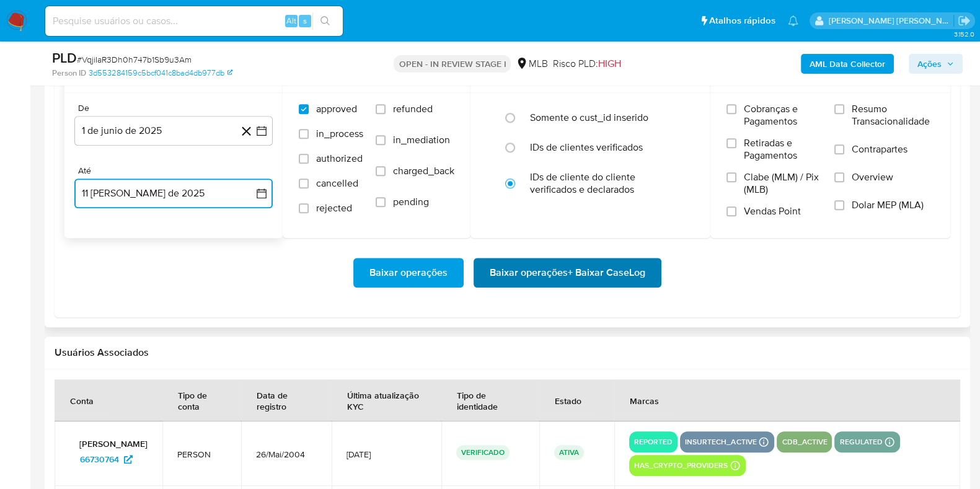
click at [557, 269] on span "Baixar operações + Baixar CaseLog" at bounding box center [568, 272] width 156 height 27
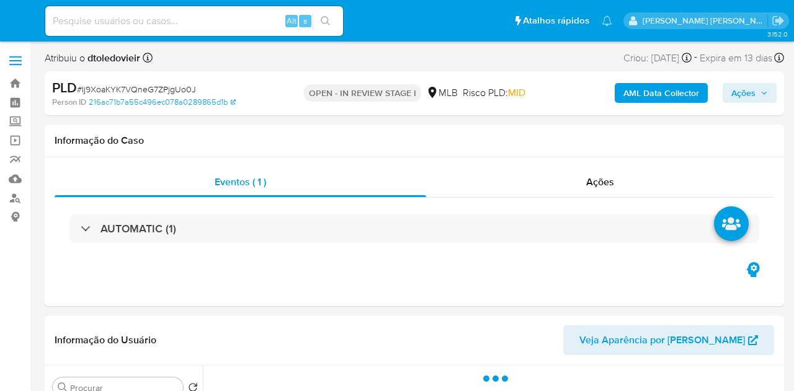
select select "10"
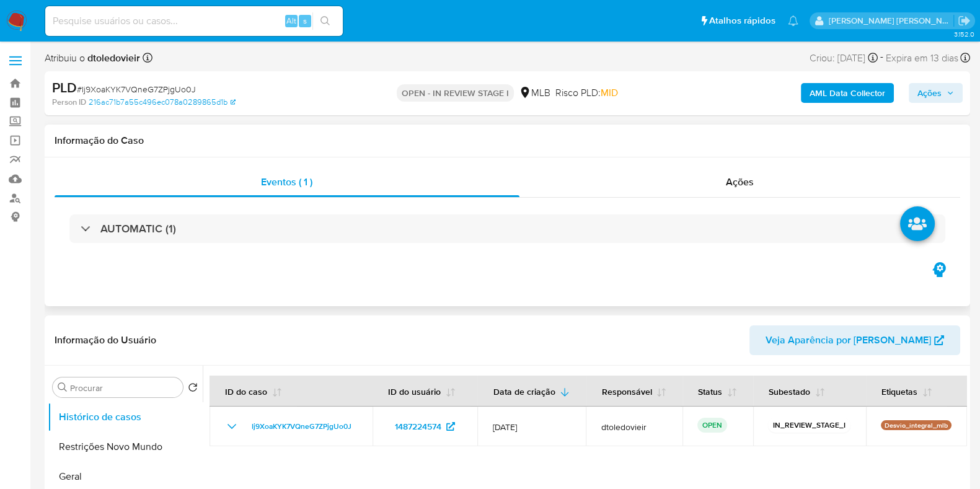
scroll to position [77, 0]
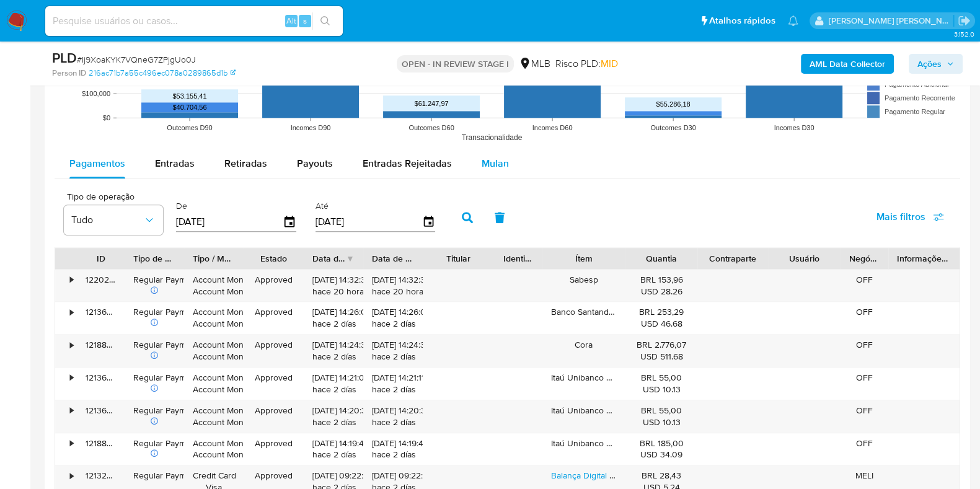
click at [483, 156] on span "Mulan" at bounding box center [495, 163] width 27 height 14
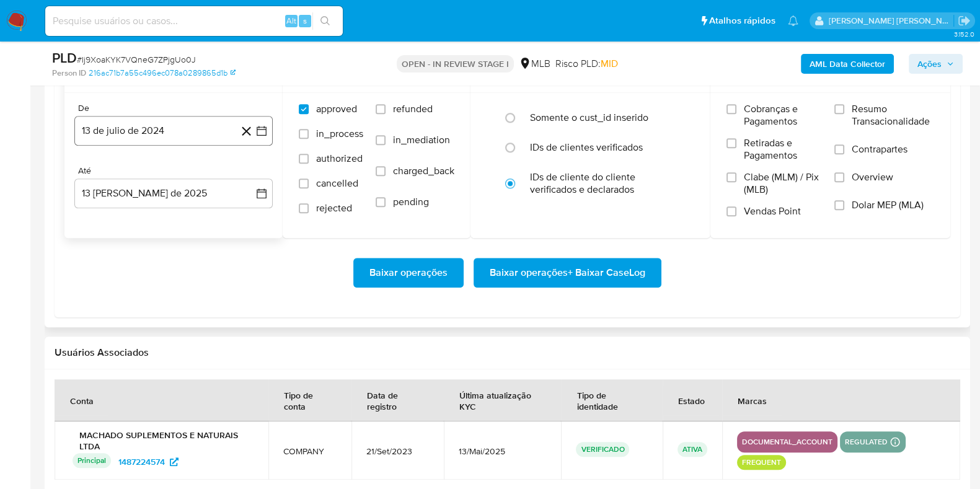
click at [211, 138] on button "13 de julio de 2024" at bounding box center [173, 131] width 198 height 30
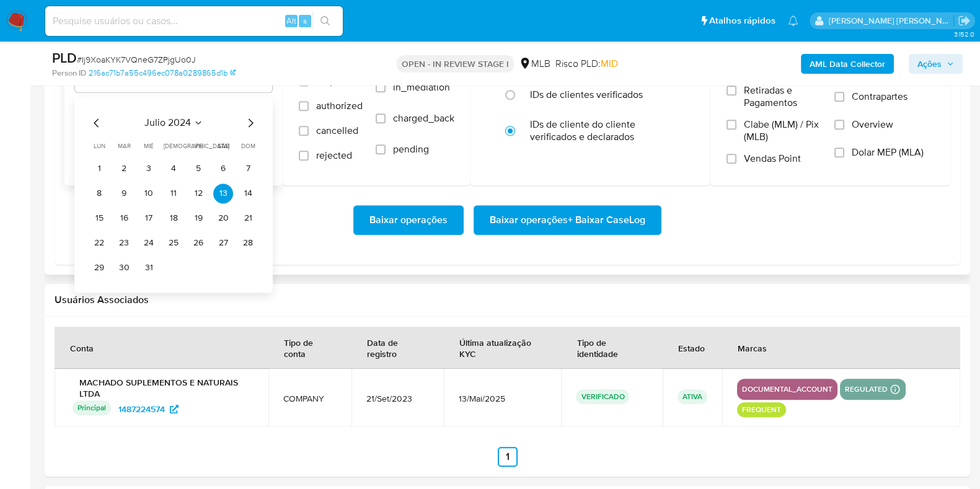
scroll to position [1550, 0]
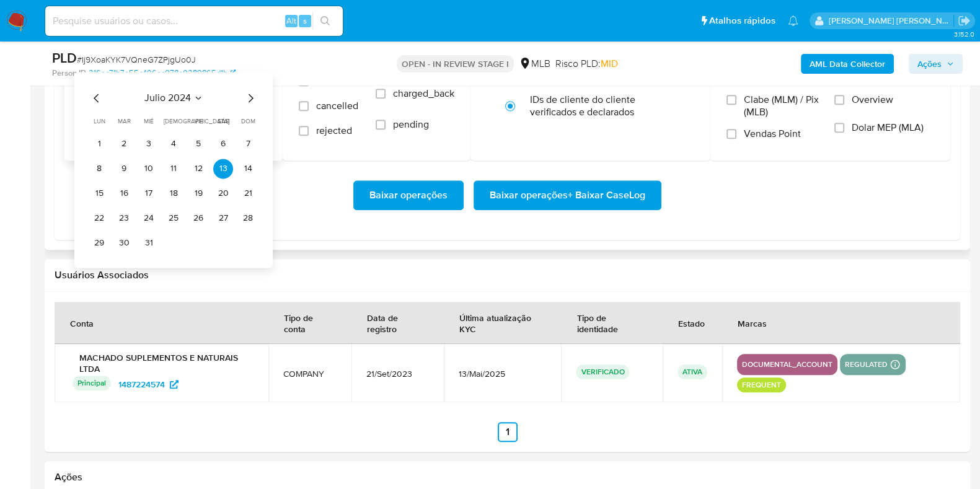
click at [252, 96] on icon "Mes siguiente" at bounding box center [251, 98] width 5 height 9
click at [251, 96] on icon "Mes siguiente" at bounding box center [250, 98] width 15 height 15
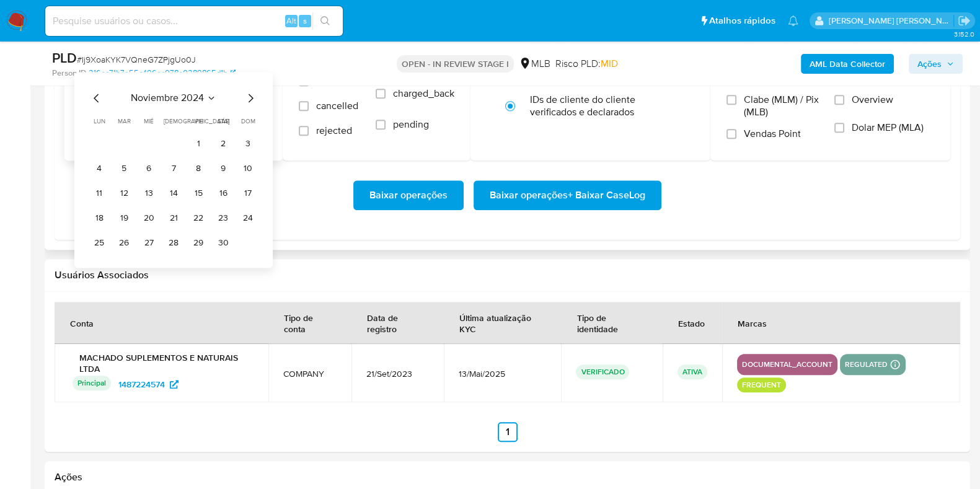
click at [251, 96] on icon "Mes siguiente" at bounding box center [250, 98] width 15 height 15
click at [250, 97] on icon "Mes siguiente" at bounding box center [250, 98] width 15 height 15
click at [249, 97] on icon "Mes siguiente" at bounding box center [250, 98] width 15 height 15
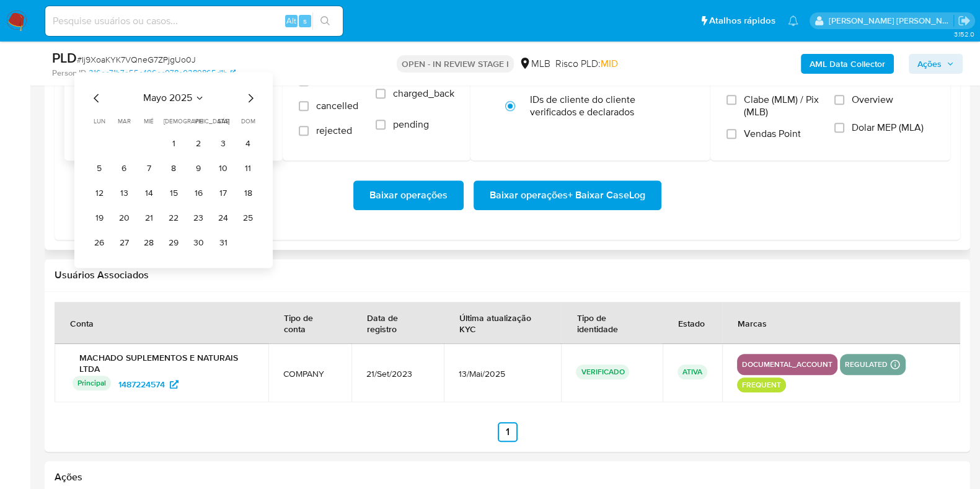
click at [254, 97] on icon "Mes siguiente" at bounding box center [250, 98] width 15 height 15
click at [246, 138] on button "1" at bounding box center [248, 144] width 20 height 20
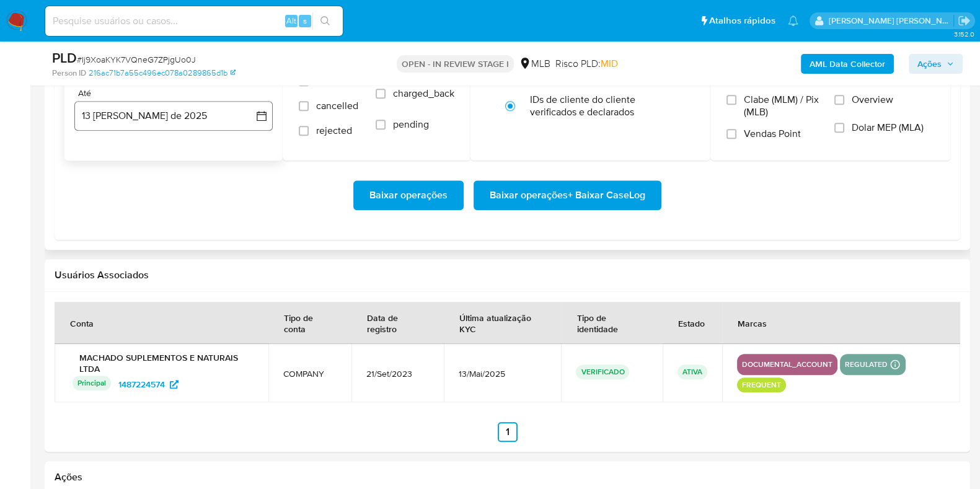
click at [183, 126] on button "13 [PERSON_NAME] de 2025" at bounding box center [173, 116] width 198 height 30
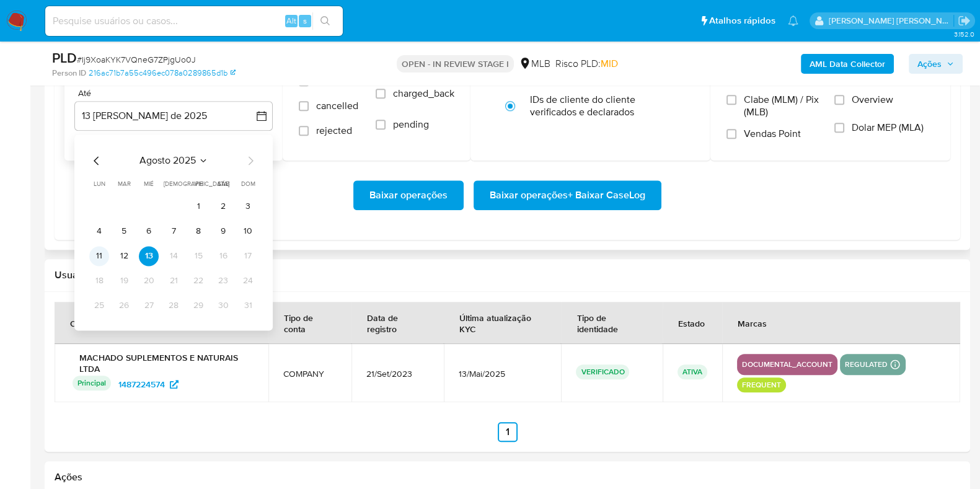
click at [93, 259] on button "11" at bounding box center [99, 256] width 20 height 20
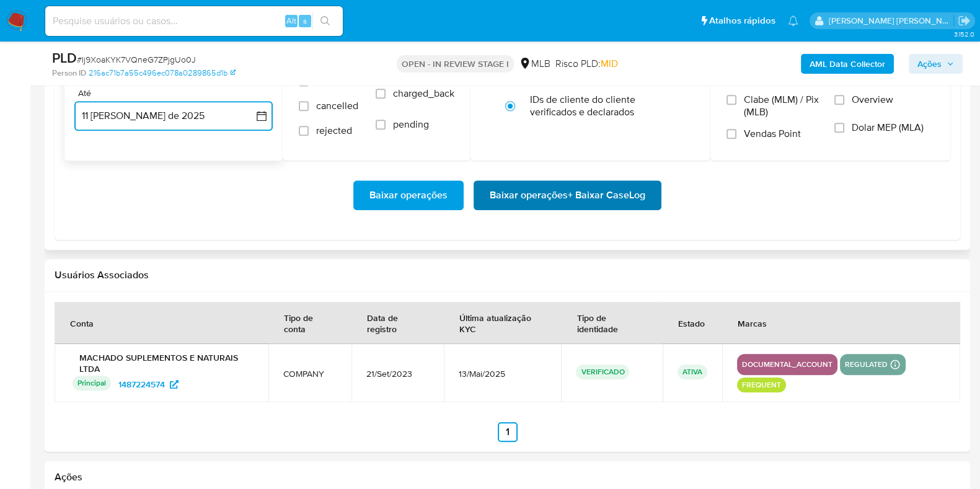
click at [529, 193] on span "Baixar operações + Baixar CaseLog" at bounding box center [568, 195] width 156 height 27
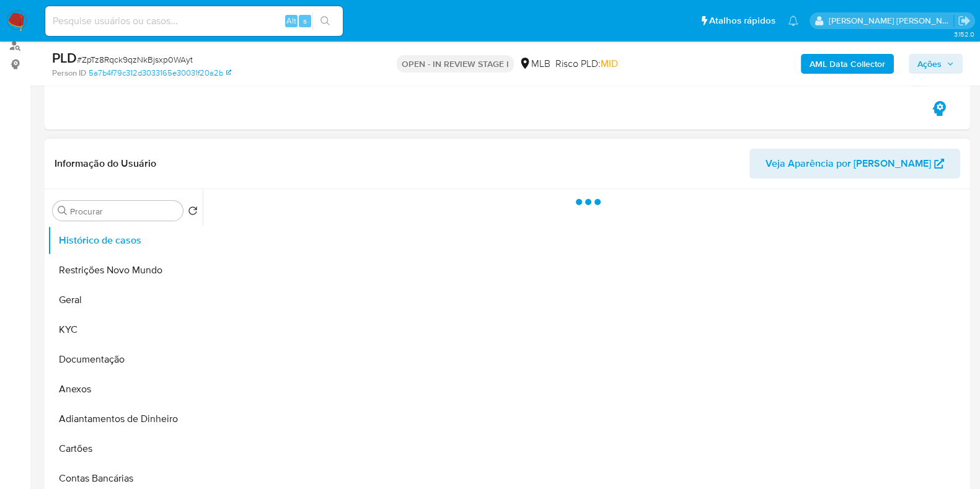
scroll to position [154, 0]
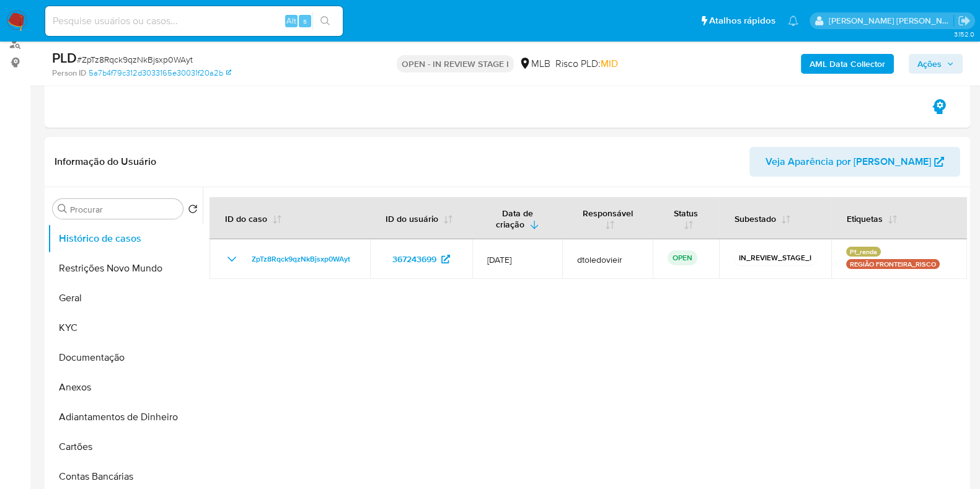
select select "10"
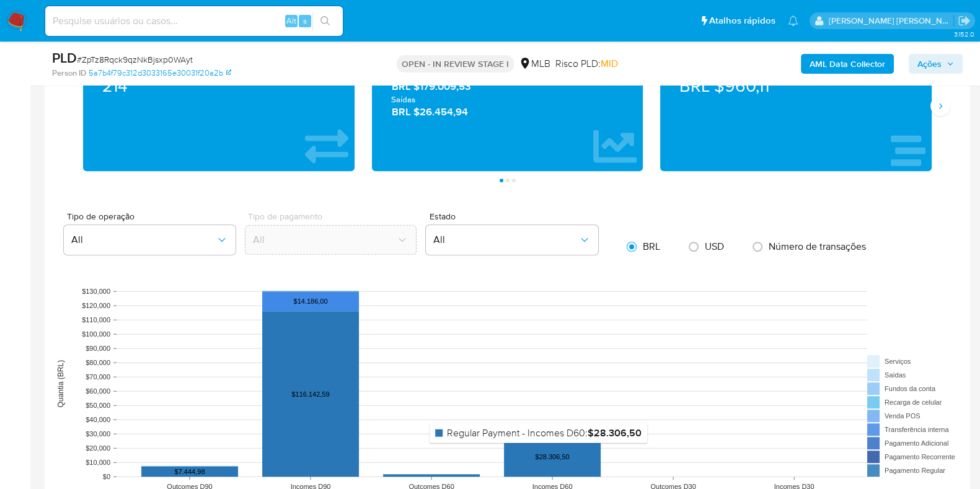
scroll to position [1162, 0]
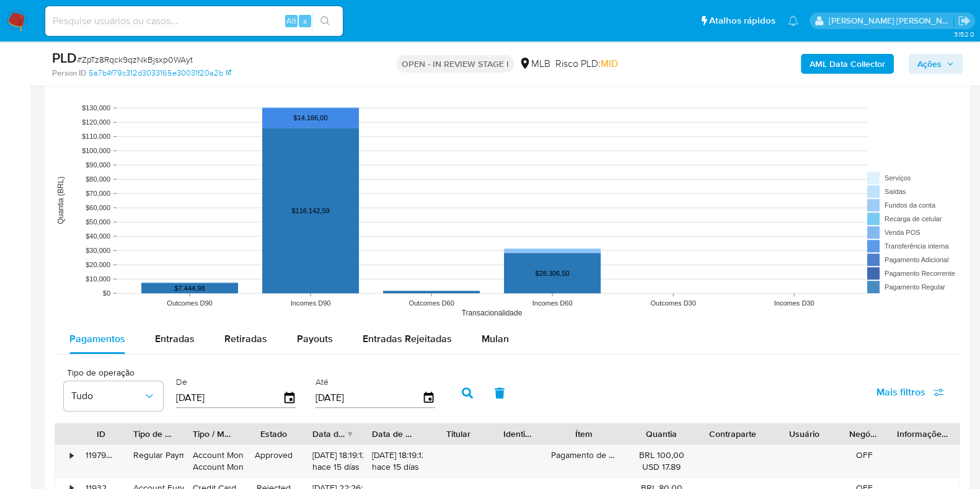
click at [495, 321] on rect at bounding box center [508, 200] width 906 height 248
click at [497, 333] on span "Mulan" at bounding box center [495, 339] width 27 height 14
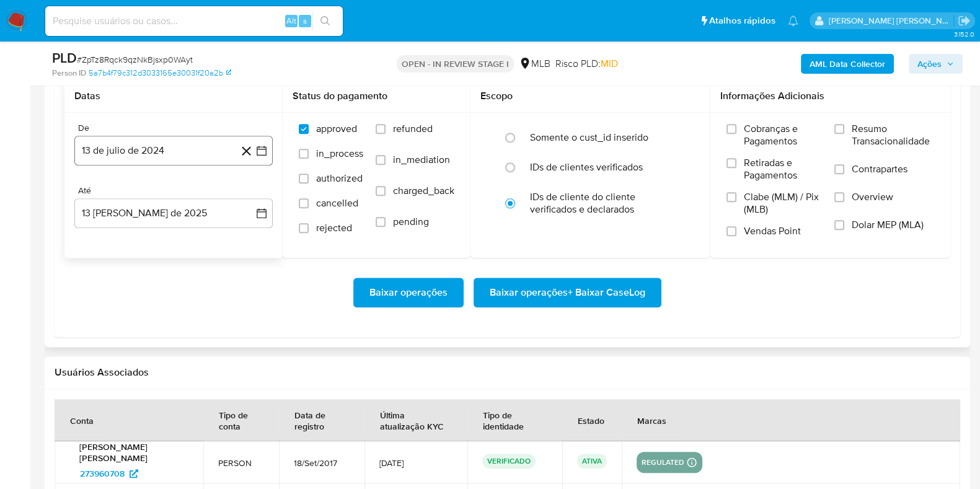
click at [190, 146] on button "13 de julio de 2024" at bounding box center [173, 151] width 198 height 30
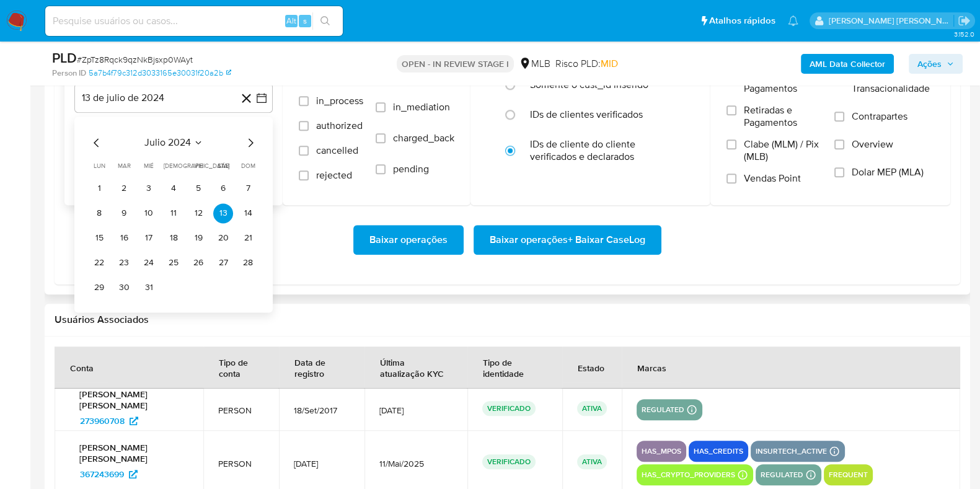
scroll to position [1550, 0]
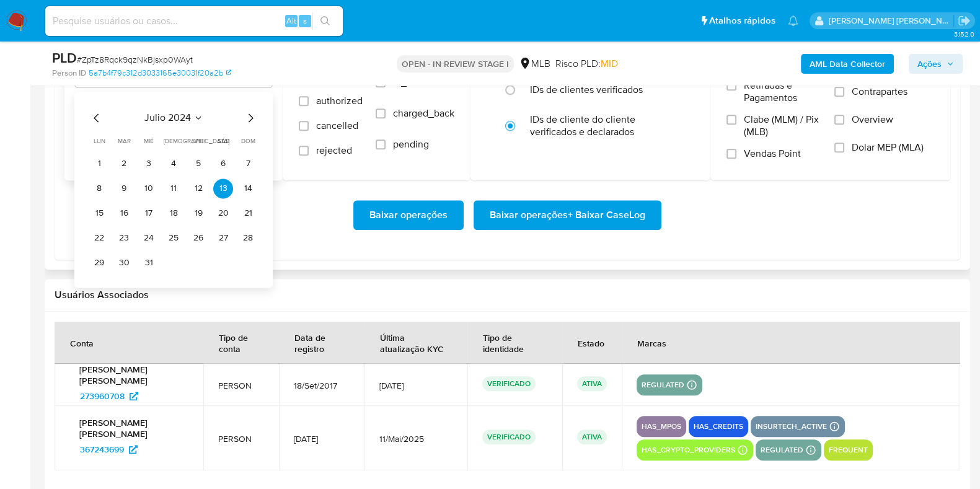
click at [247, 116] on icon "Mes siguiente" at bounding box center [250, 117] width 15 height 15
click at [246, 117] on icon "Mes siguiente" at bounding box center [250, 117] width 15 height 15
click at [251, 114] on icon "Mes siguiente" at bounding box center [250, 117] width 15 height 15
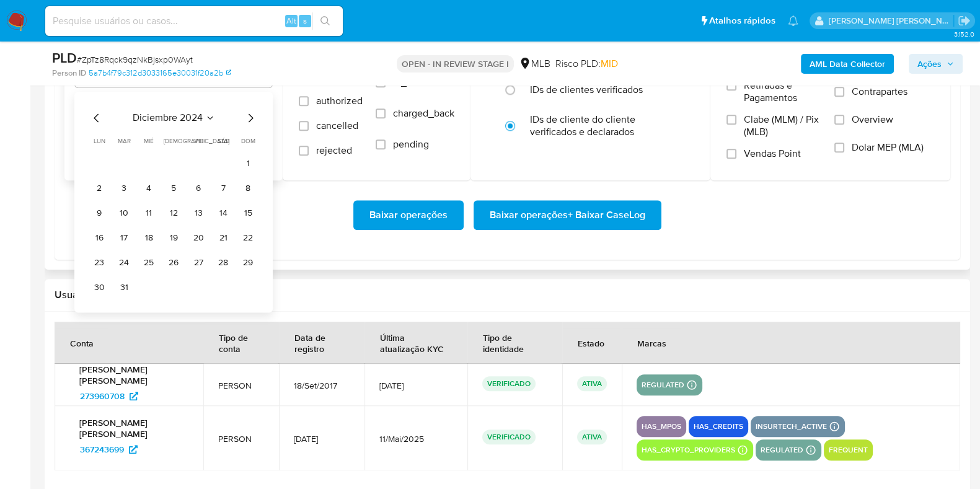
click at [252, 114] on icon "Mes siguiente" at bounding box center [250, 117] width 15 height 15
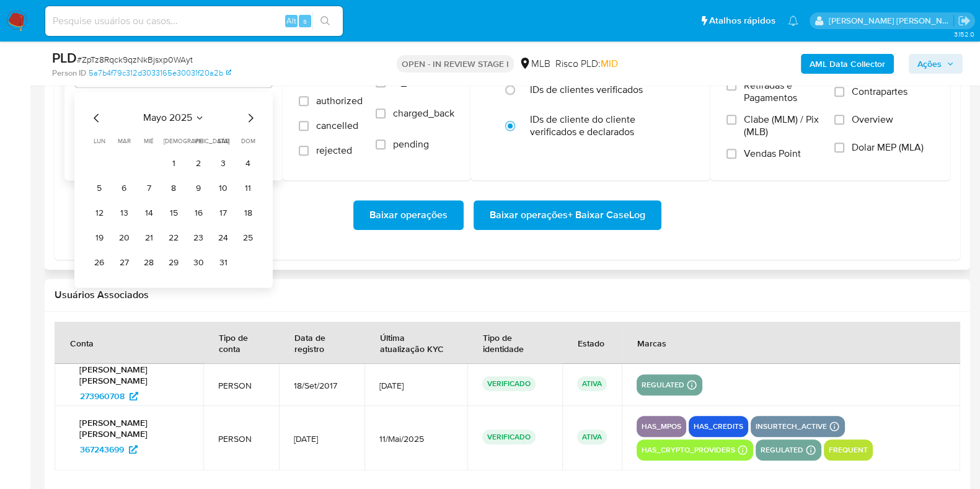
click at [252, 114] on icon "Mes siguiente" at bounding box center [250, 117] width 15 height 15
click at [254, 166] on button "1" at bounding box center [248, 164] width 20 height 20
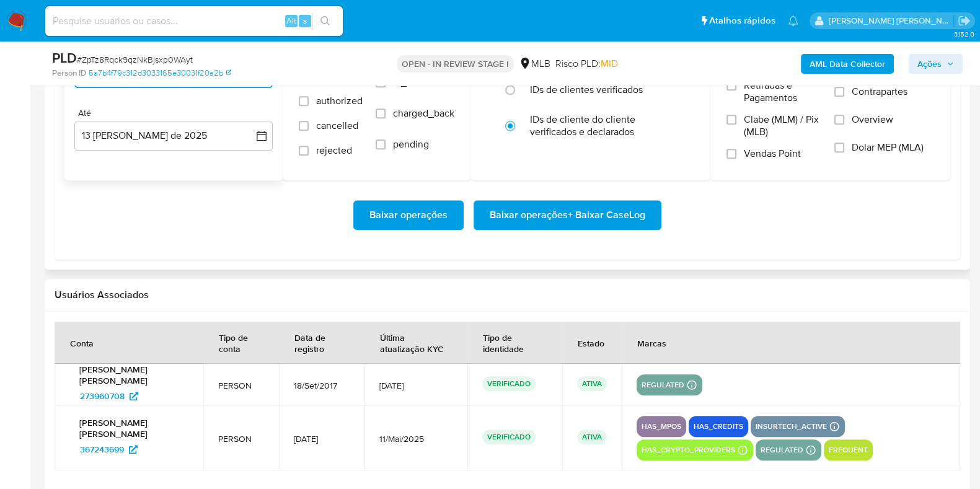
drag, startPoint x: 202, startPoint y: 128, endPoint x: 195, endPoint y: 152, distance: 24.5
click at [202, 128] on button "13 [PERSON_NAME] de 2025" at bounding box center [173, 136] width 198 height 30
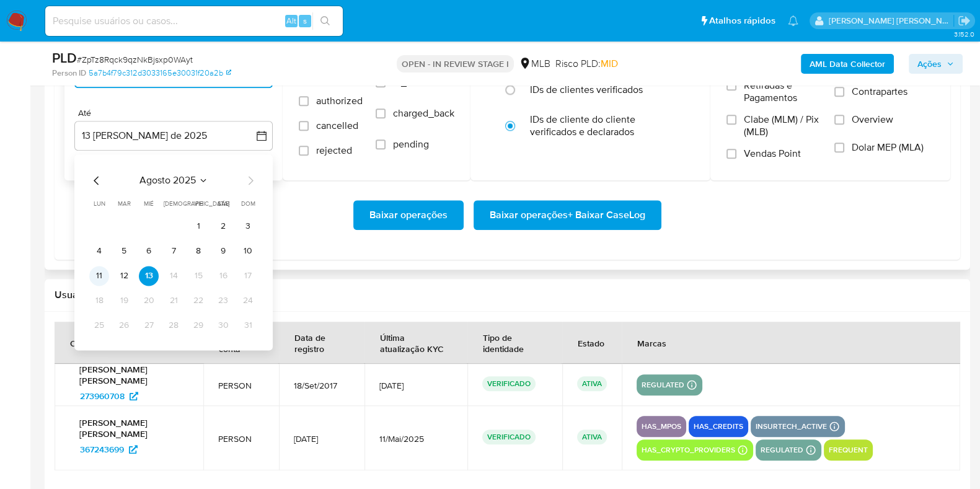
click at [99, 280] on button "11" at bounding box center [99, 276] width 20 height 20
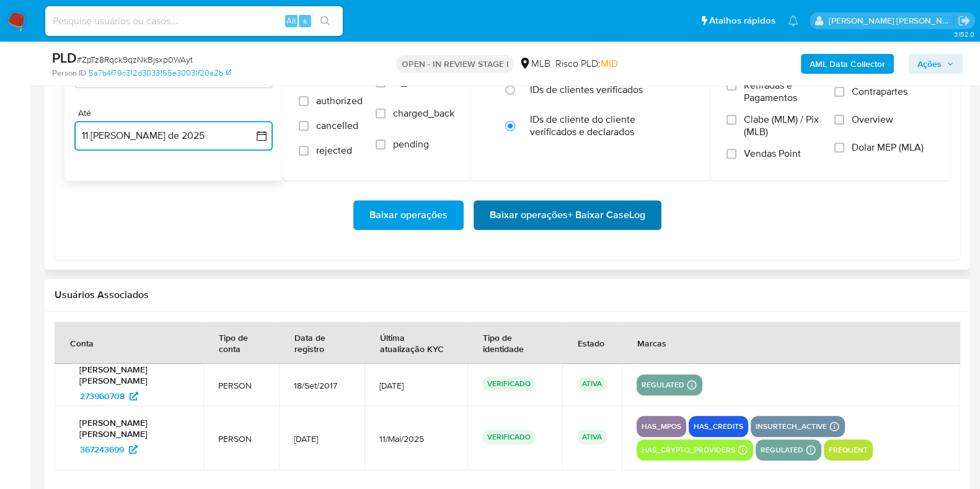
click at [516, 218] on span "Baixar operações + Baixar CaseLog" at bounding box center [568, 215] width 156 height 27
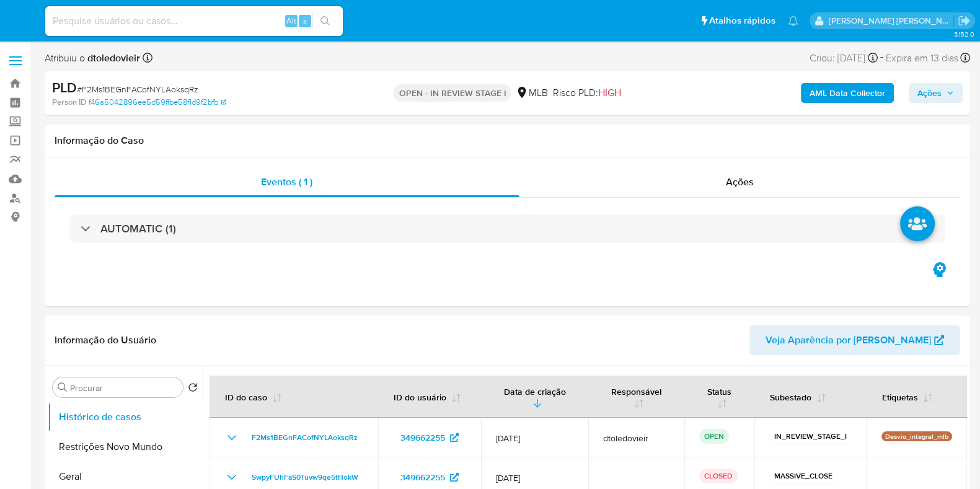
select select "10"
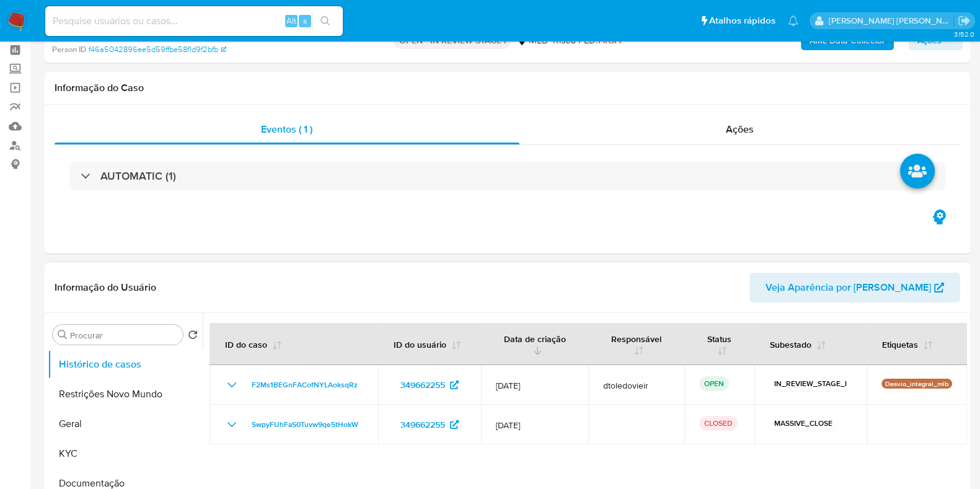
scroll to position [77, 0]
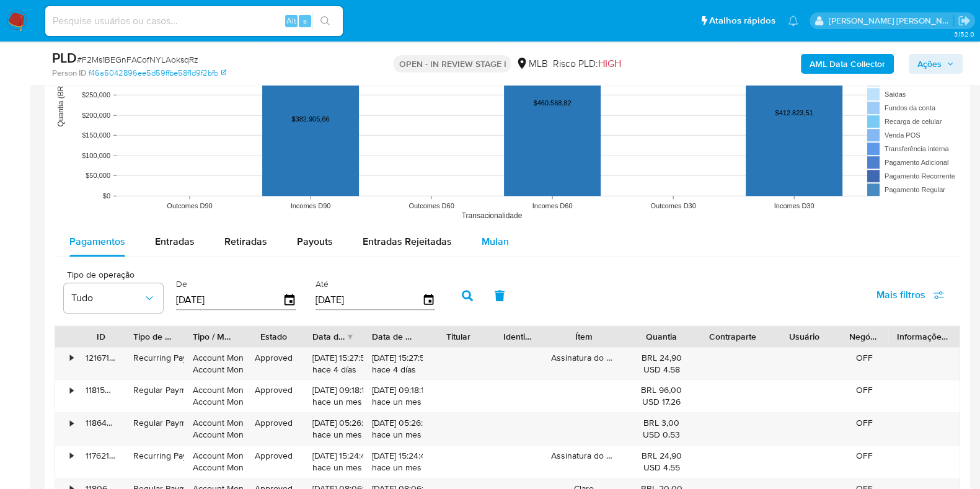
drag, startPoint x: 500, startPoint y: 231, endPoint x: 494, endPoint y: 236, distance: 7.1
click at [500, 231] on div "Mulan" at bounding box center [495, 242] width 27 height 30
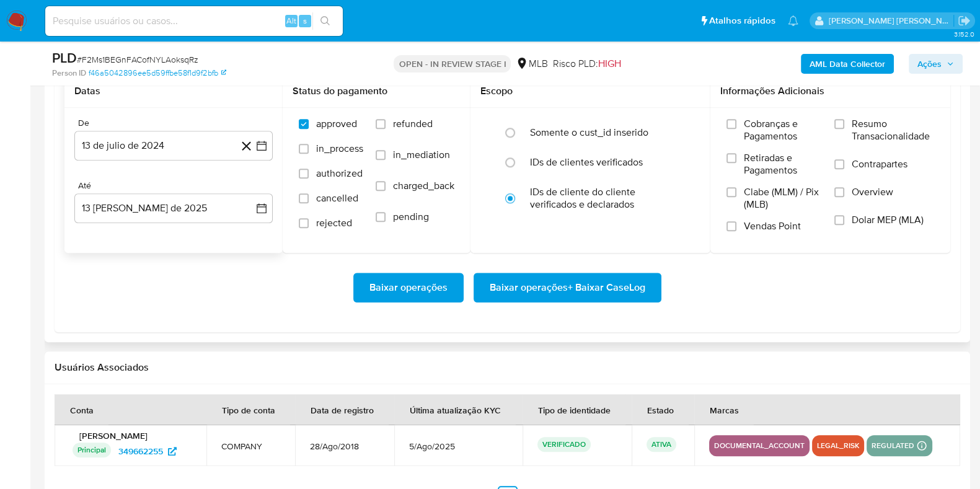
scroll to position [1473, 0]
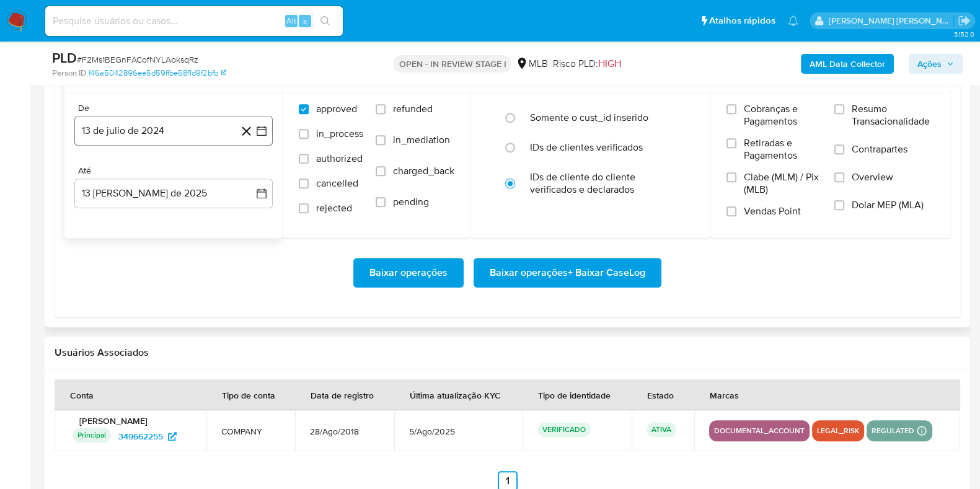
click at [182, 141] on button "13 de julio de 2024" at bounding box center [173, 131] width 198 height 30
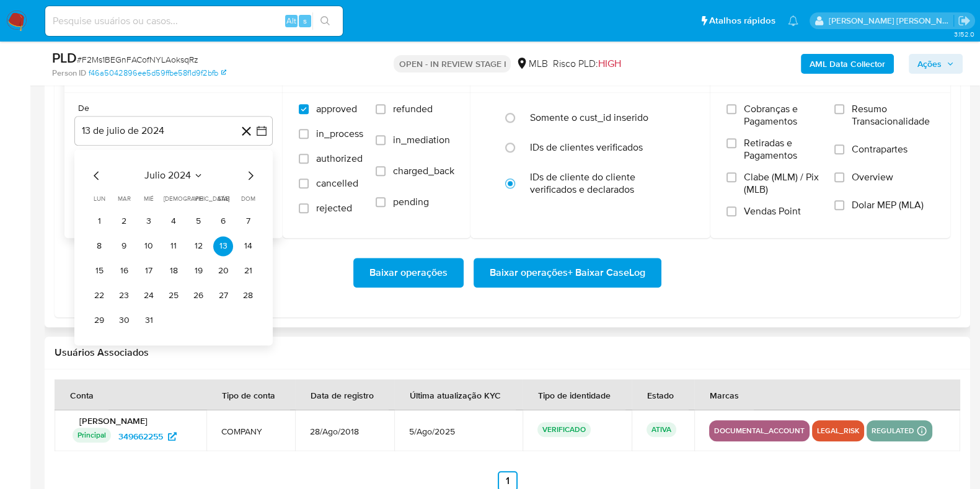
click at [247, 171] on icon "Mes siguiente" at bounding box center [250, 175] width 15 height 15
click at [249, 171] on icon "Mes siguiente" at bounding box center [250, 175] width 15 height 15
click at [249, 169] on icon "Mes siguiente" at bounding box center [250, 175] width 15 height 15
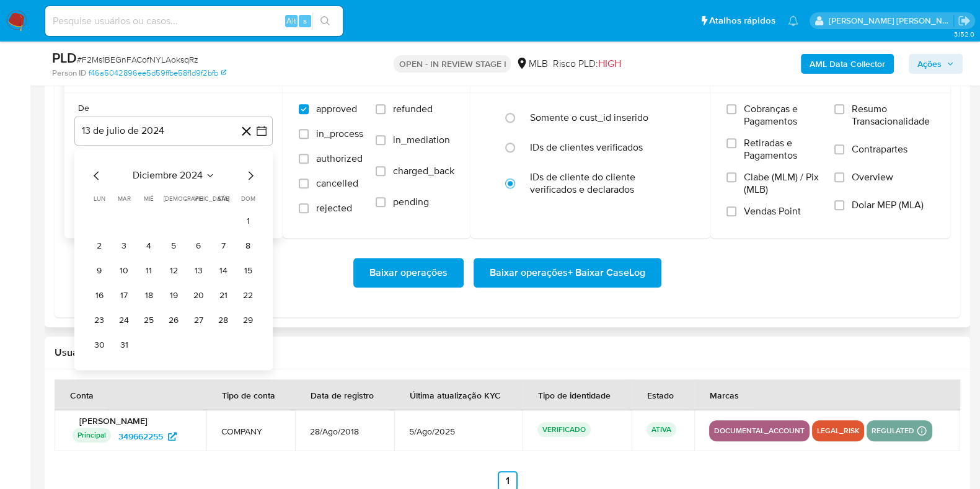
click at [249, 169] on icon "Mes siguiente" at bounding box center [250, 175] width 15 height 15
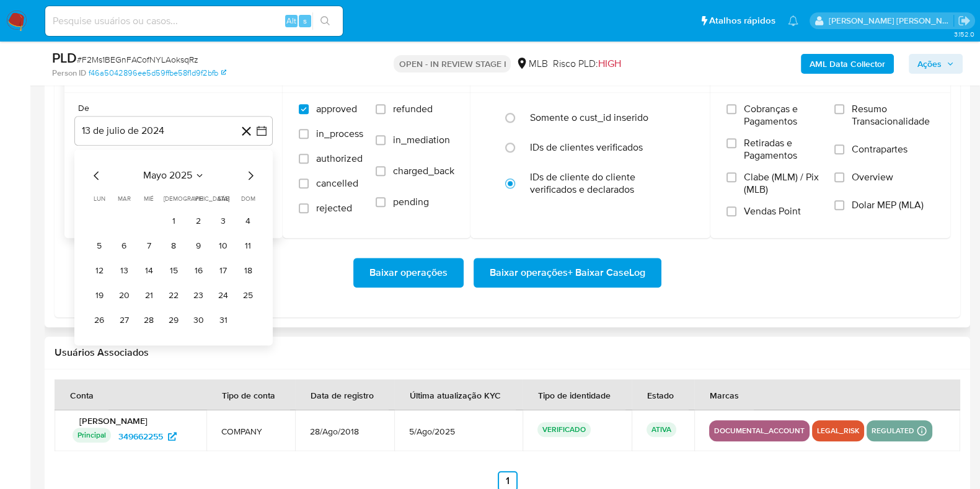
click at [249, 169] on icon "Mes siguiente" at bounding box center [250, 175] width 15 height 15
click at [244, 221] on button "1" at bounding box center [248, 221] width 20 height 20
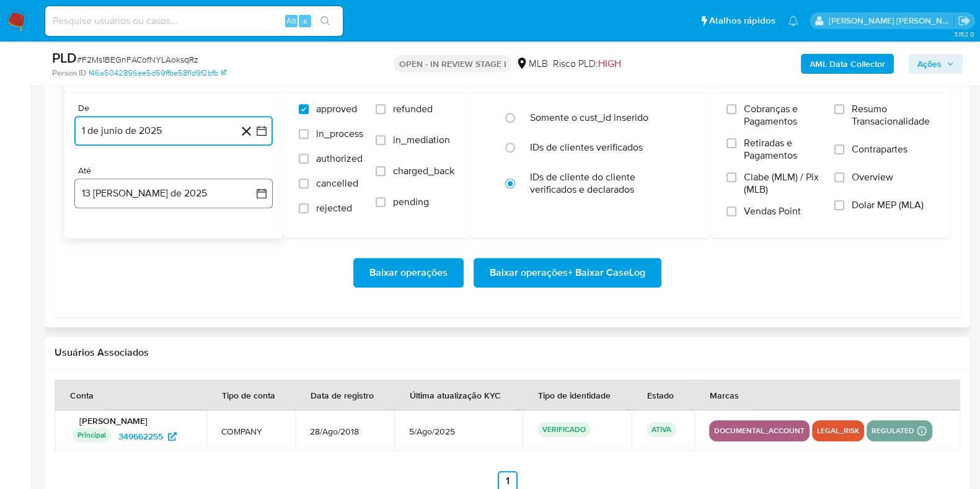
click at [183, 186] on button "13 de agosto de 2025" at bounding box center [173, 194] width 198 height 30
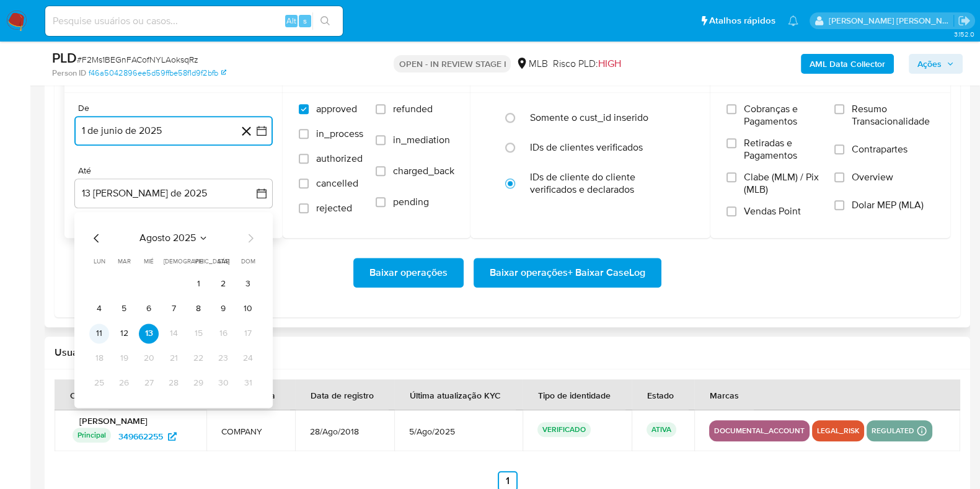
click at [97, 330] on button "11" at bounding box center [99, 334] width 20 height 20
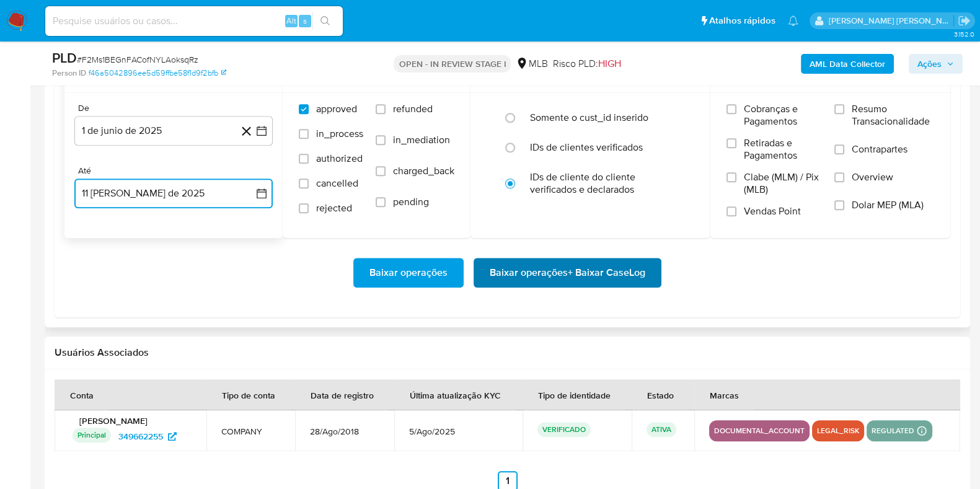
click at [512, 267] on span "Baixar operações + Baixar CaseLog" at bounding box center [568, 272] width 156 height 27
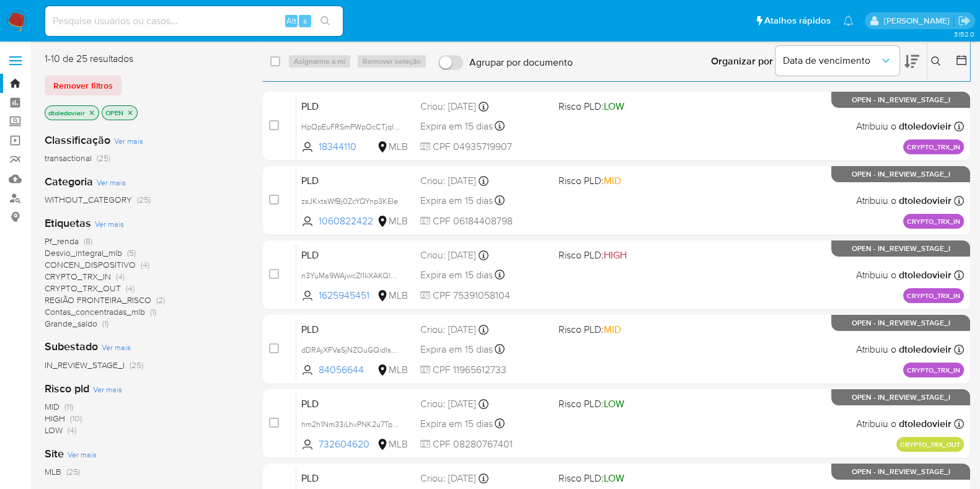
drag, startPoint x: 601, startPoint y: 56, endPoint x: 469, endPoint y: 74, distance: 133.3
click at [469, 74] on div "select-all-cases-checkbox Asignarme a mí Remover seleção Agrupar por documento …" at bounding box center [617, 61] width 708 height 38
click at [585, 64] on div "Organizar por Data de vencimento Os resultados não podem ser classificados enqu…" at bounding box center [774, 61] width 391 height 38
